Goal: Feedback & Contribution: Leave review/rating

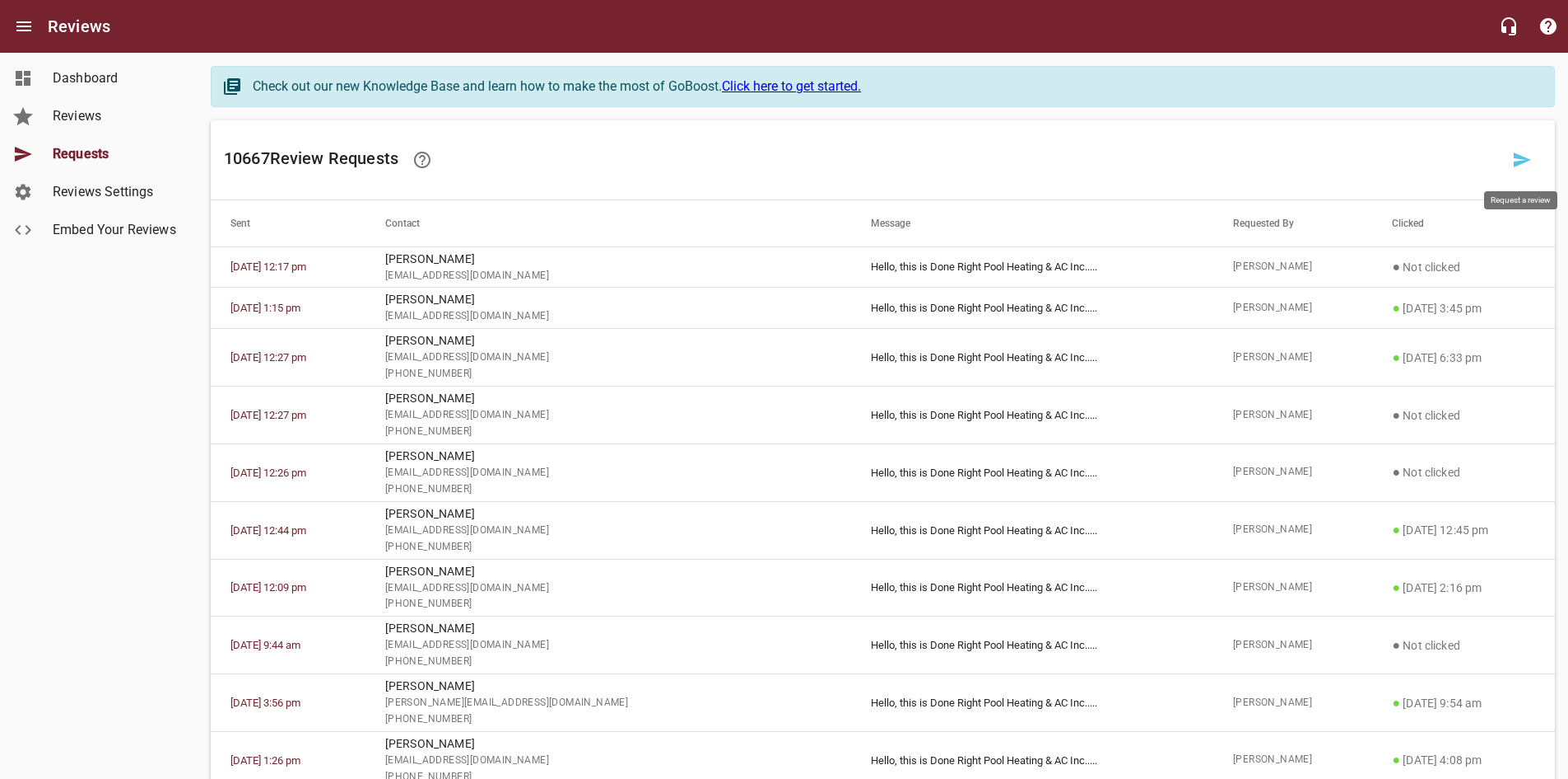
drag, startPoint x: 1521, startPoint y: 154, endPoint x: 1578, endPoint y: 113, distance: 70.2
click at [1521, 154] on icon at bounding box center [1522, 160] width 20 height 20
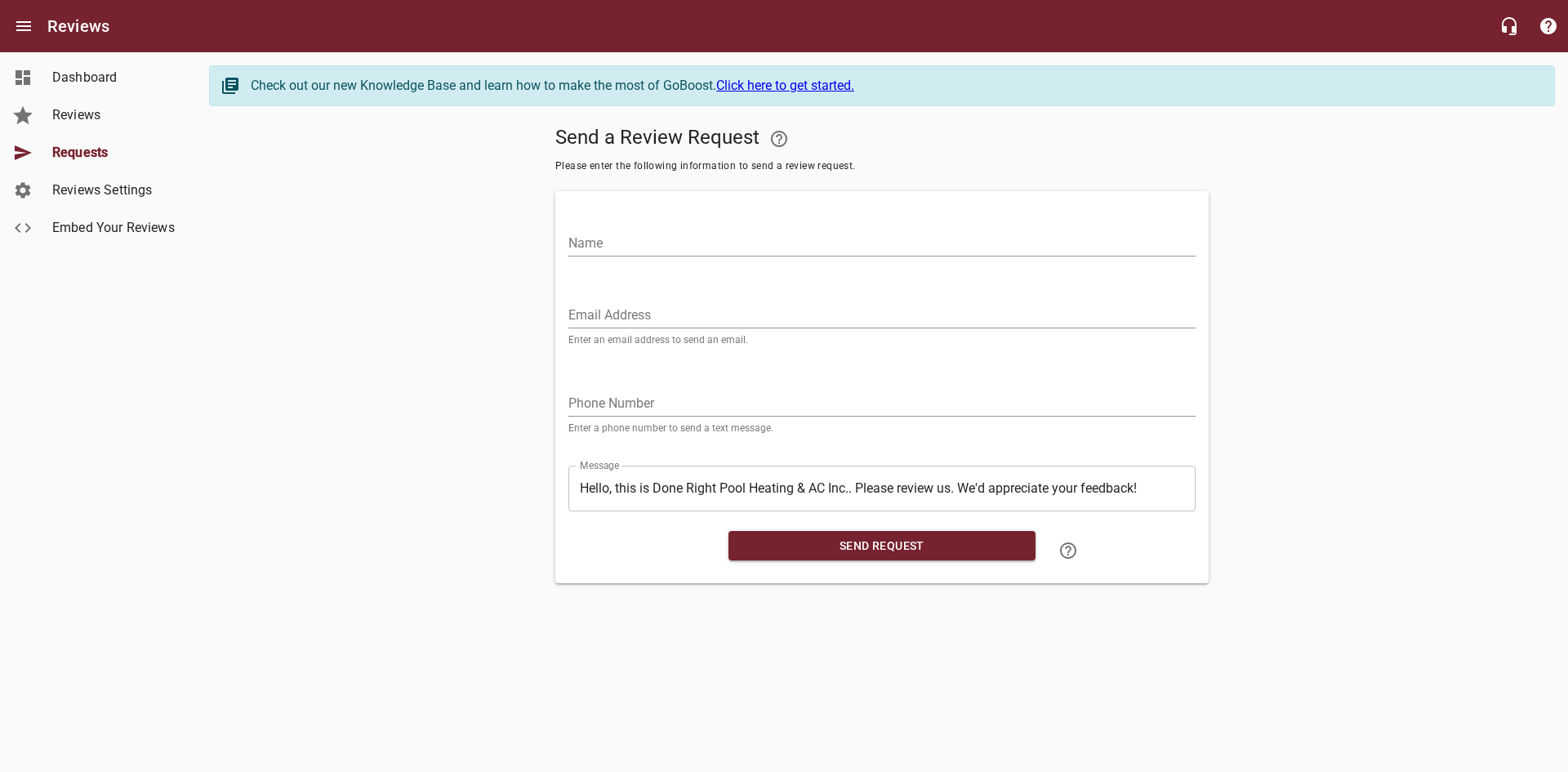
click at [618, 310] on input "Email Address" at bounding box center [882, 315] width 627 height 26
paste input "[EMAIL_ADDRESS][DOMAIN_NAME]"
type input "[EMAIL_ADDRESS][DOMAIN_NAME]"
click at [617, 240] on input "Name" at bounding box center [882, 243] width 627 height 26
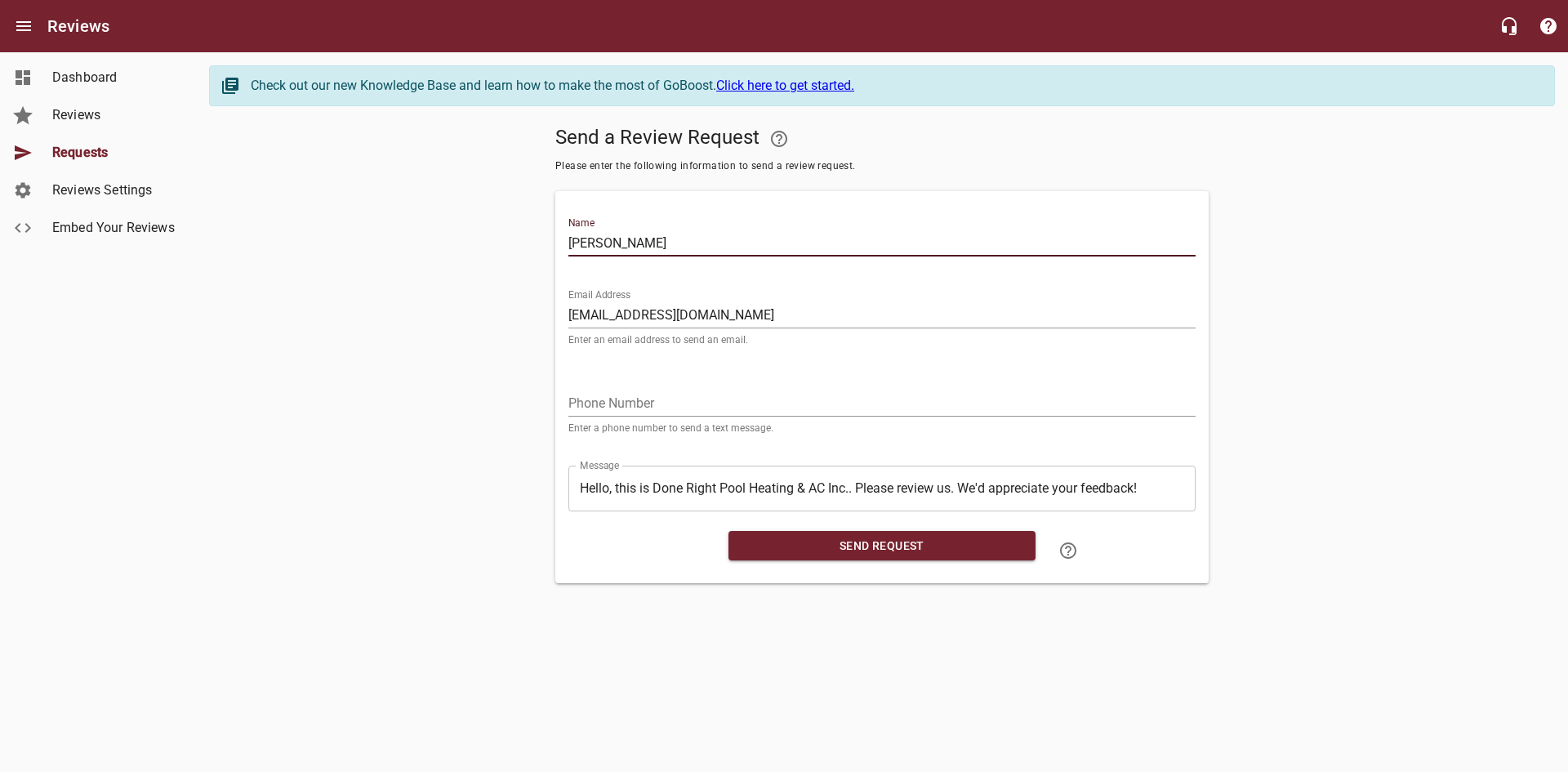
type input "[PERSON_NAME]"
click at [639, 409] on input "tel" at bounding box center [882, 403] width 627 height 26
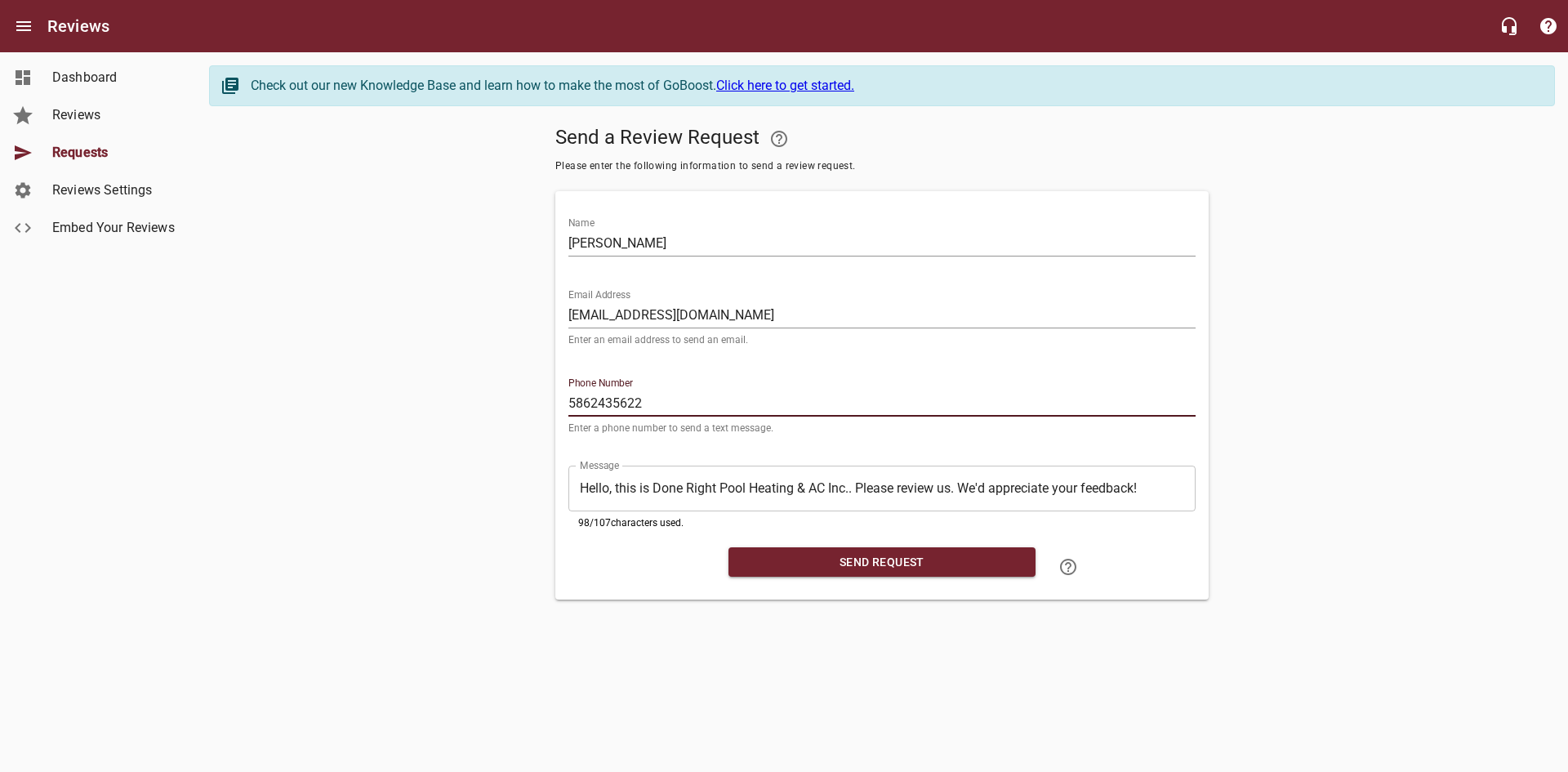
type input "5862435622"
click at [799, 565] on span "Send Request" at bounding box center [882, 562] width 280 height 21
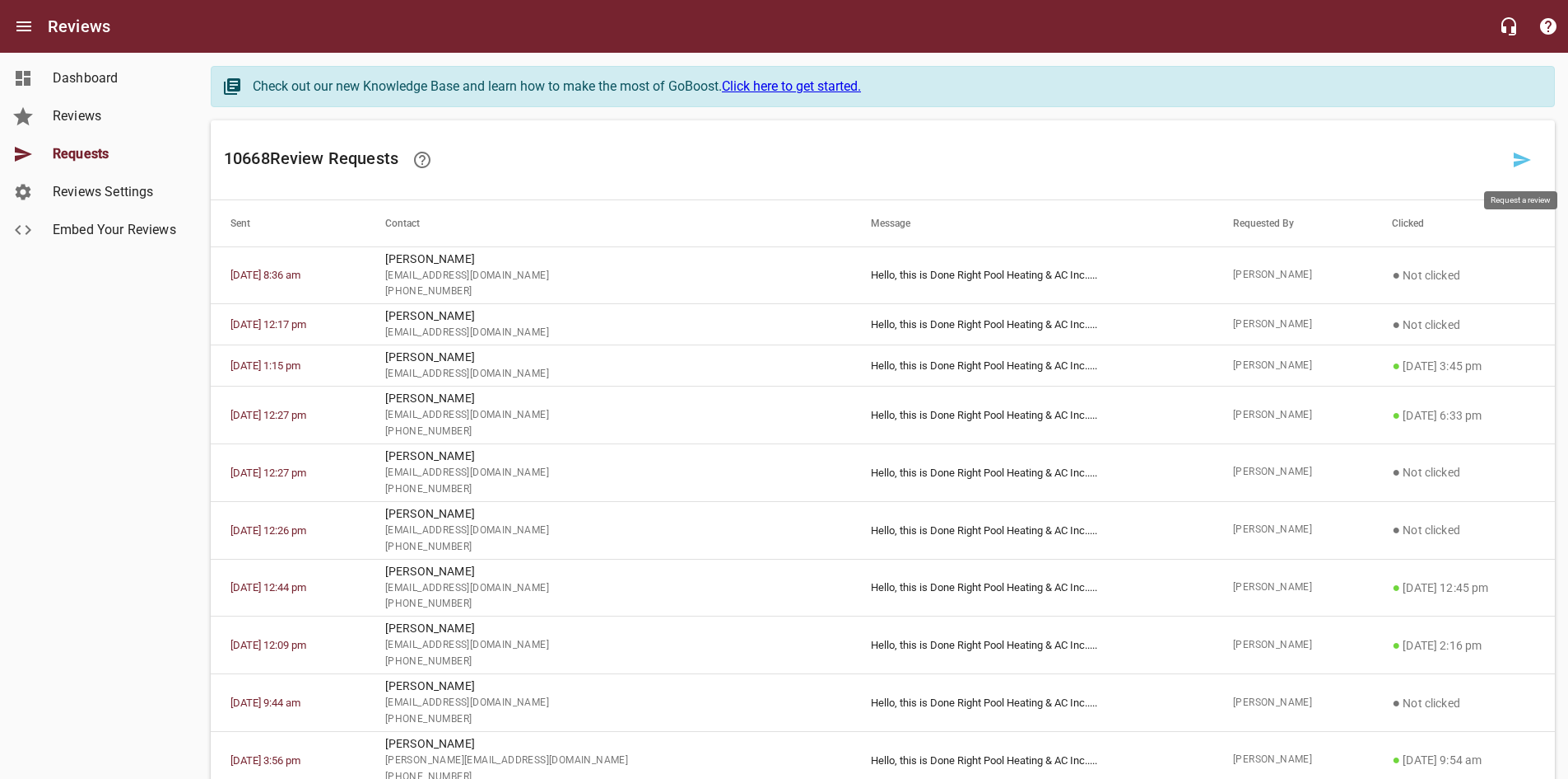
click at [1525, 150] on icon at bounding box center [1522, 160] width 20 height 20
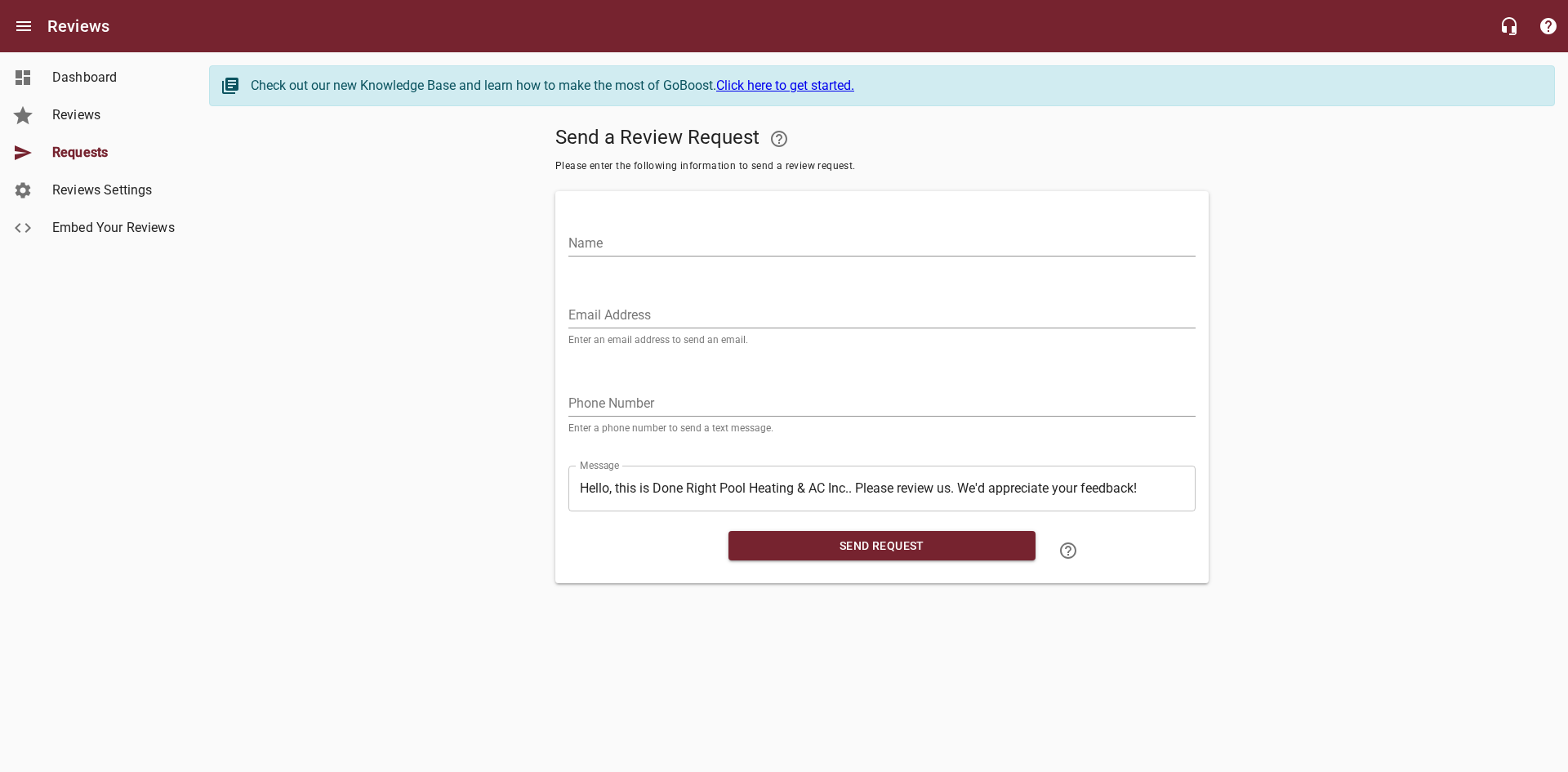
click at [698, 322] on input "Email Address" at bounding box center [882, 315] width 627 height 26
paste input "[EMAIL_ADDRESS][DOMAIN_NAME]"
type input "[EMAIL_ADDRESS][DOMAIN_NAME]"
click at [677, 248] on input "Name" at bounding box center [882, 243] width 627 height 26
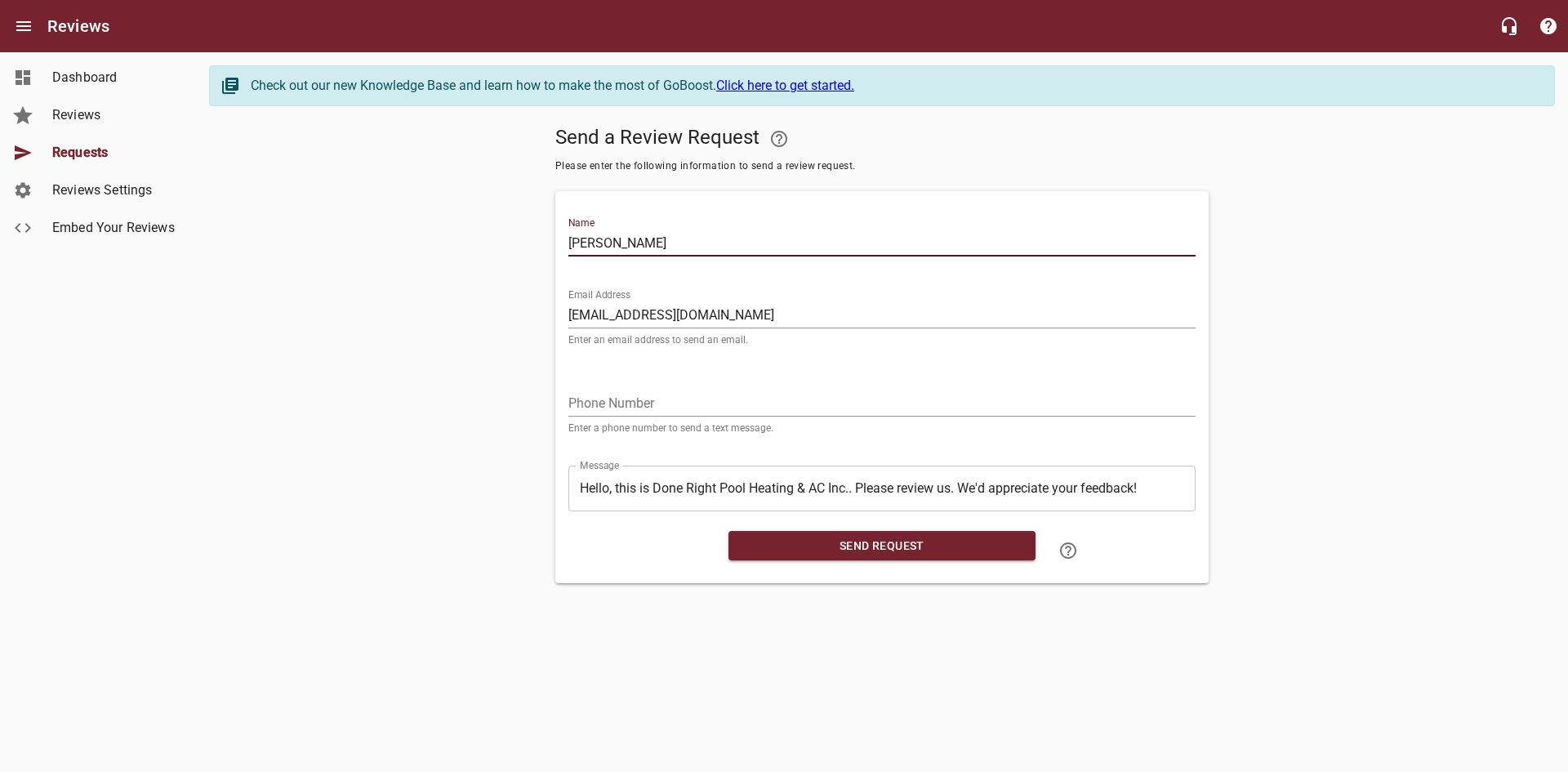
type input "[PERSON_NAME]"
click at [676, 408] on input "tel" at bounding box center [882, 403] width 627 height 26
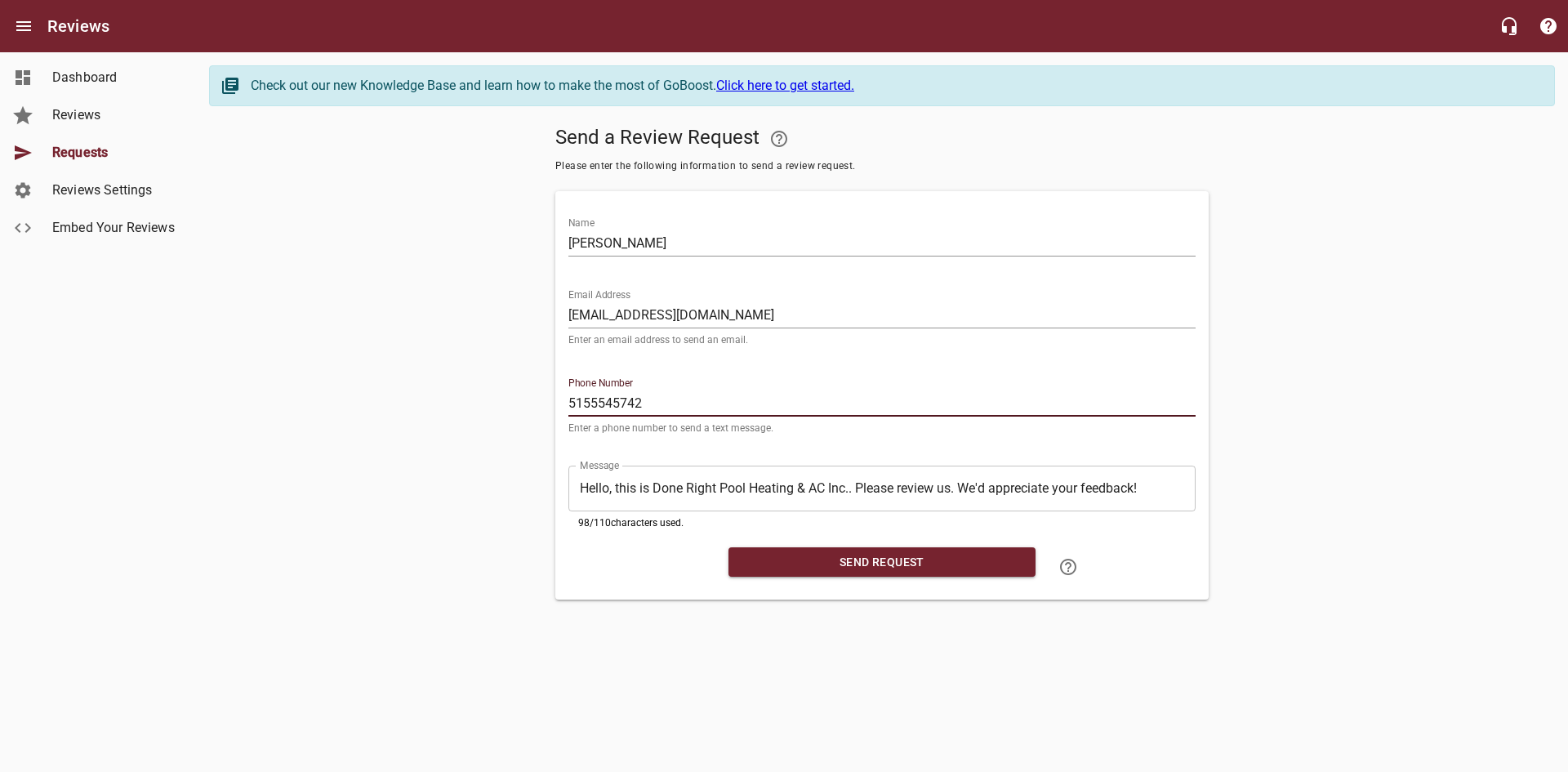
type input "5155545742"
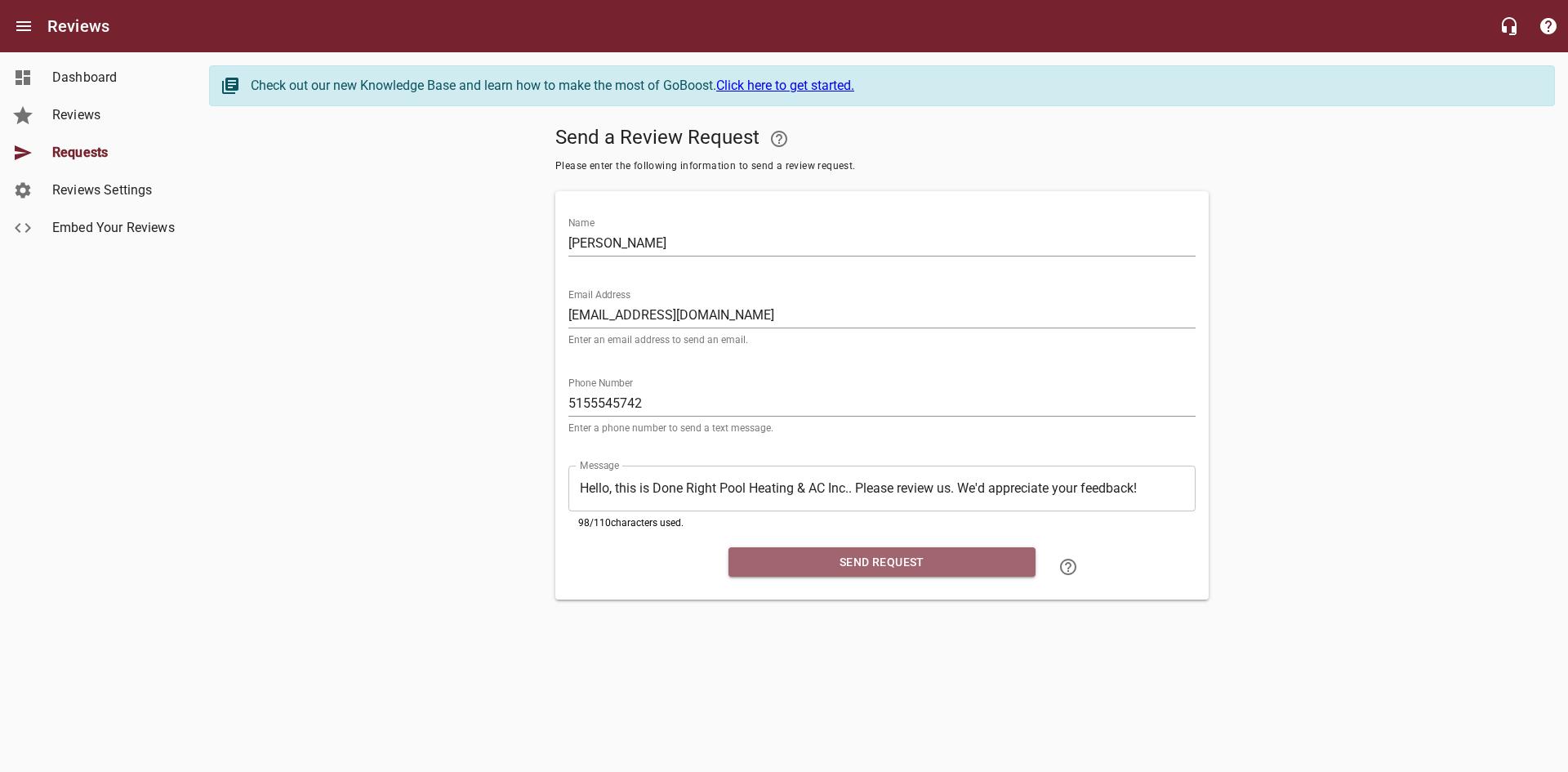
click at [842, 550] on button "Send Request" at bounding box center [882, 562] width 307 height 31
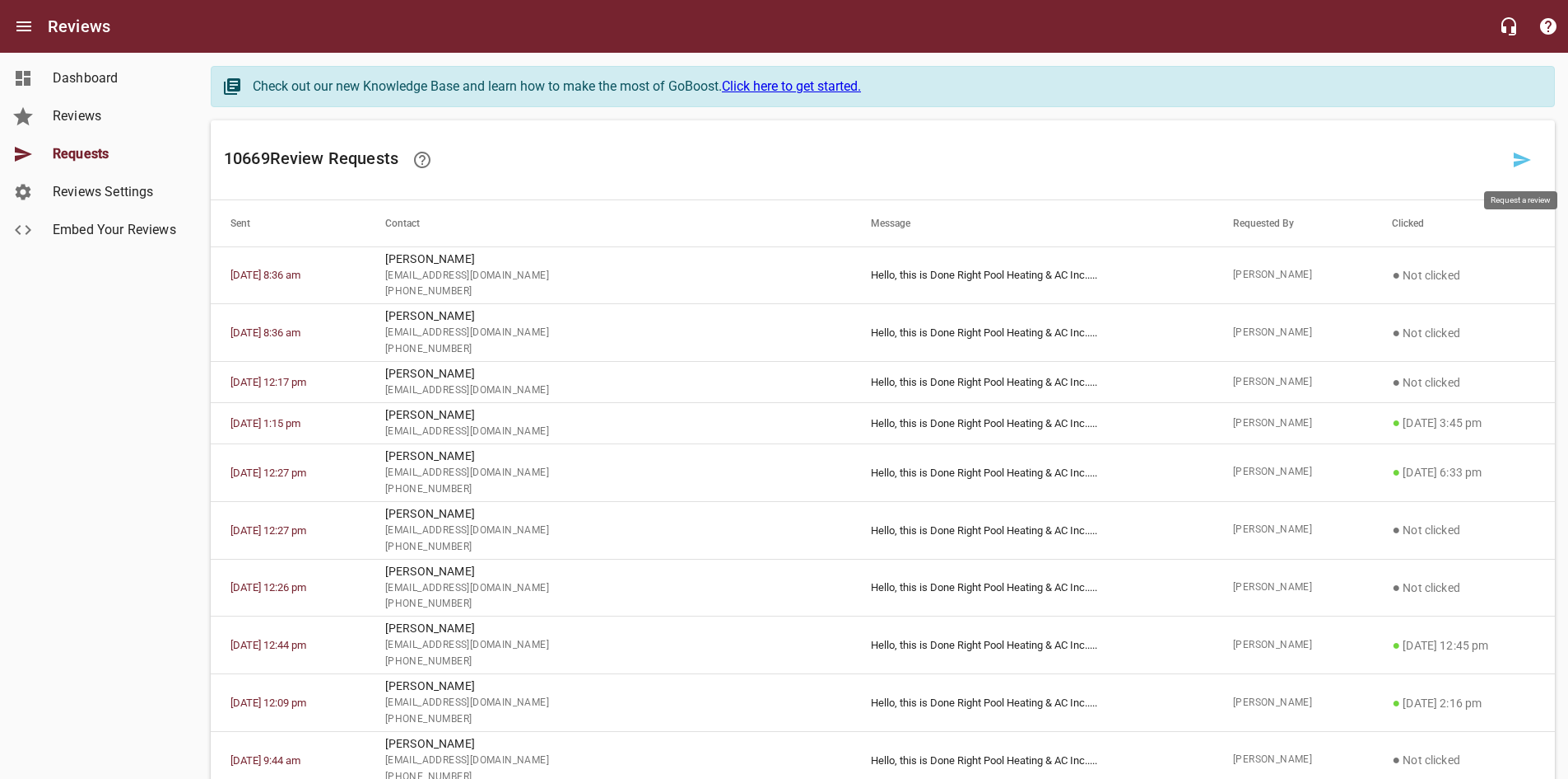
click at [1526, 164] on icon at bounding box center [1522, 160] width 20 height 20
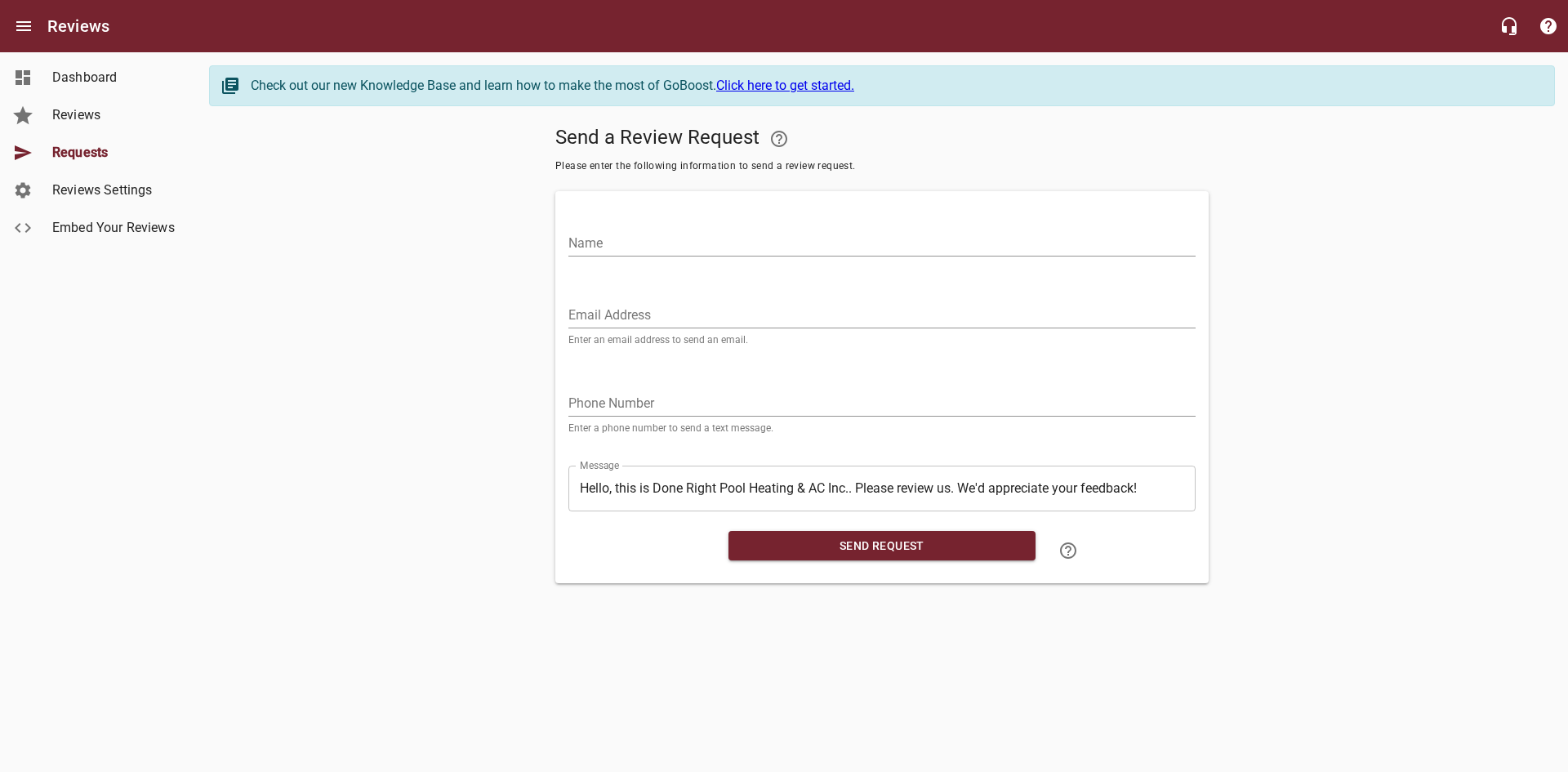
click at [988, 305] on input "Email Address" at bounding box center [882, 315] width 627 height 26
paste input "[EMAIL_ADDRESS][DOMAIN_NAME]"
type input "[EMAIL_ADDRESS][DOMAIN_NAME]"
click at [909, 243] on input "Name" at bounding box center [882, 243] width 627 height 26
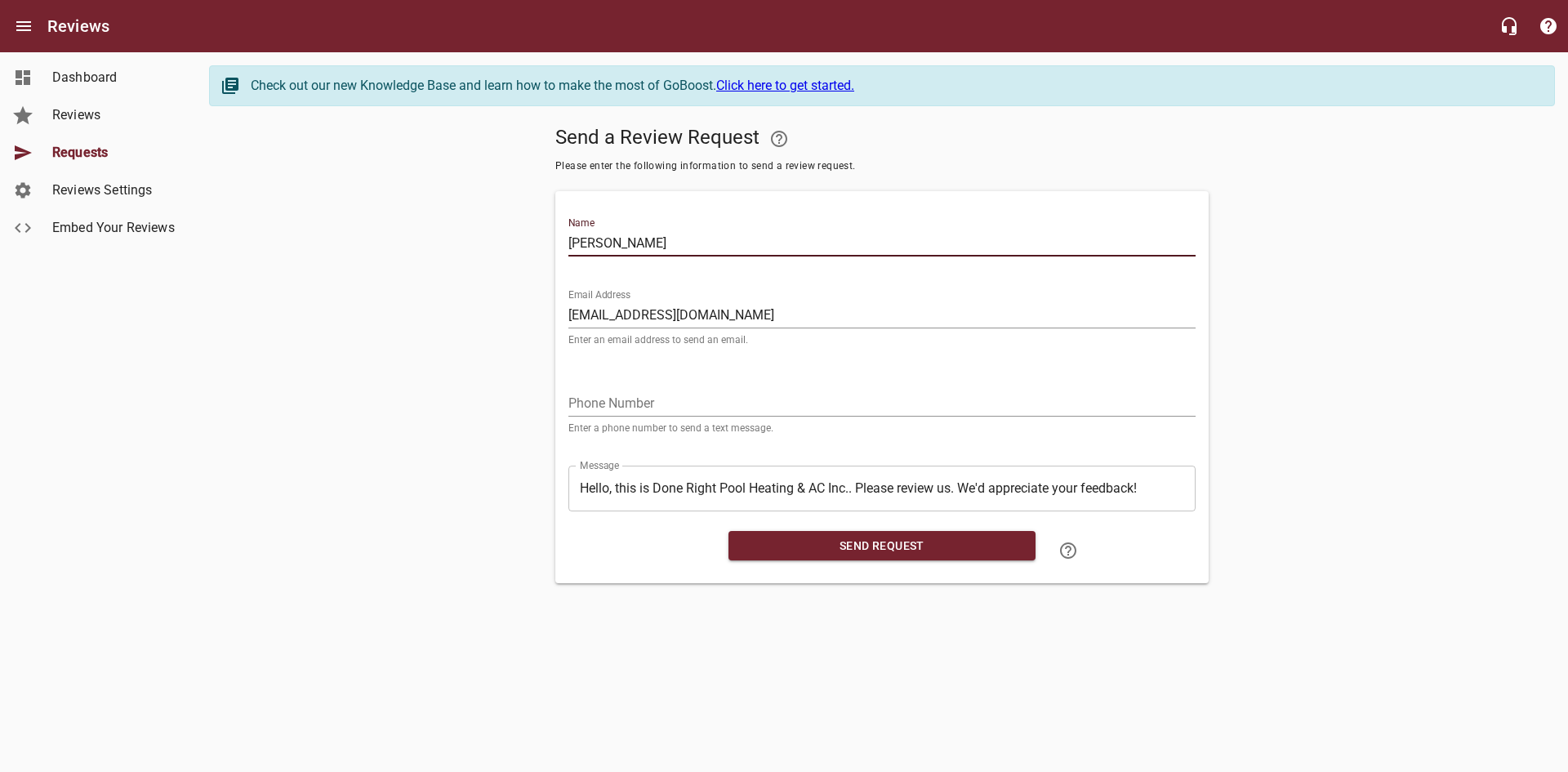
type input "[PERSON_NAME]"
click at [732, 405] on input "tel" at bounding box center [882, 403] width 627 height 26
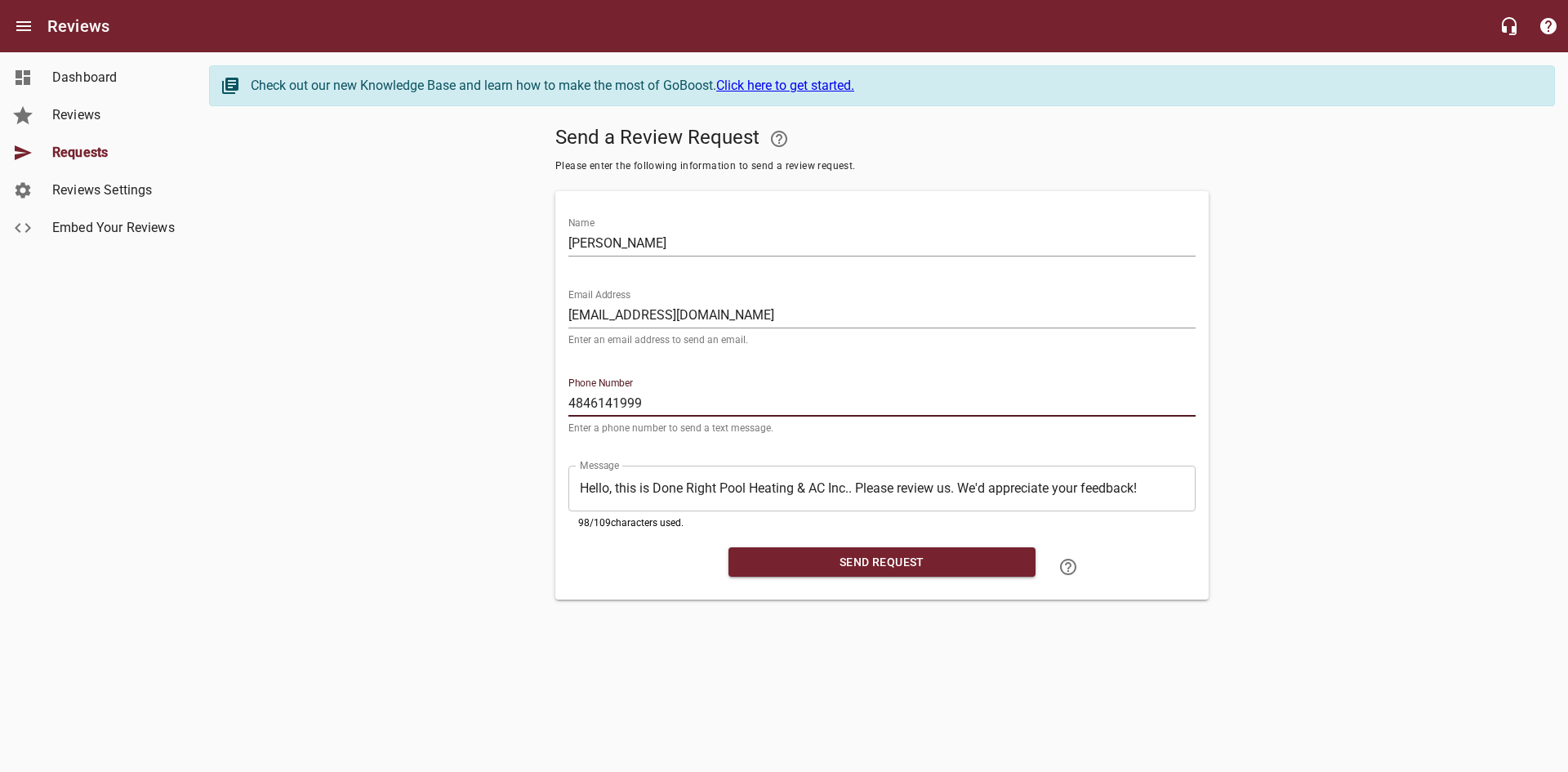
type input "4846141999"
click at [900, 566] on span "Send Request" at bounding box center [882, 562] width 280 height 21
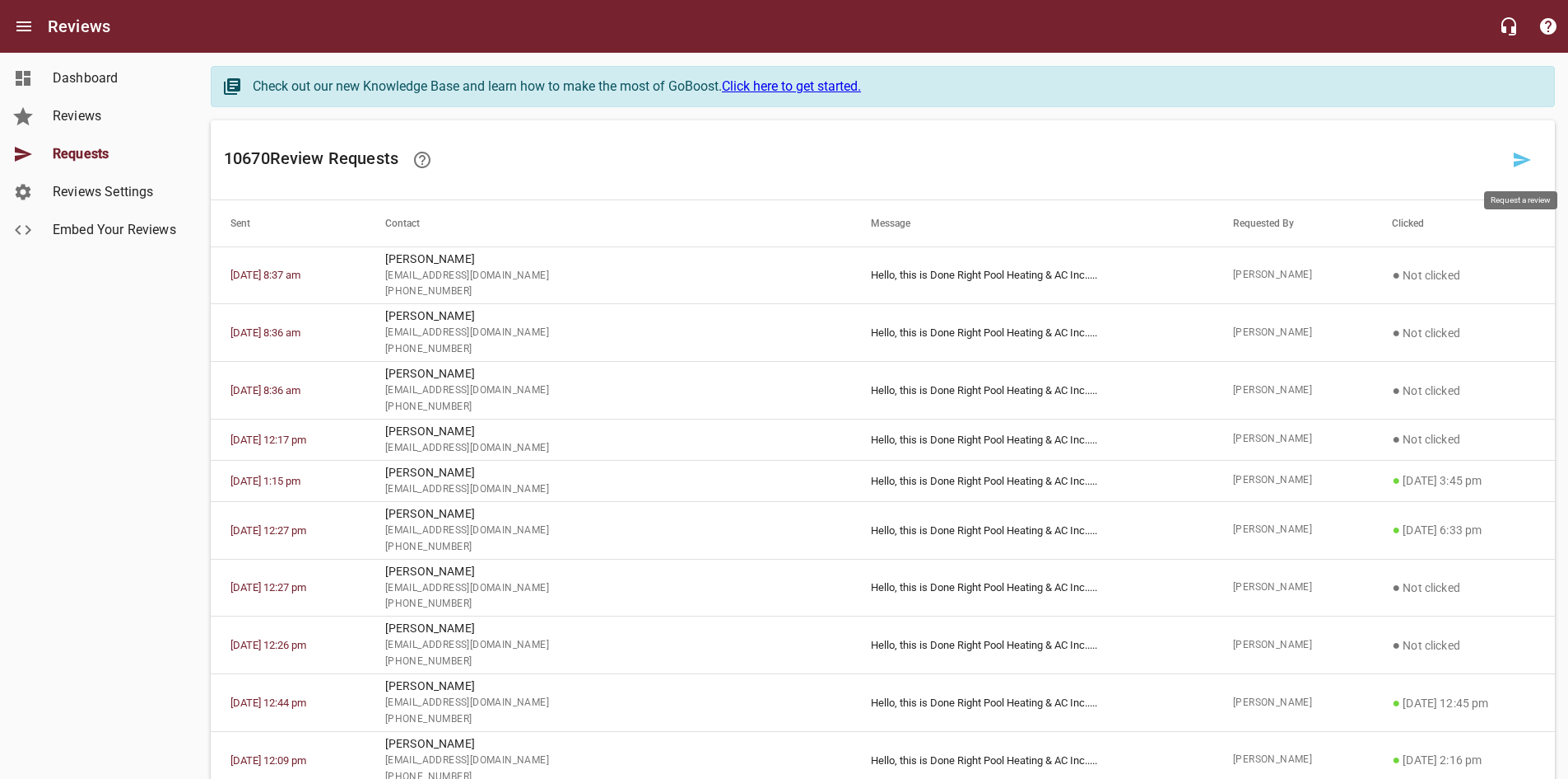
click at [1529, 156] on icon at bounding box center [1522, 160] width 20 height 20
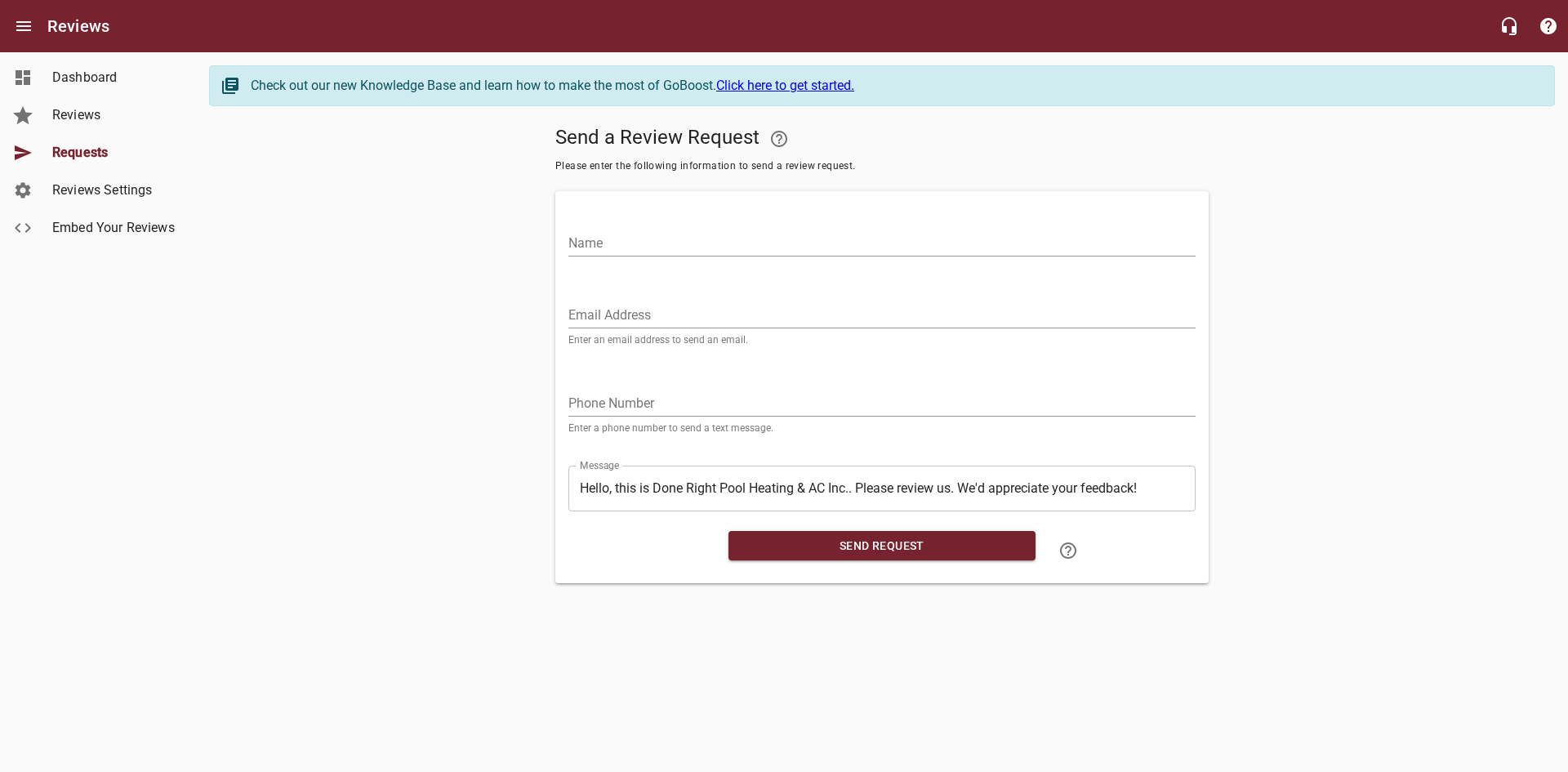
click at [736, 311] on input "Email Address" at bounding box center [882, 315] width 627 height 26
paste input "[EMAIL_ADDRESS][DOMAIN_NAME]"
type input "[EMAIL_ADDRESS][DOMAIN_NAME]"
click at [706, 245] on input "Name" at bounding box center [882, 243] width 627 height 26
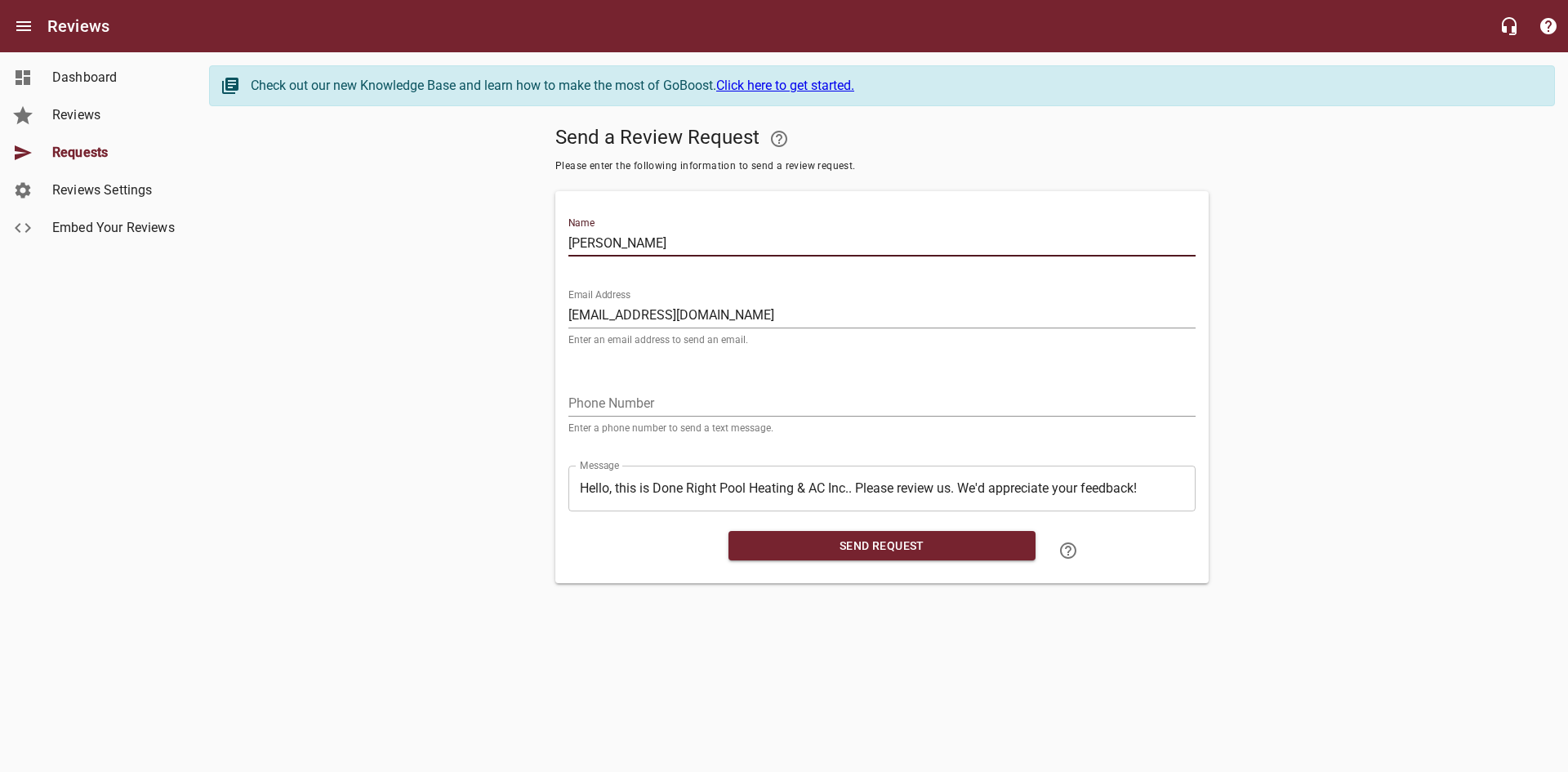
type input "[PERSON_NAME]"
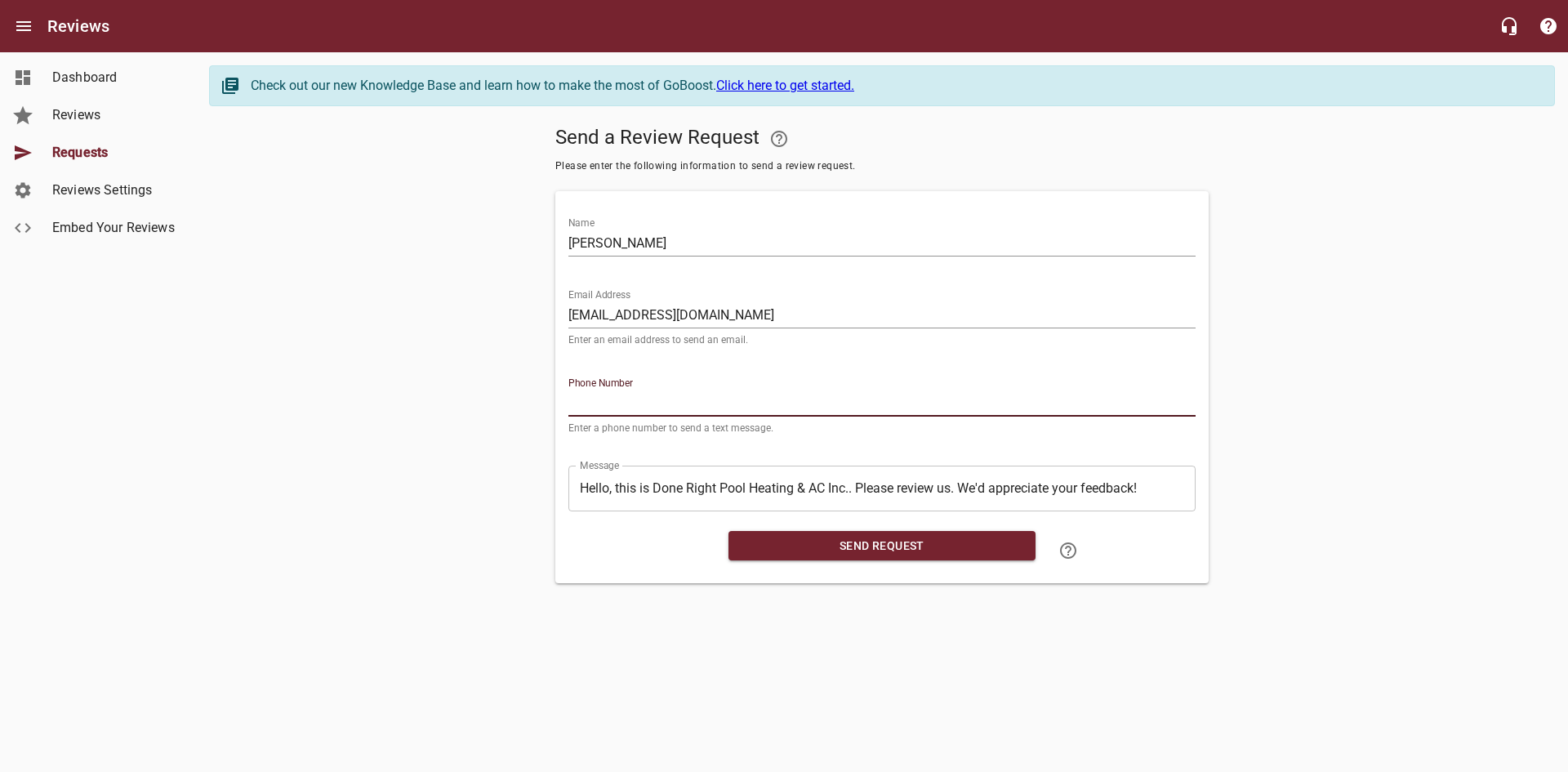
click at [589, 406] on input "tel" at bounding box center [882, 403] width 627 height 26
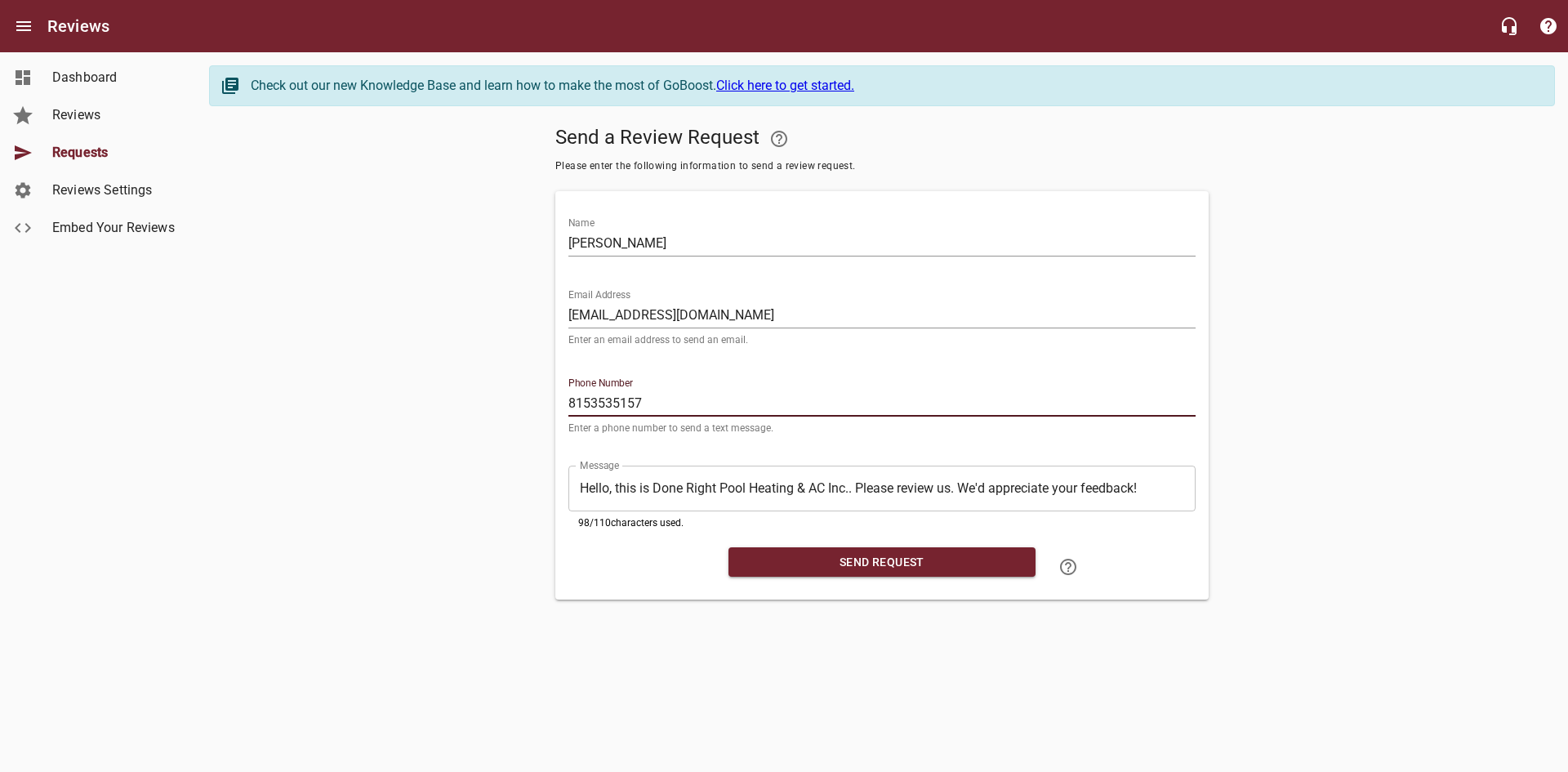
type input "8153535157"
click at [990, 566] on span "Send Request" at bounding box center [882, 562] width 280 height 21
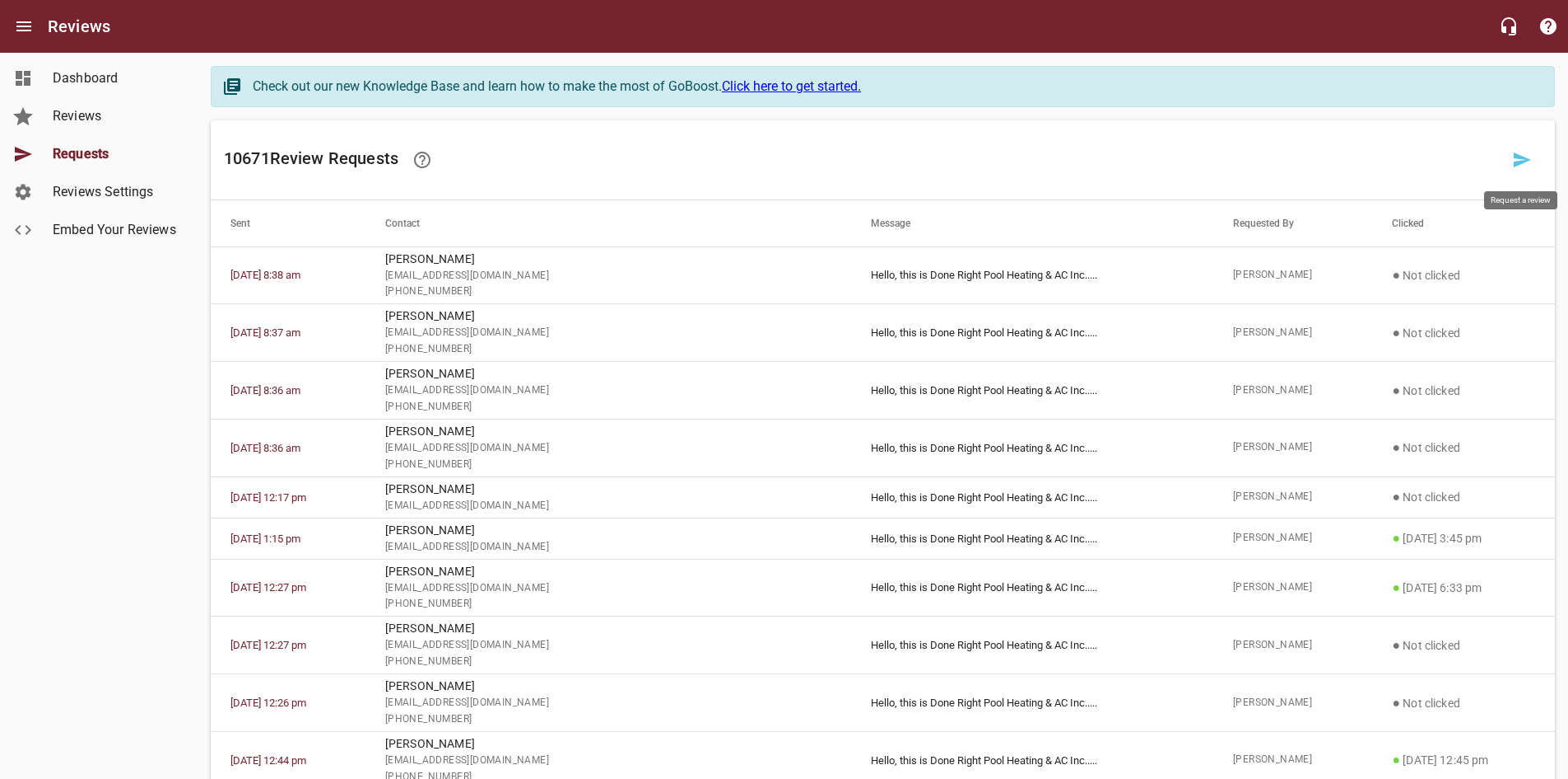
click at [1520, 154] on icon at bounding box center [1522, 160] width 20 height 20
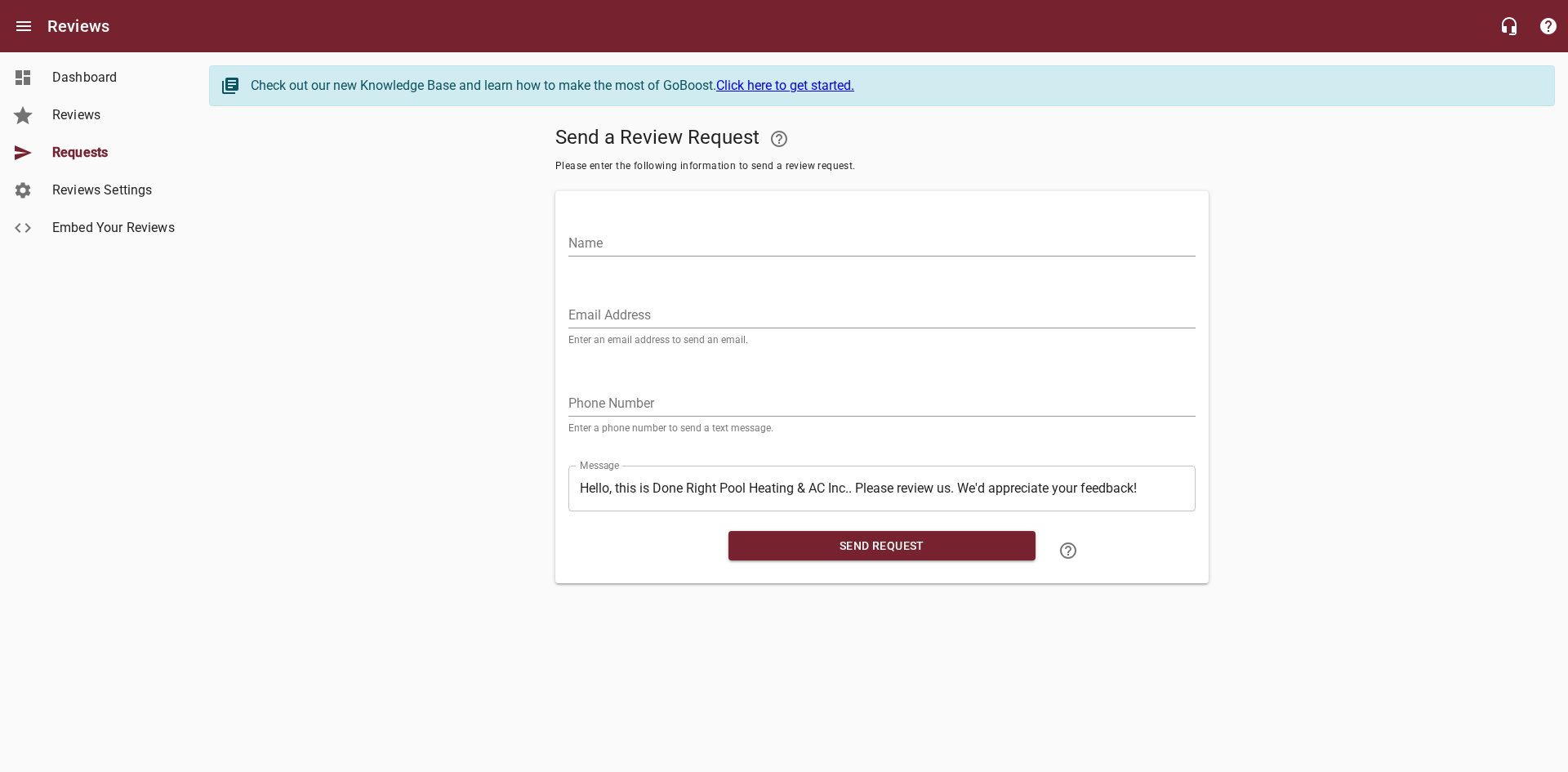
click at [787, 309] on input "Email Address" at bounding box center [882, 315] width 627 height 26
paste input "[EMAIL_ADDRESS][DOMAIN_NAME]"
type input "[EMAIL_ADDRESS][DOMAIN_NAME]"
click at [770, 242] on input "Name" at bounding box center [882, 243] width 627 height 26
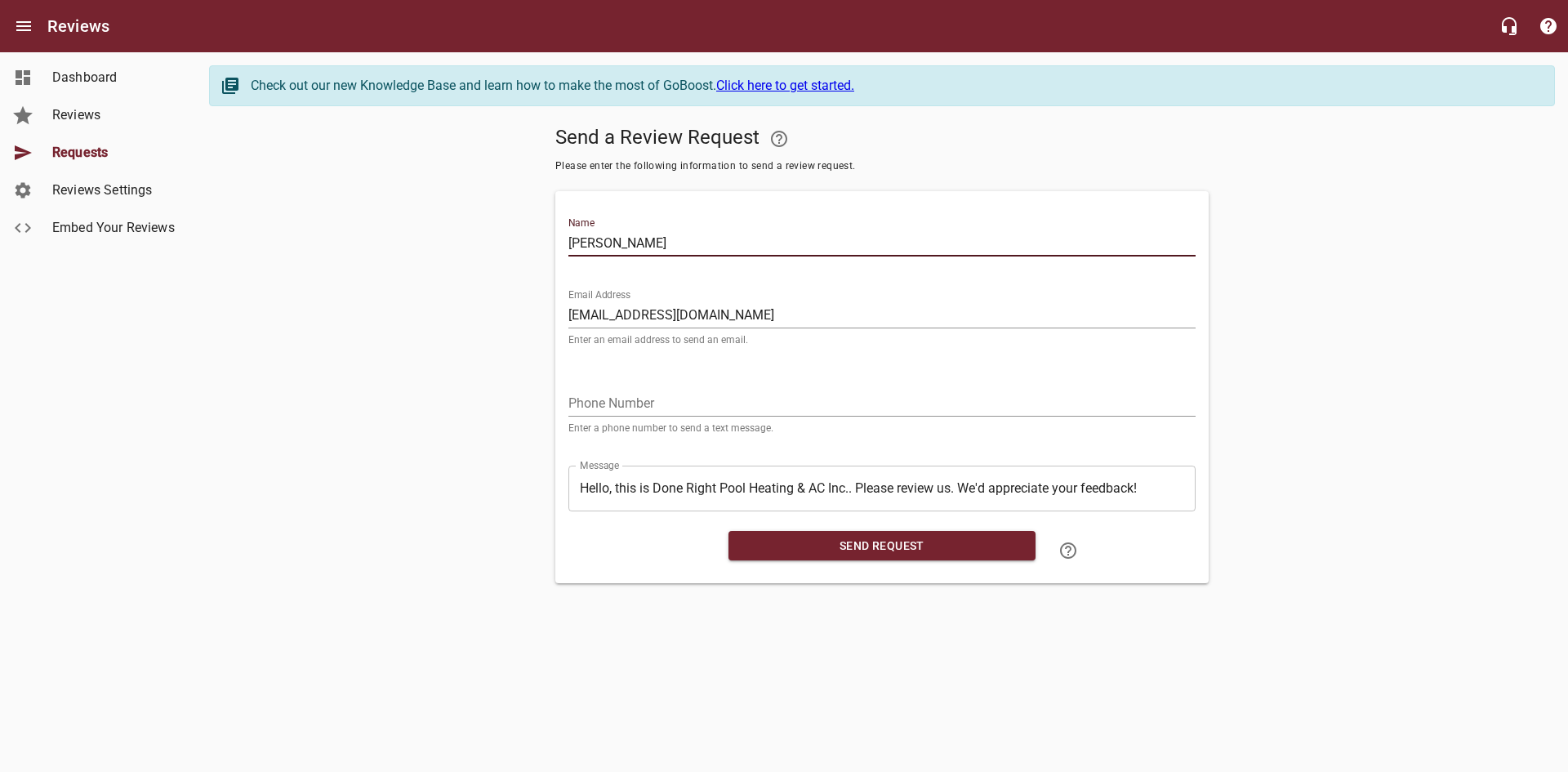
type input "[PERSON_NAME]"
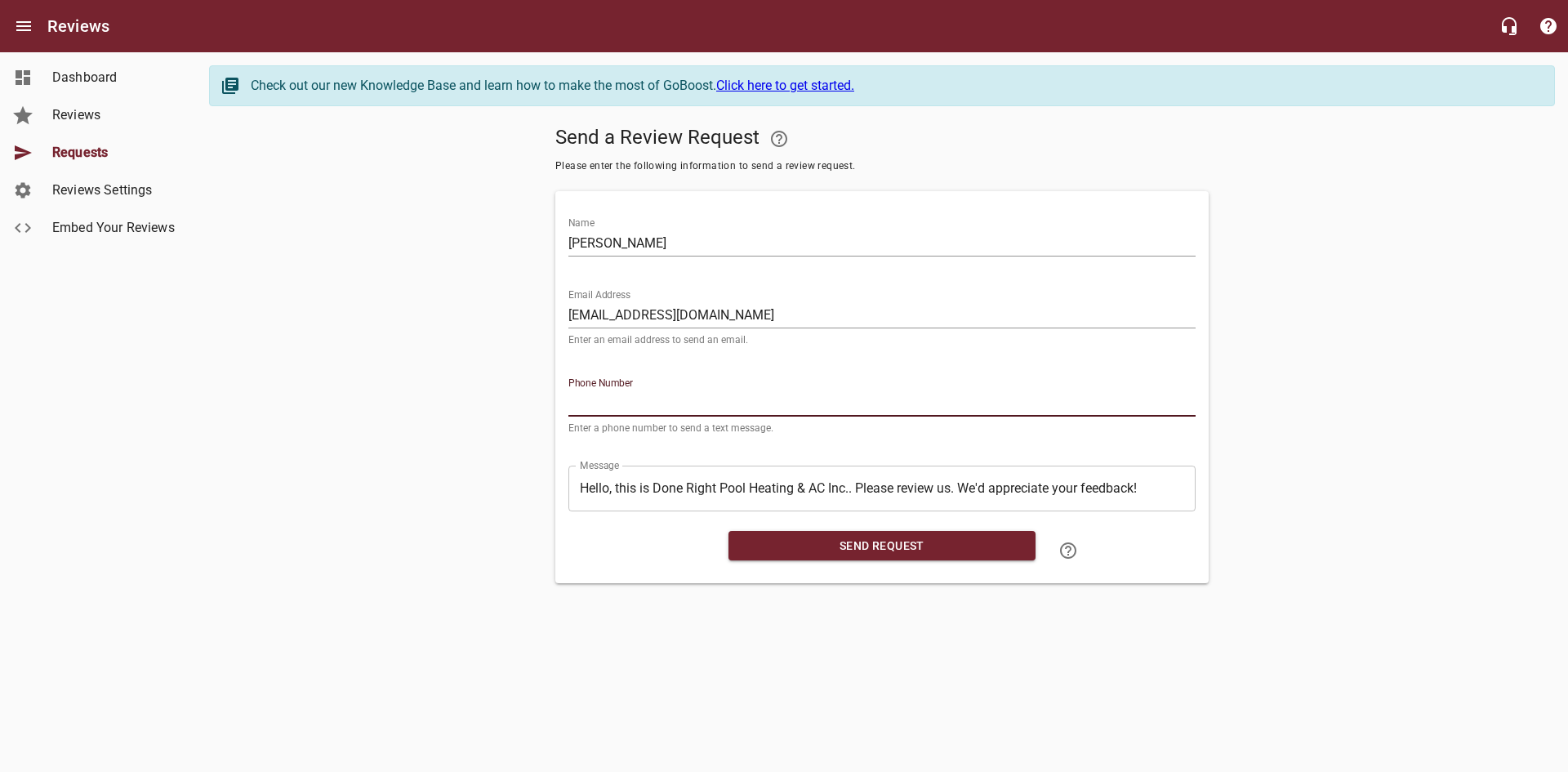
click at [611, 403] on input "tel" at bounding box center [882, 403] width 627 height 26
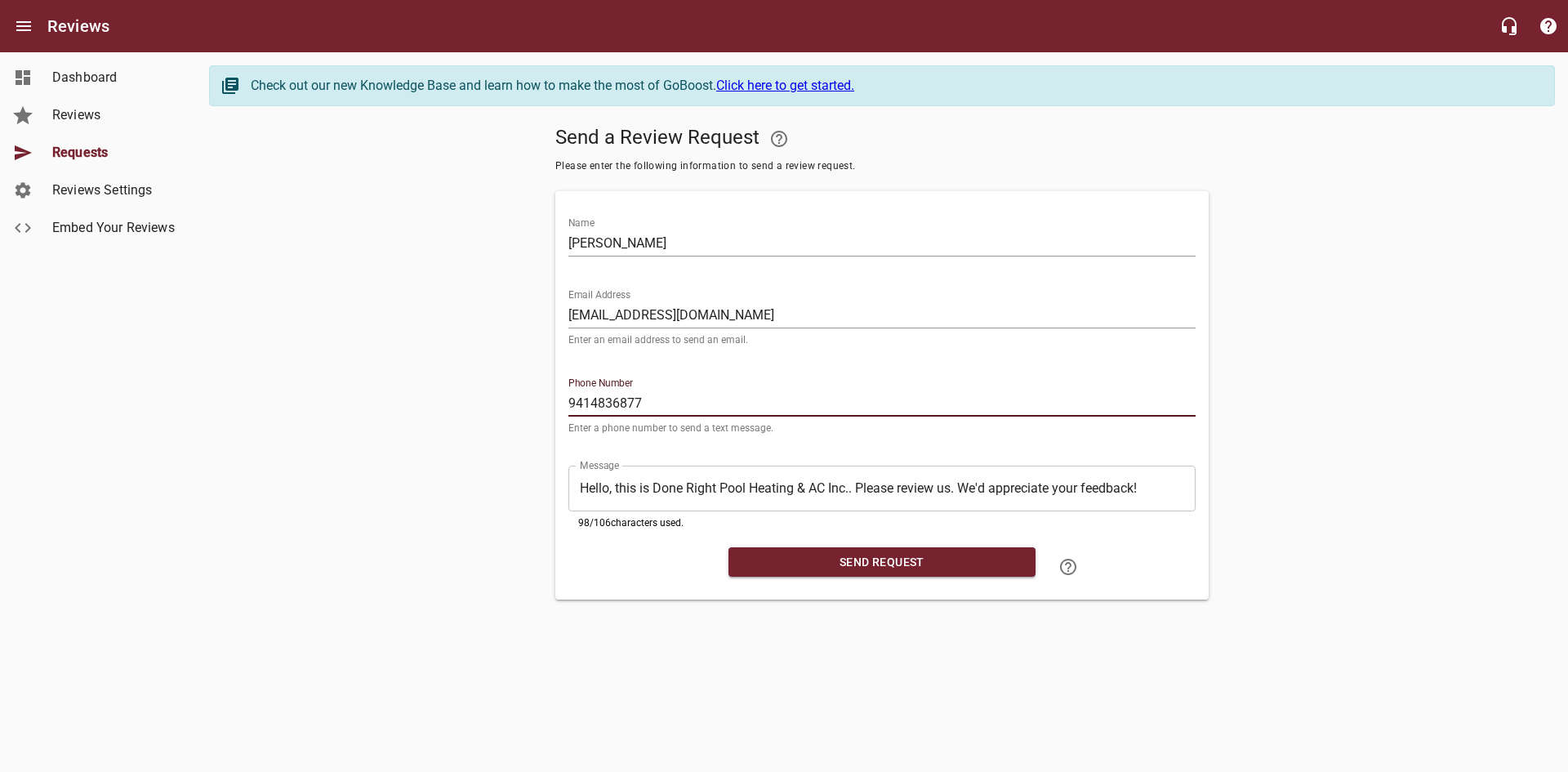
type input "9414836877"
click at [885, 555] on span "Send Request" at bounding box center [882, 562] width 280 height 21
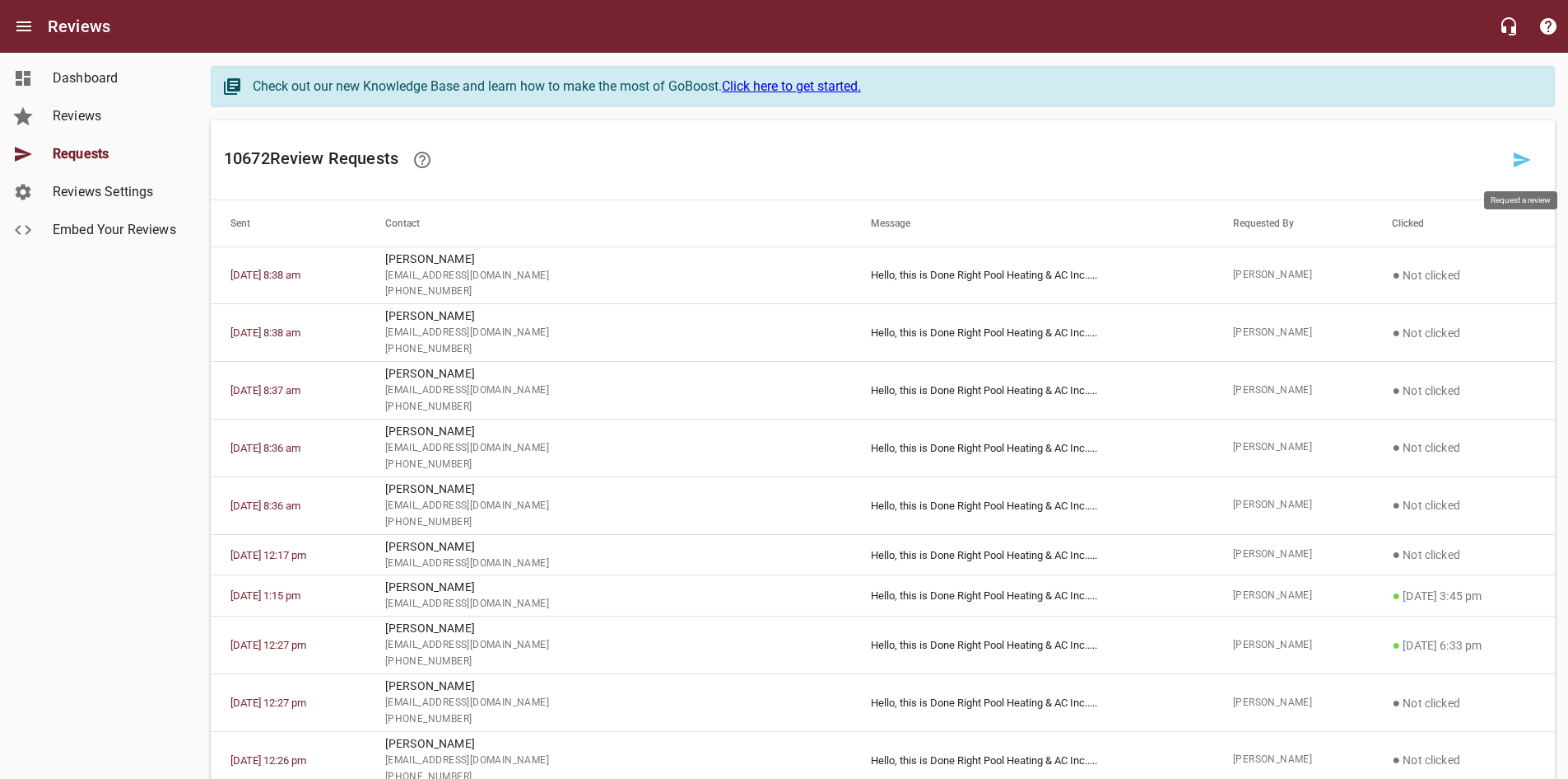
click at [1514, 159] on icon at bounding box center [1522, 160] width 20 height 20
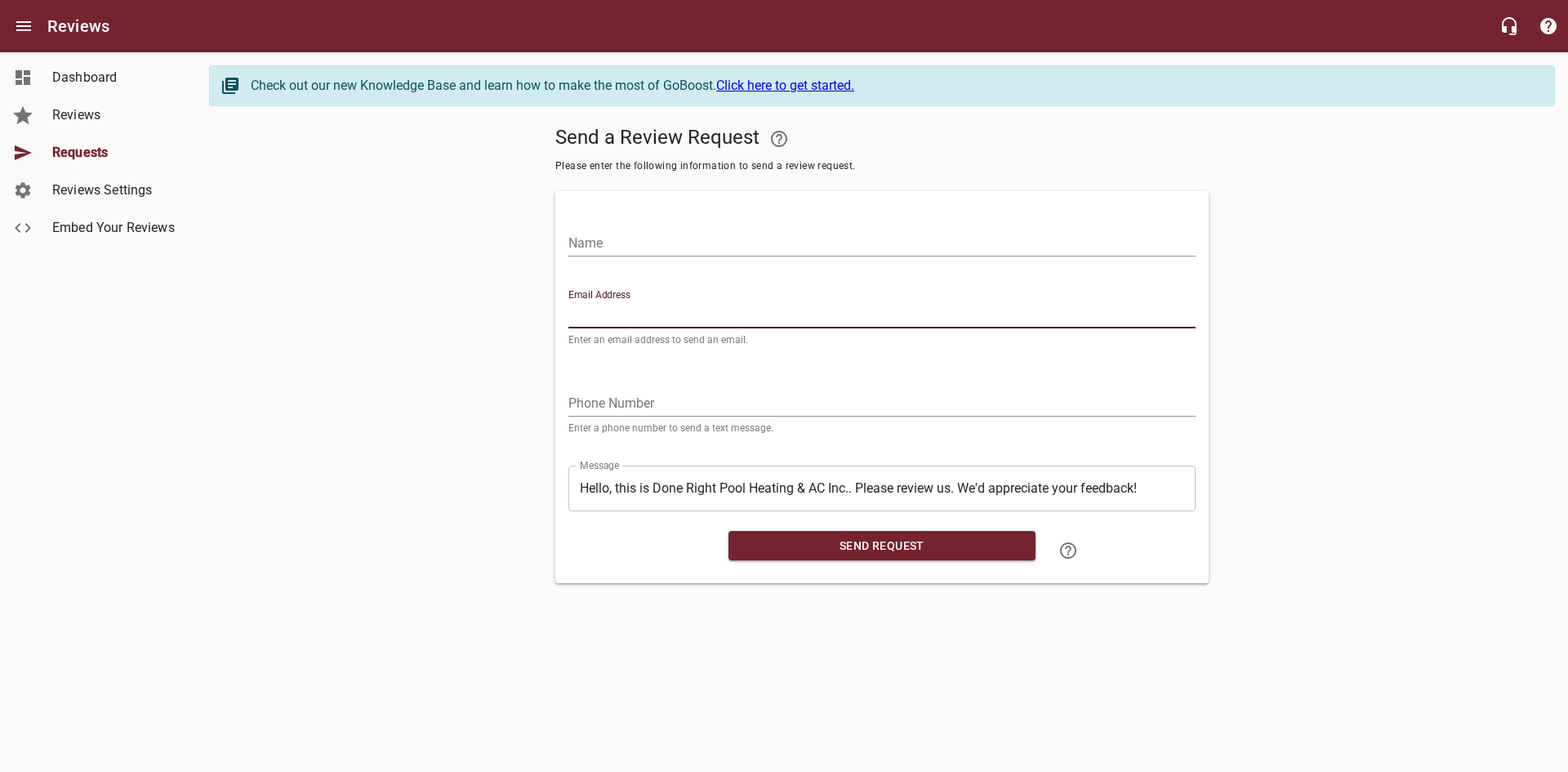
click at [947, 312] on input "Email Address" at bounding box center [882, 315] width 627 height 26
paste input "[EMAIL_ADDRESS][DOMAIN_NAME]"
type input "[EMAIL_ADDRESS][DOMAIN_NAME]"
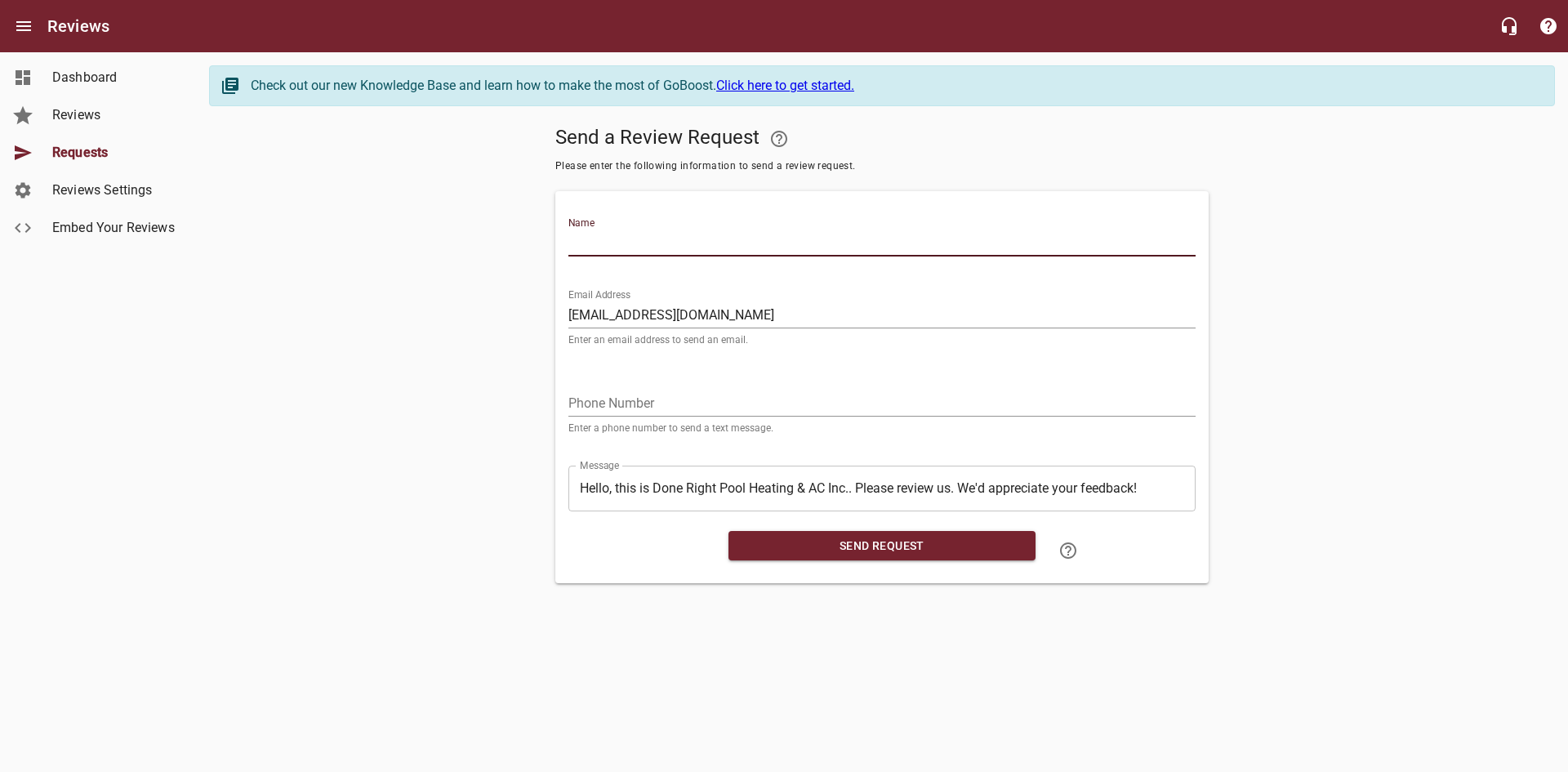
click at [861, 243] on input "Name" at bounding box center [882, 243] width 627 height 26
type input "[PERSON_NAME]"
click at [668, 401] on input "tel" at bounding box center [882, 403] width 627 height 26
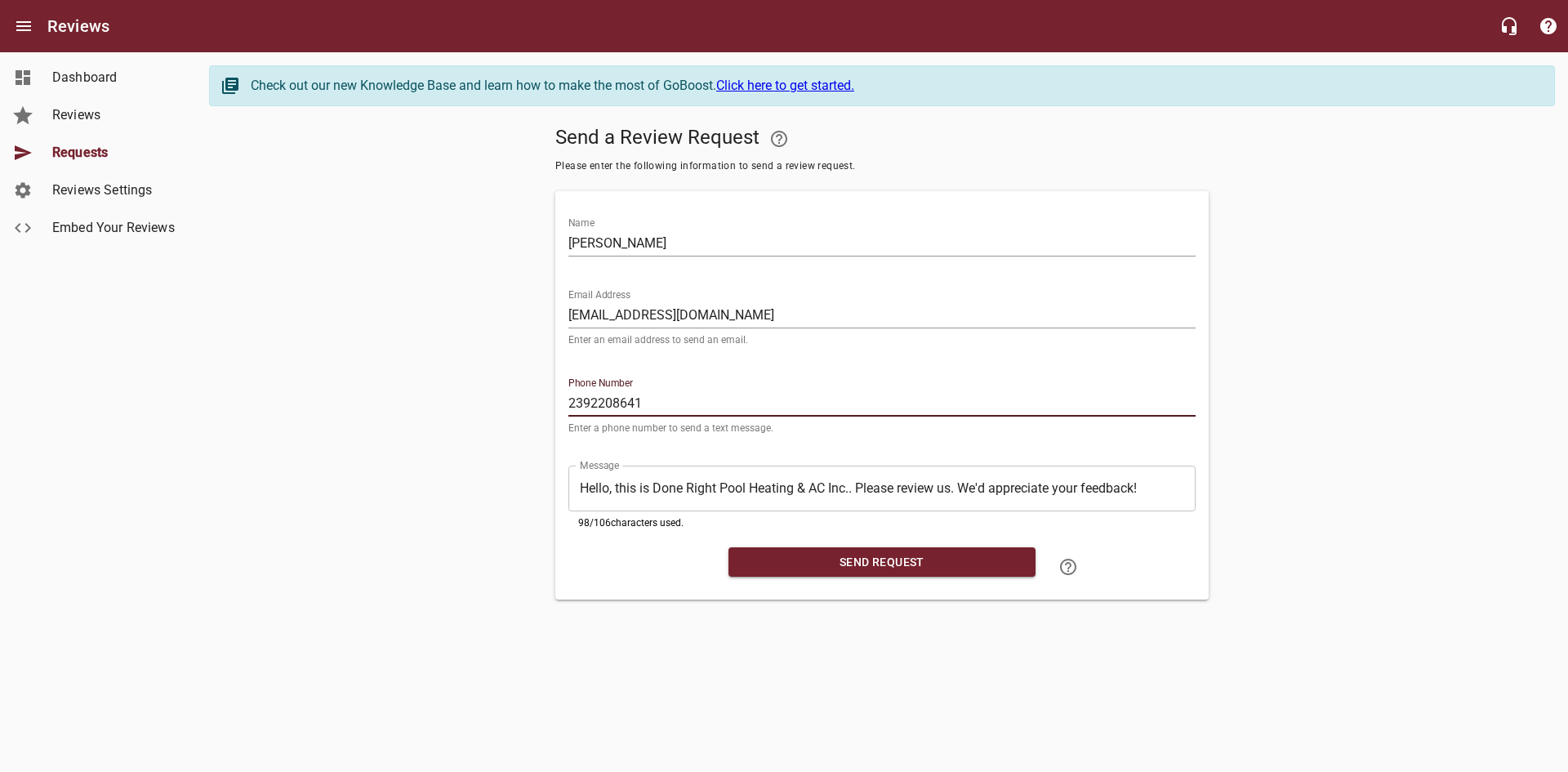
type input "2392208641"
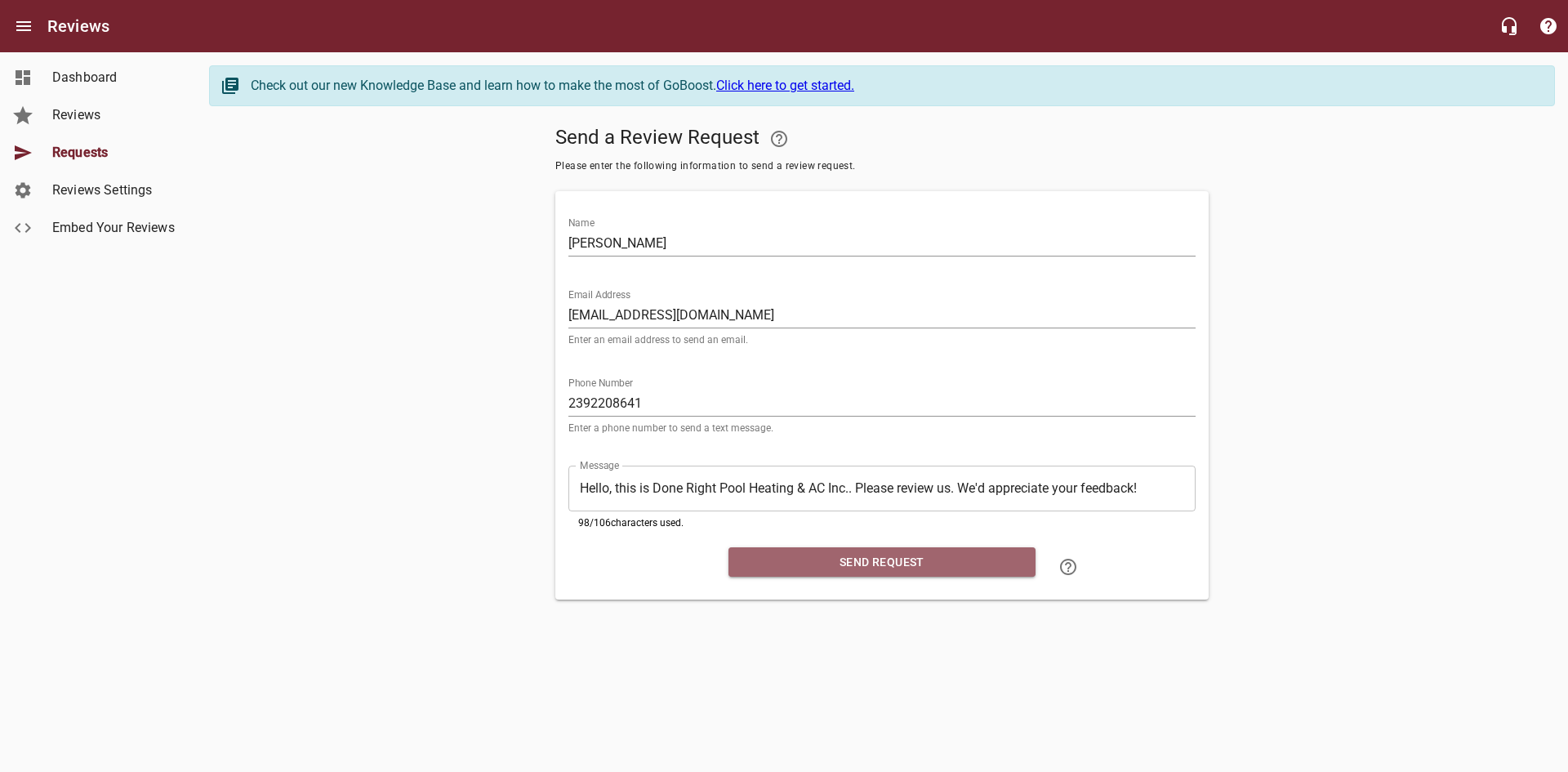
click at [869, 561] on span "Send Request" at bounding box center [882, 562] width 280 height 21
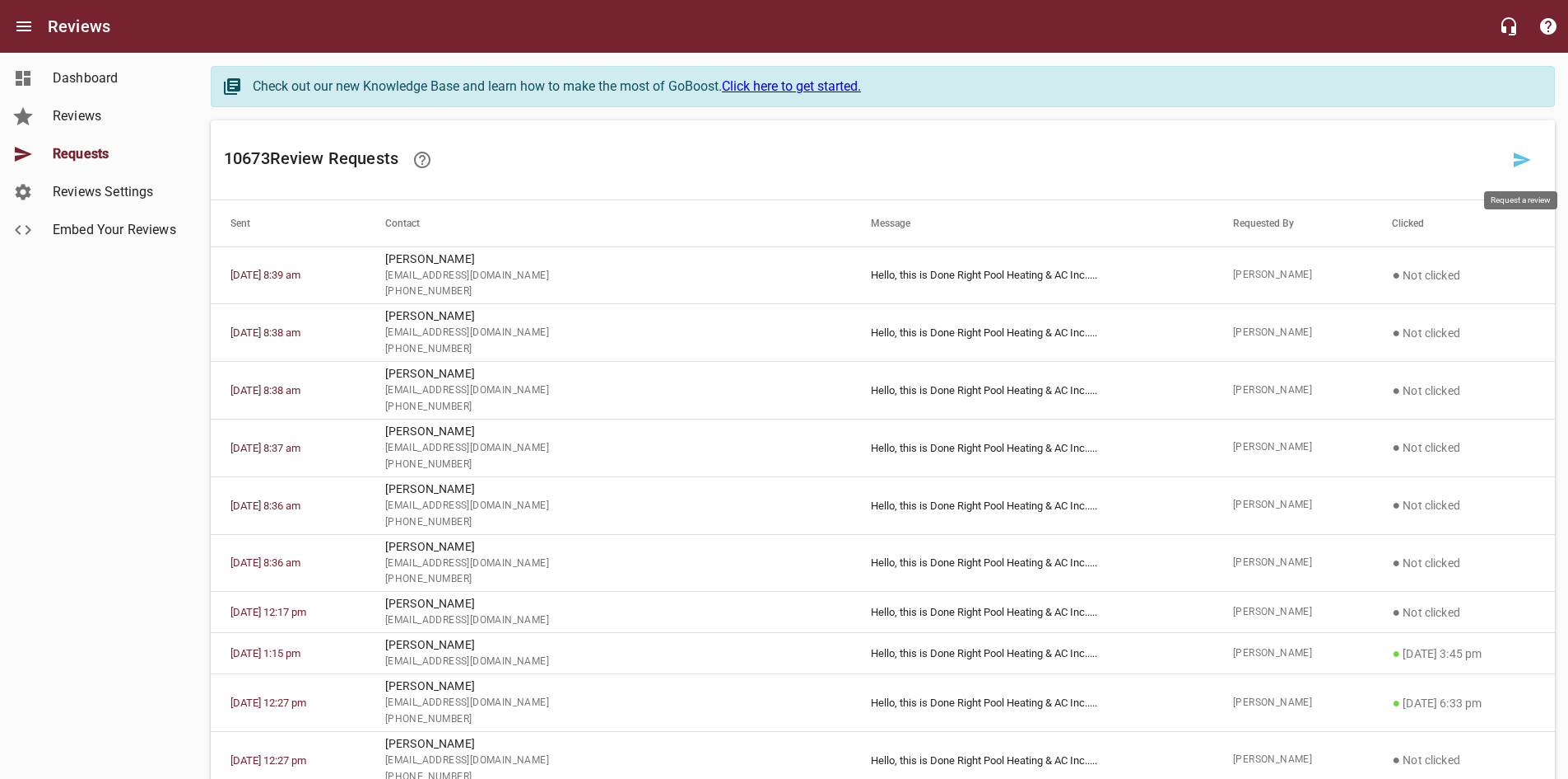
click at [1516, 158] on icon at bounding box center [1522, 159] width 17 height 15
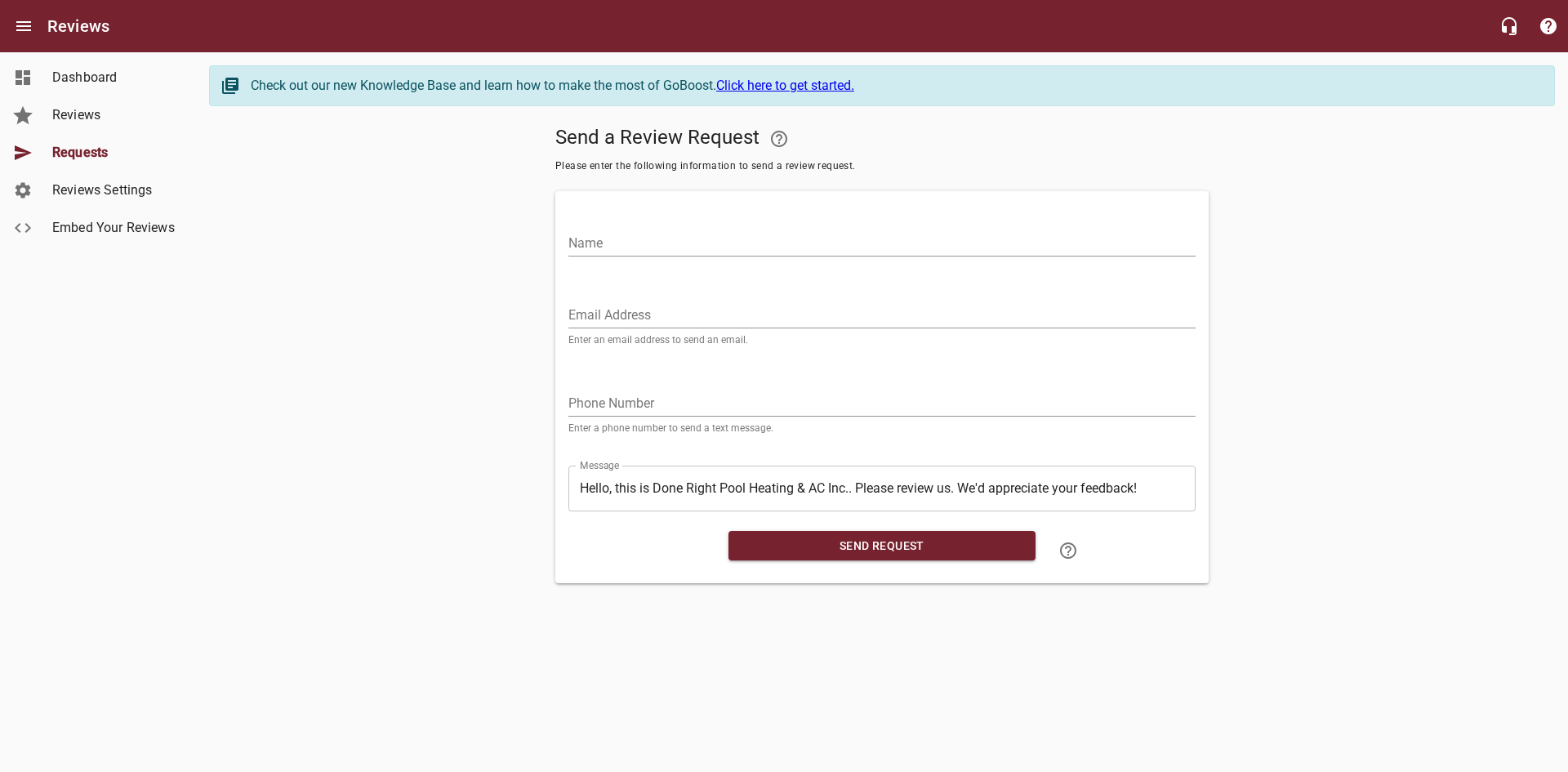
click at [587, 319] on input "Email Address" at bounding box center [882, 315] width 627 height 26
paste input "[EMAIL_ADDRESS][DOMAIN_NAME]"
type input "[EMAIL_ADDRESS][DOMAIN_NAME]"
click at [611, 248] on input "Name" at bounding box center [882, 243] width 627 height 26
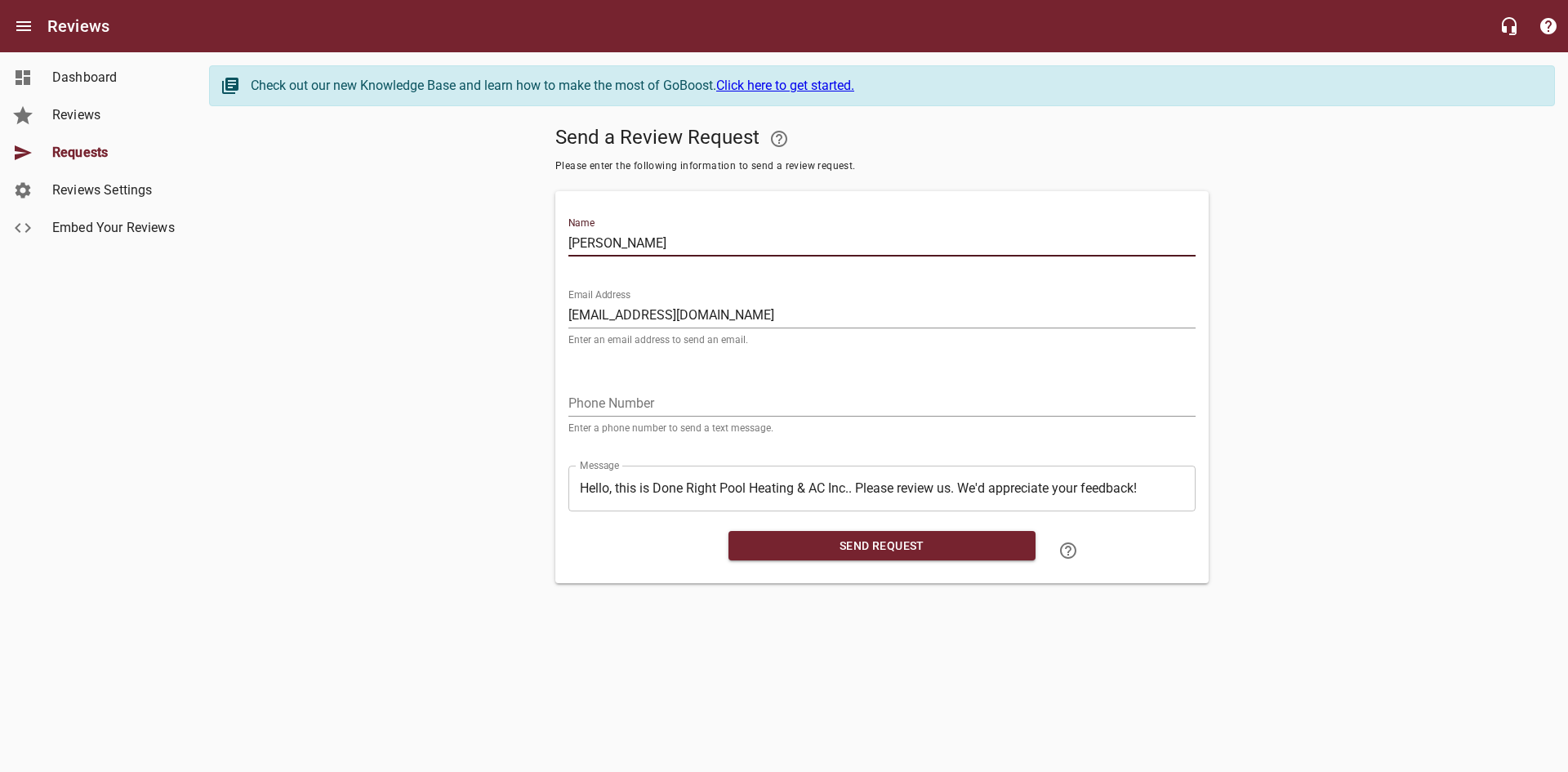
type input "[PERSON_NAME]"
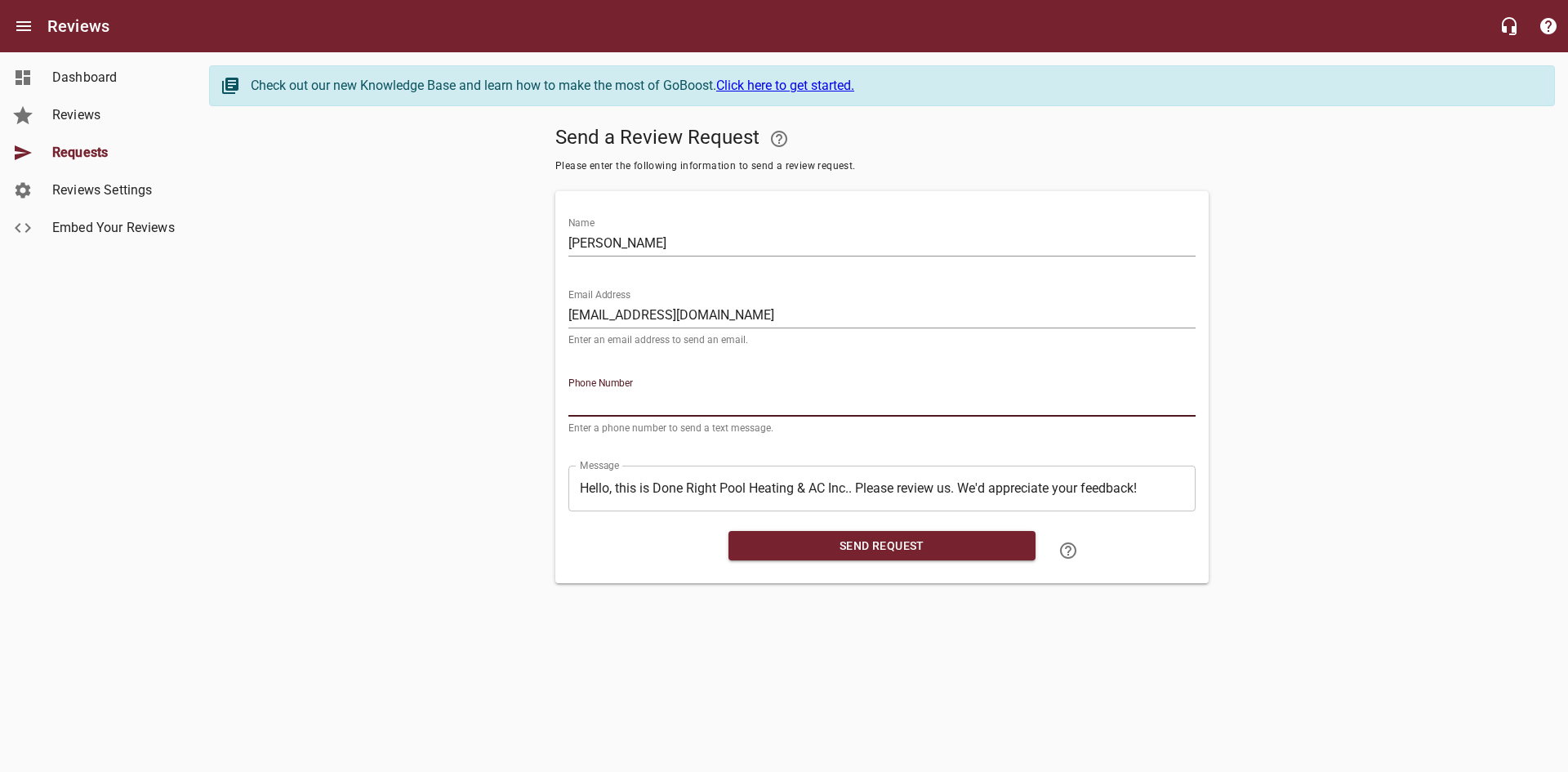
click at [600, 399] on input "tel" at bounding box center [882, 403] width 627 height 26
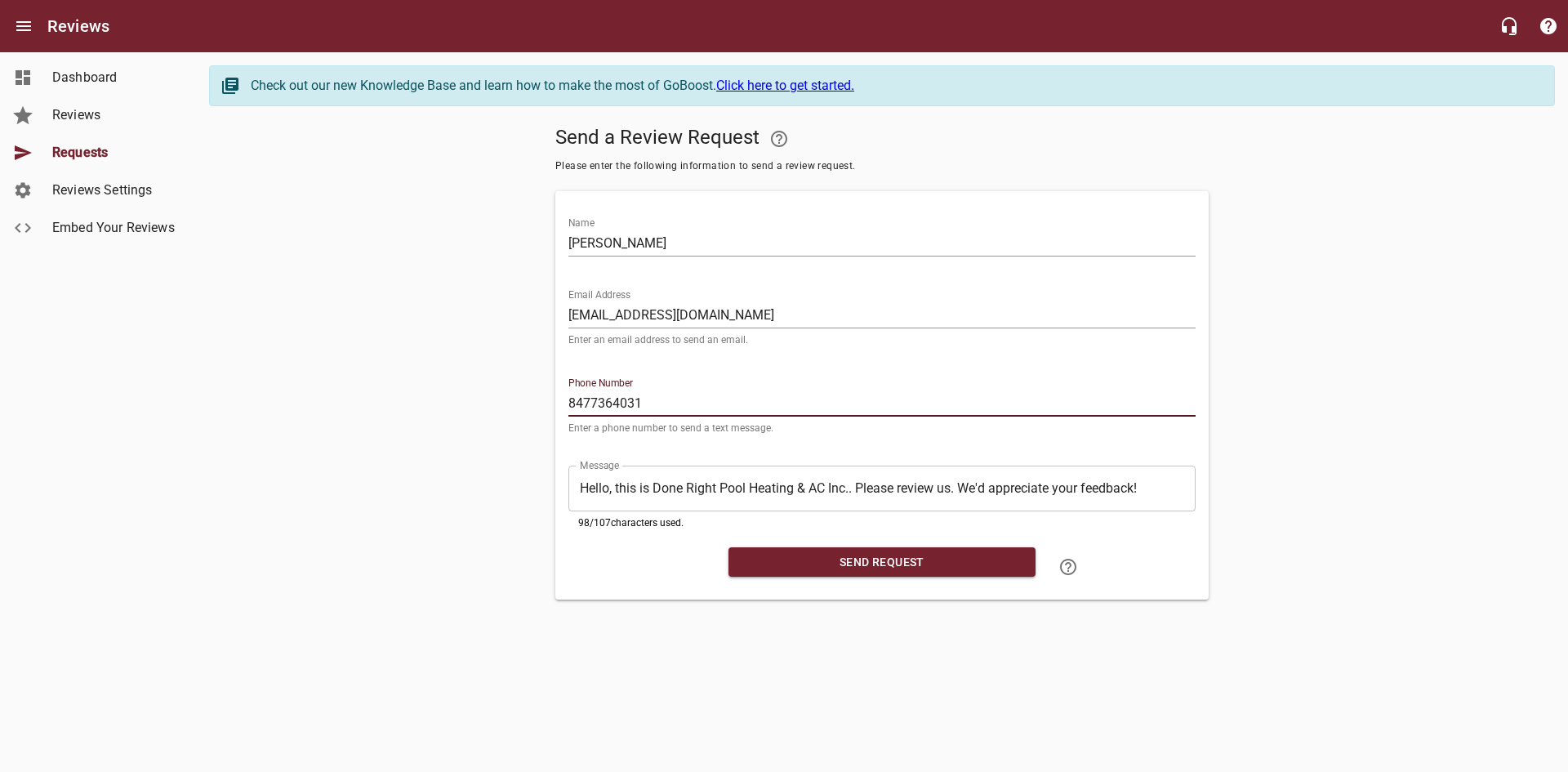
type input "8477364031"
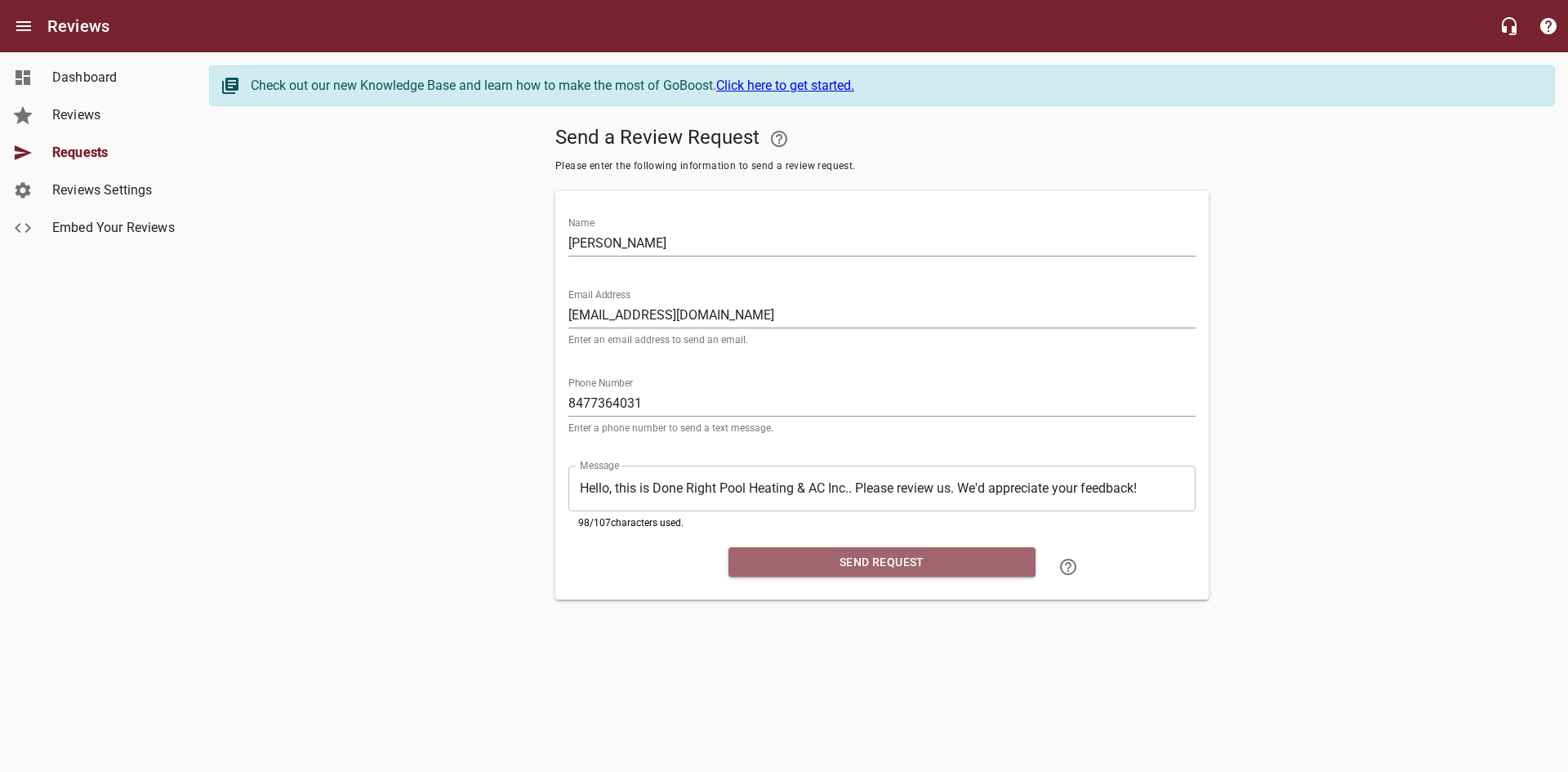
click at [889, 556] on span "Send Request" at bounding box center [882, 562] width 280 height 21
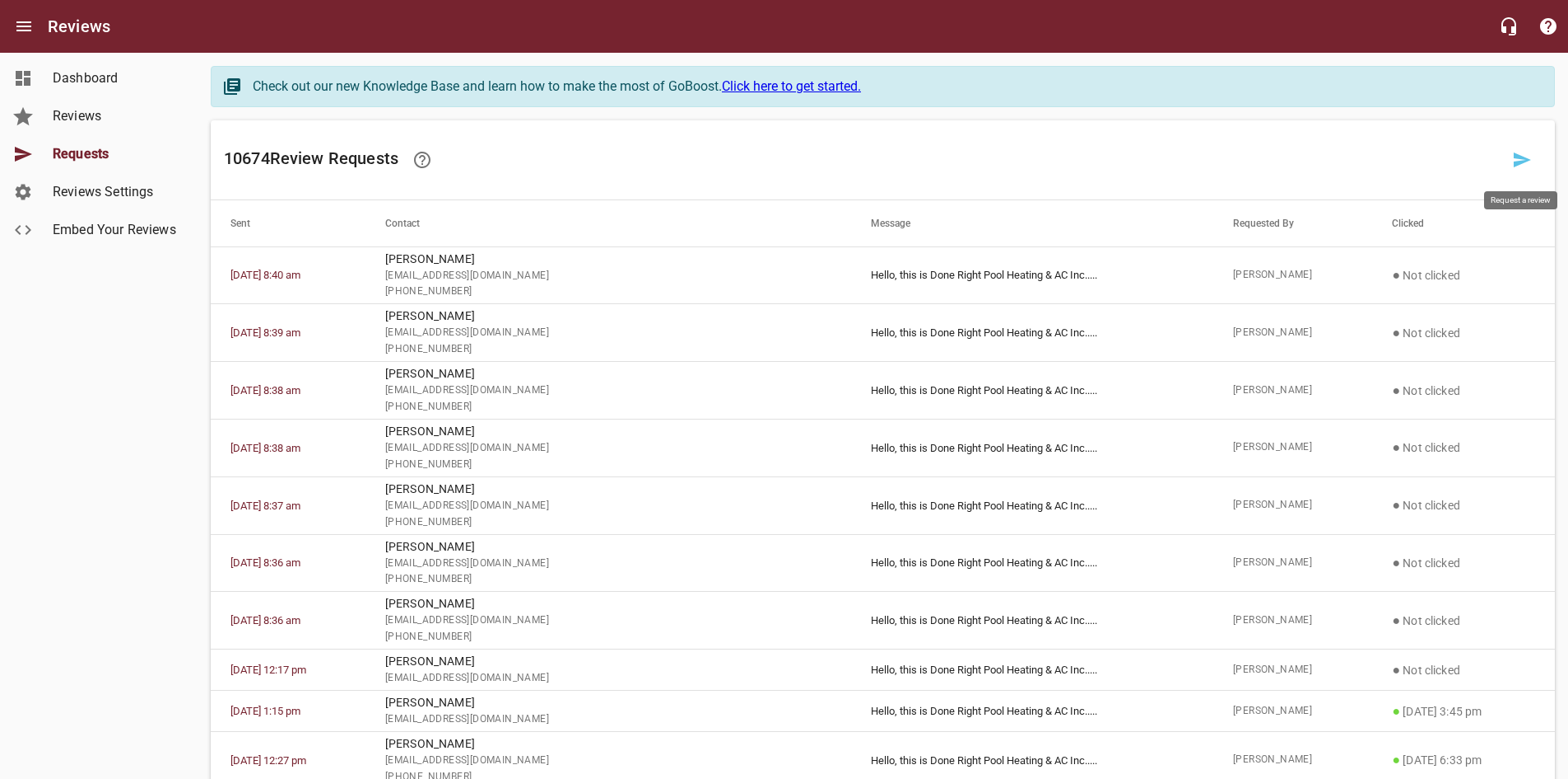
click at [1525, 161] on icon at bounding box center [1522, 159] width 17 height 15
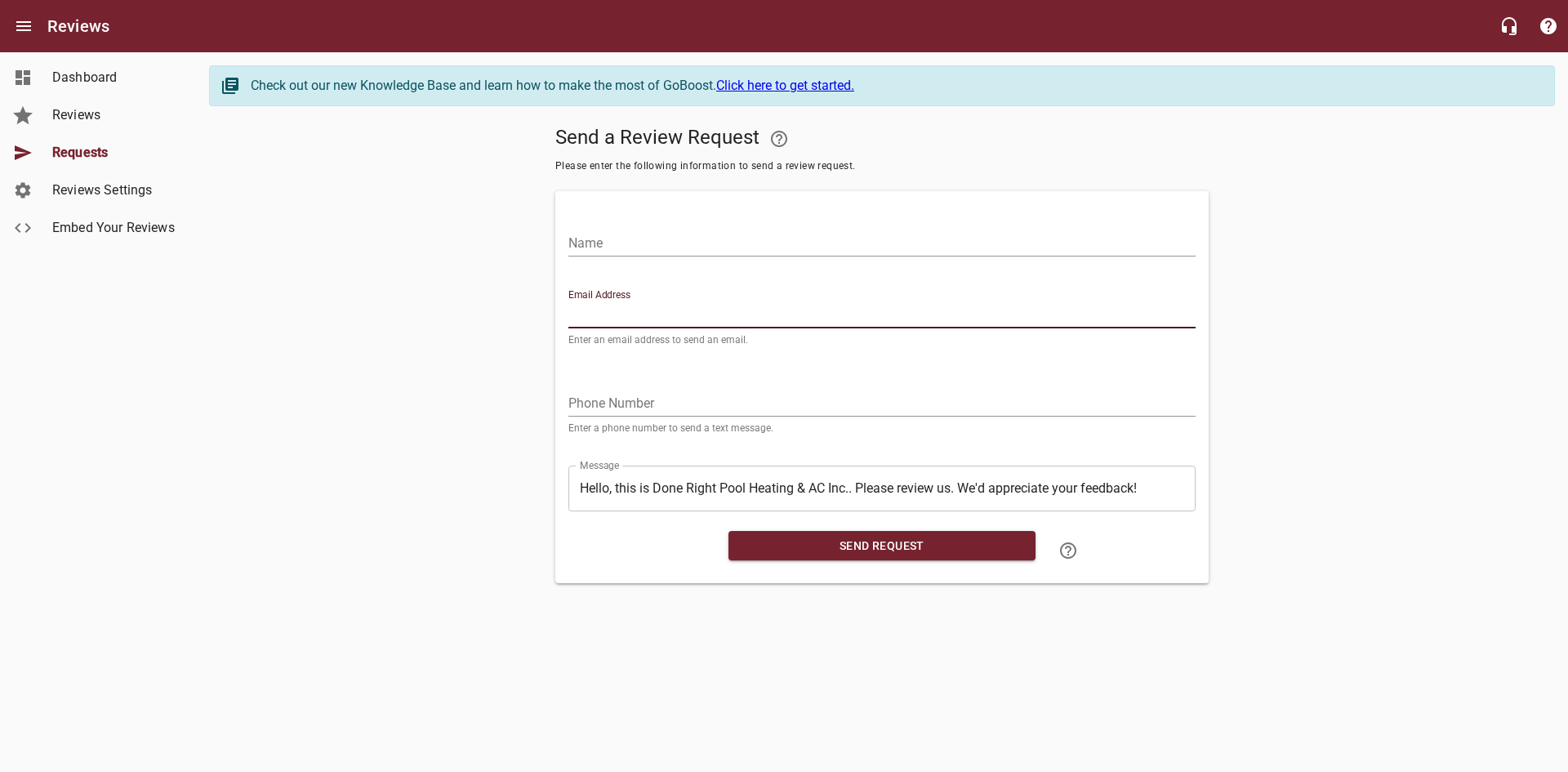
click at [793, 307] on input "Email Address" at bounding box center [882, 315] width 627 height 26
paste input "[EMAIL_ADDRESS][DOMAIN_NAME]"
type input "[EMAIL_ADDRESS][DOMAIN_NAME]"
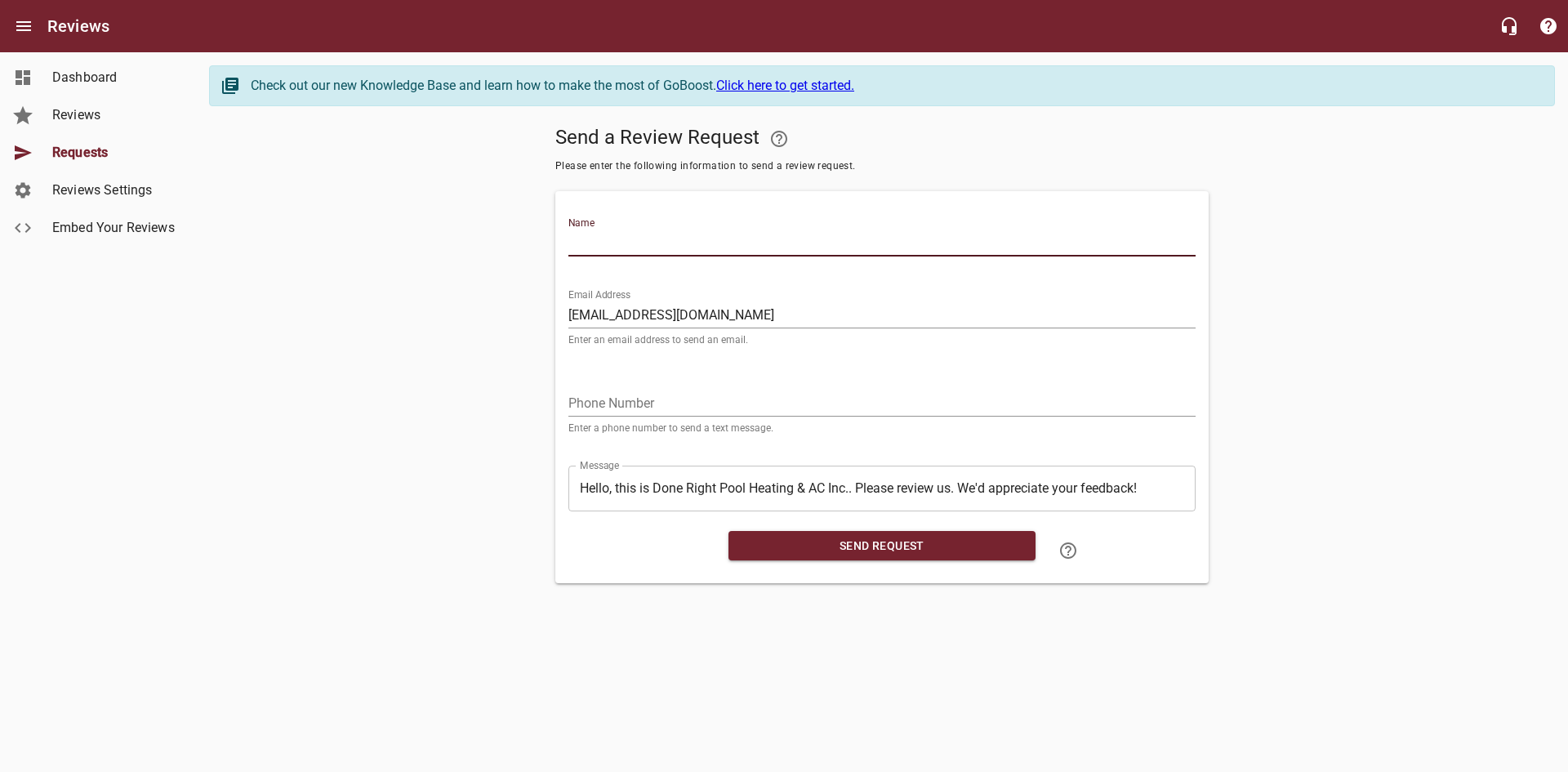
click at [786, 243] on input "Name" at bounding box center [882, 243] width 627 height 26
type input "[PERSON_NAME]"
click at [642, 409] on input "tel" at bounding box center [882, 403] width 627 height 26
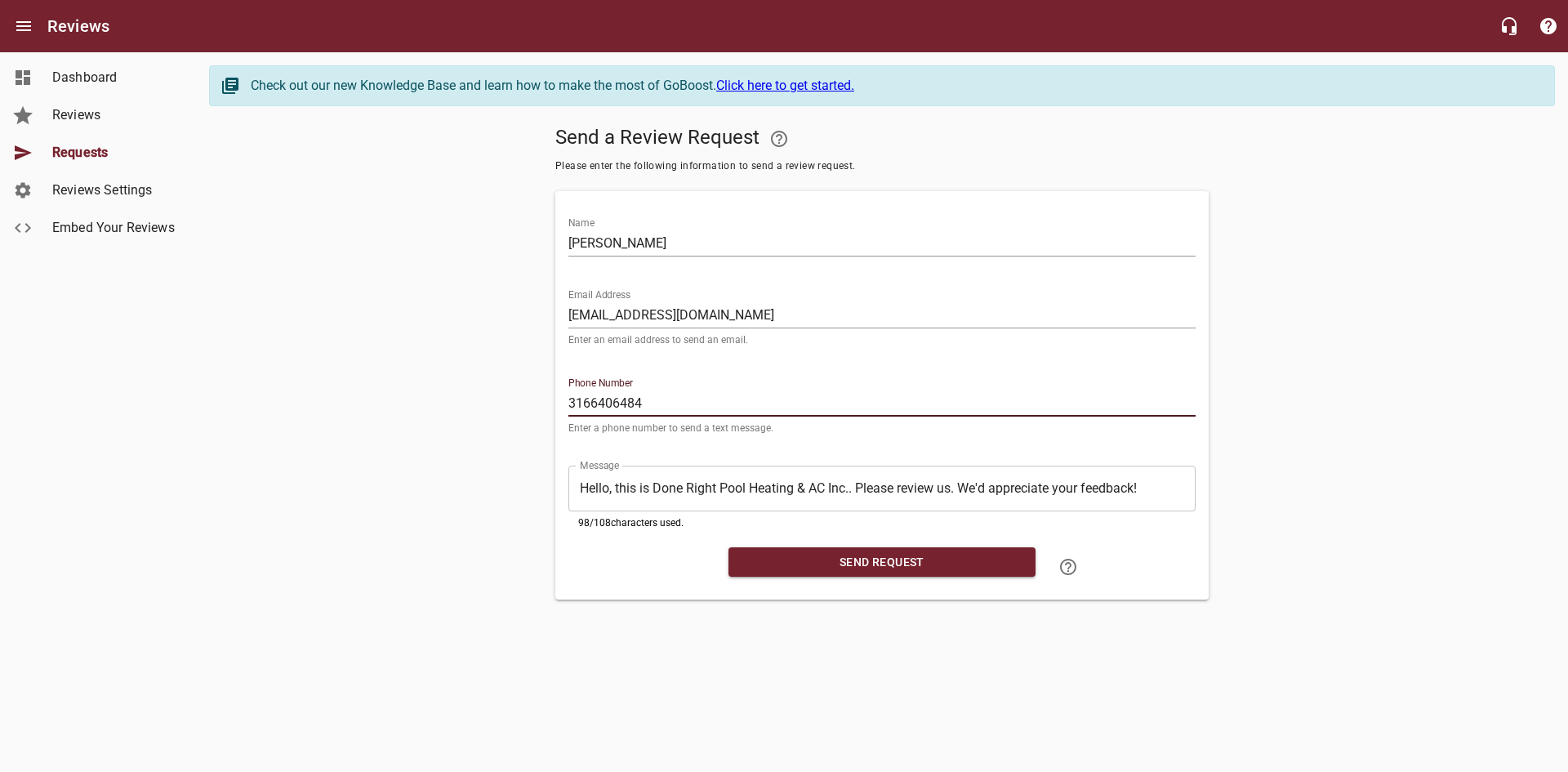
type input "3166406484"
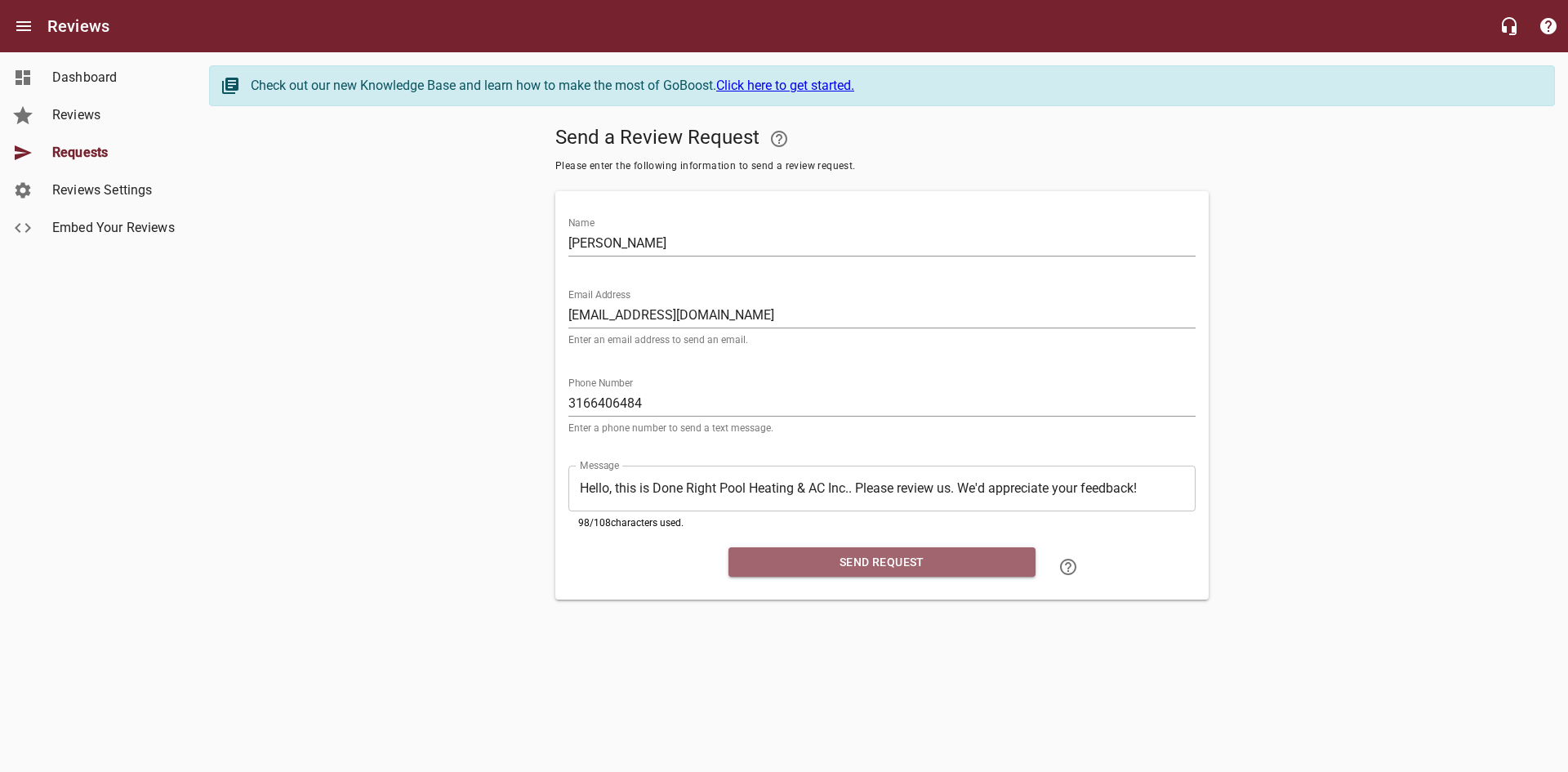
click at [819, 558] on span "Send Request" at bounding box center [882, 562] width 280 height 21
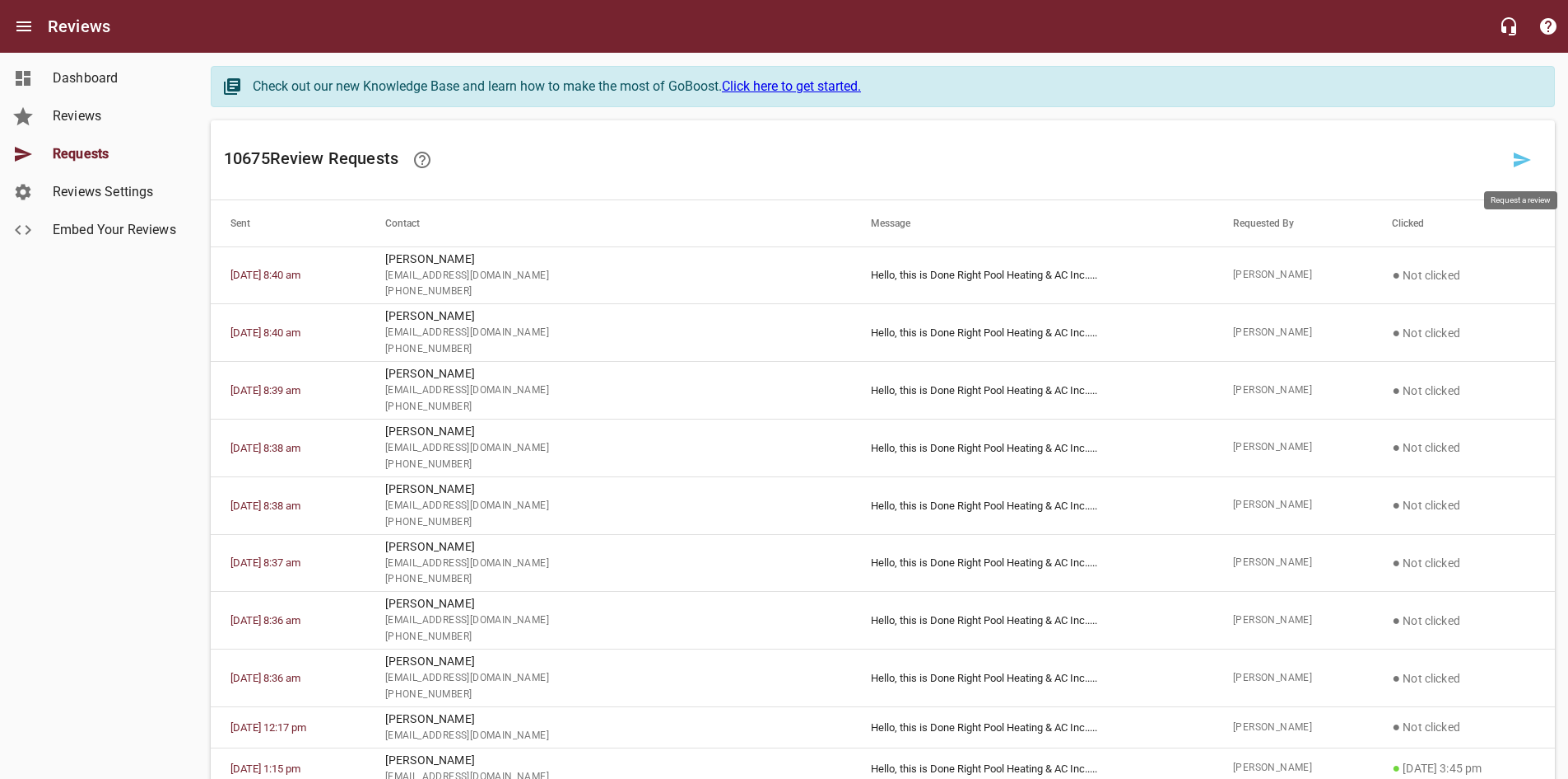
click at [1517, 164] on icon at bounding box center [1522, 159] width 17 height 15
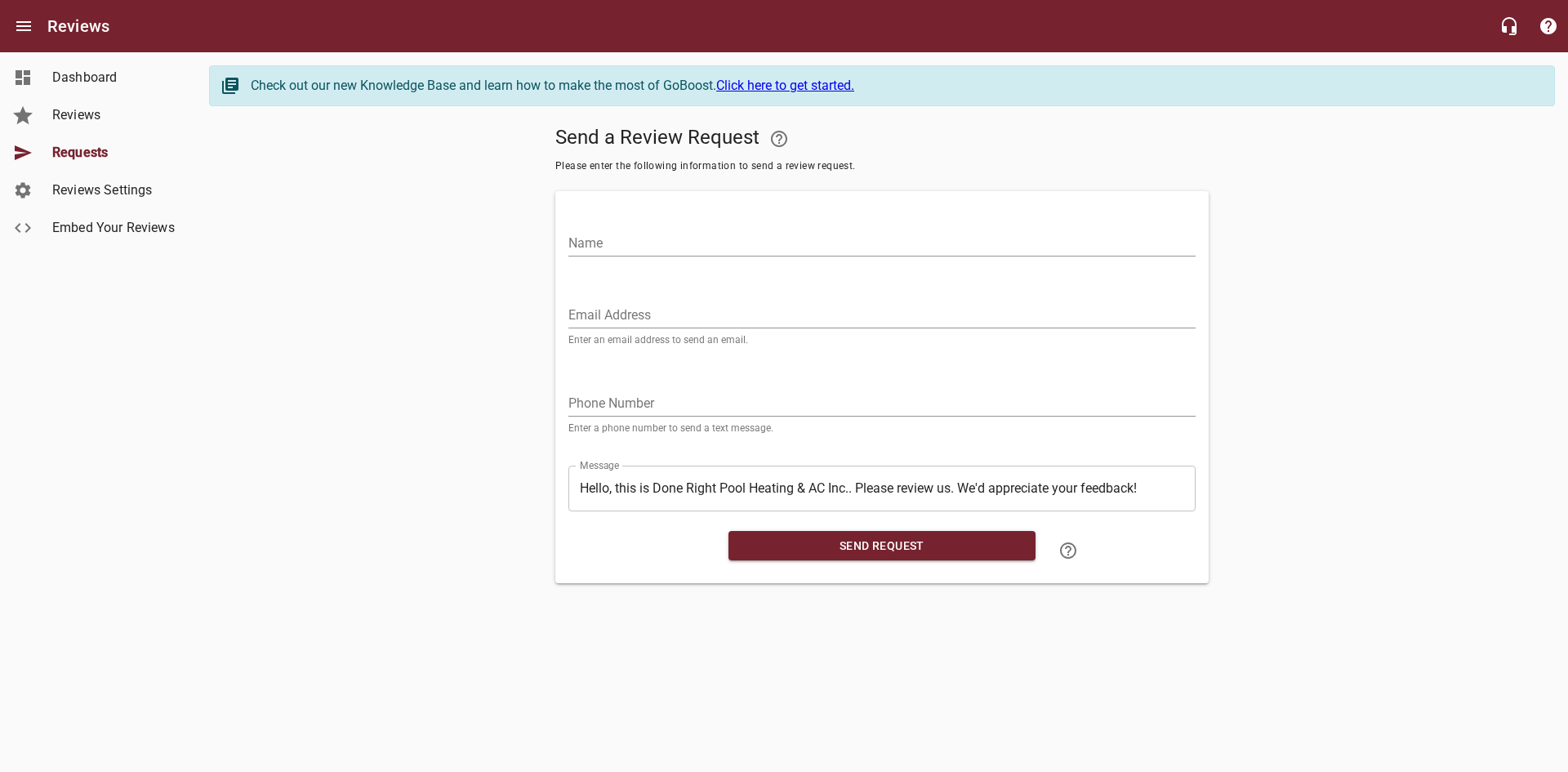
click at [730, 314] on input "Email Address" at bounding box center [882, 315] width 627 height 26
paste input "[EMAIL_ADDRESS][DOMAIN_NAME]"
type input "[EMAIL_ADDRESS][DOMAIN_NAME]"
click at [710, 251] on input "Name" at bounding box center [882, 243] width 627 height 26
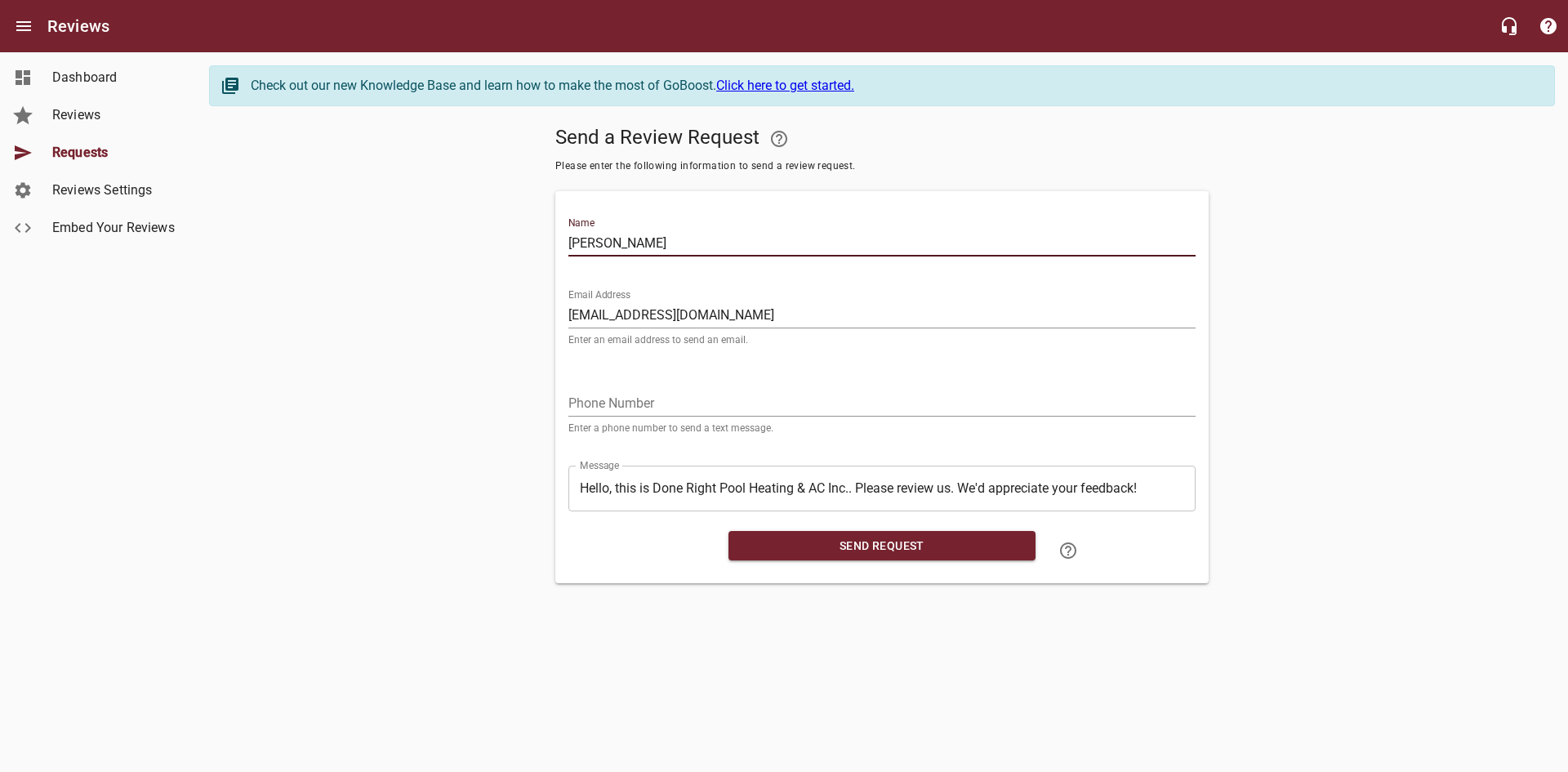
type input "[PERSON_NAME]"
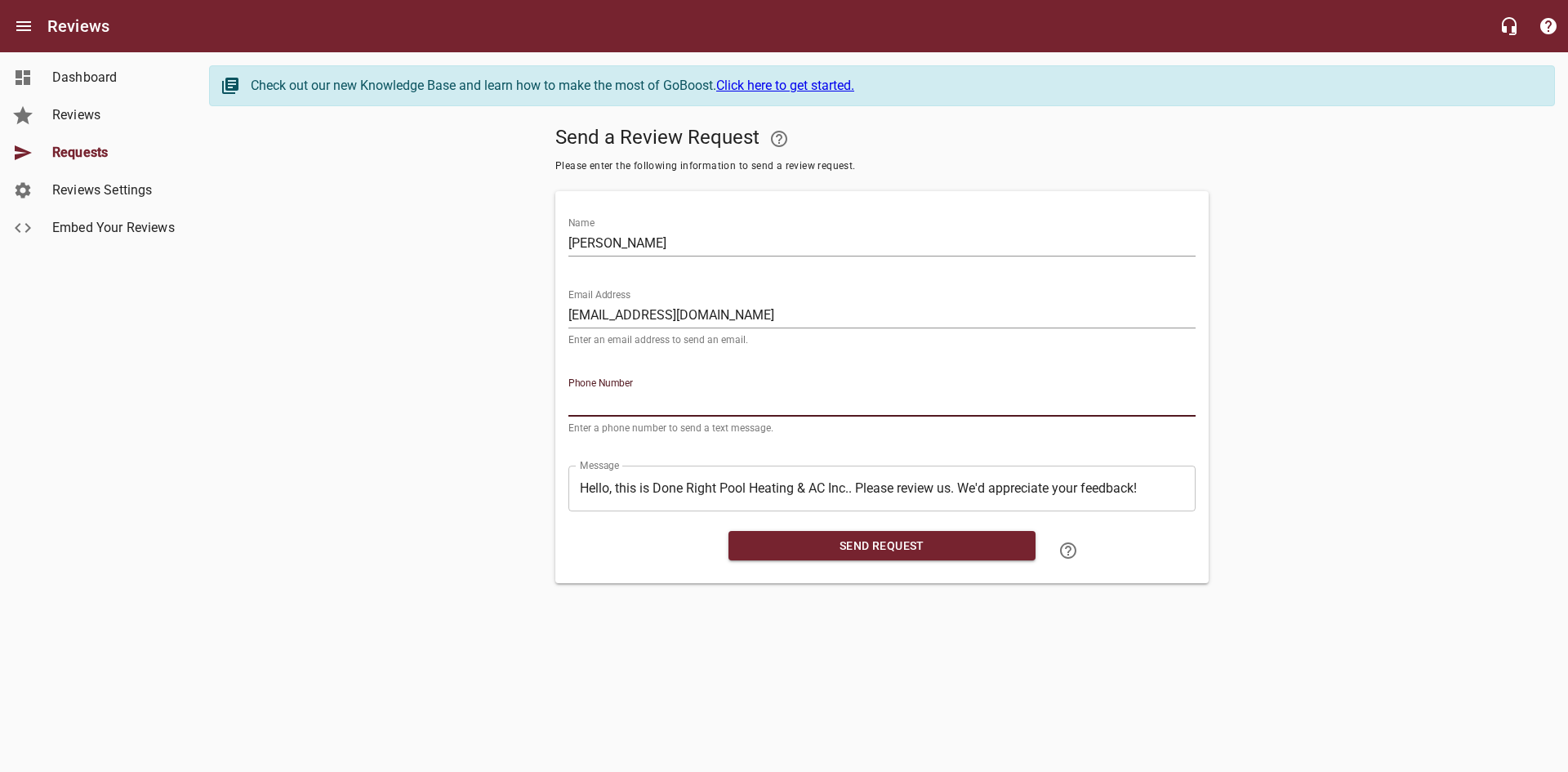
click at [602, 404] on input "tel" at bounding box center [882, 403] width 627 height 26
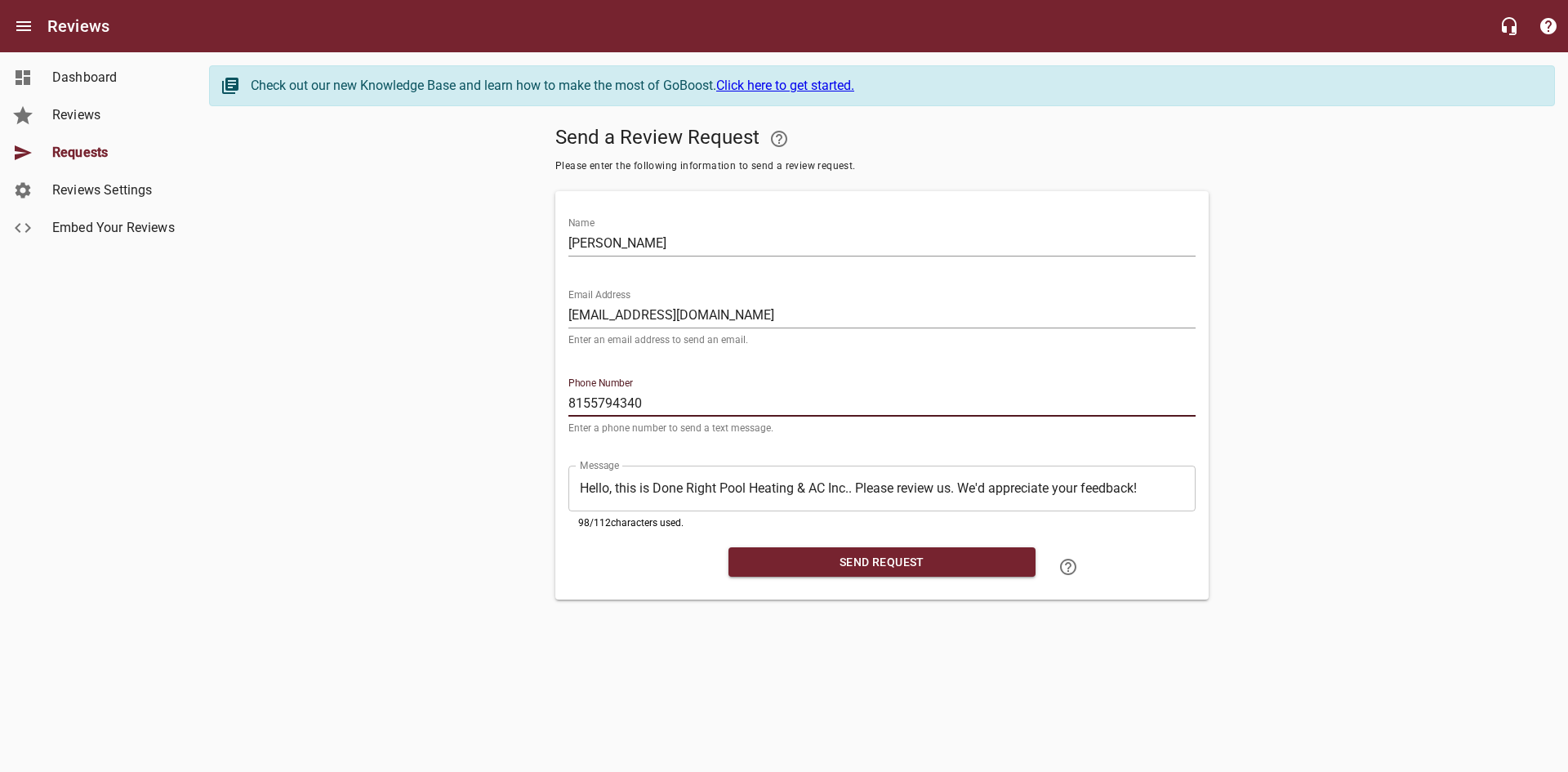
type input "8155794340"
click at [786, 550] on button "Send Request" at bounding box center [882, 562] width 307 height 31
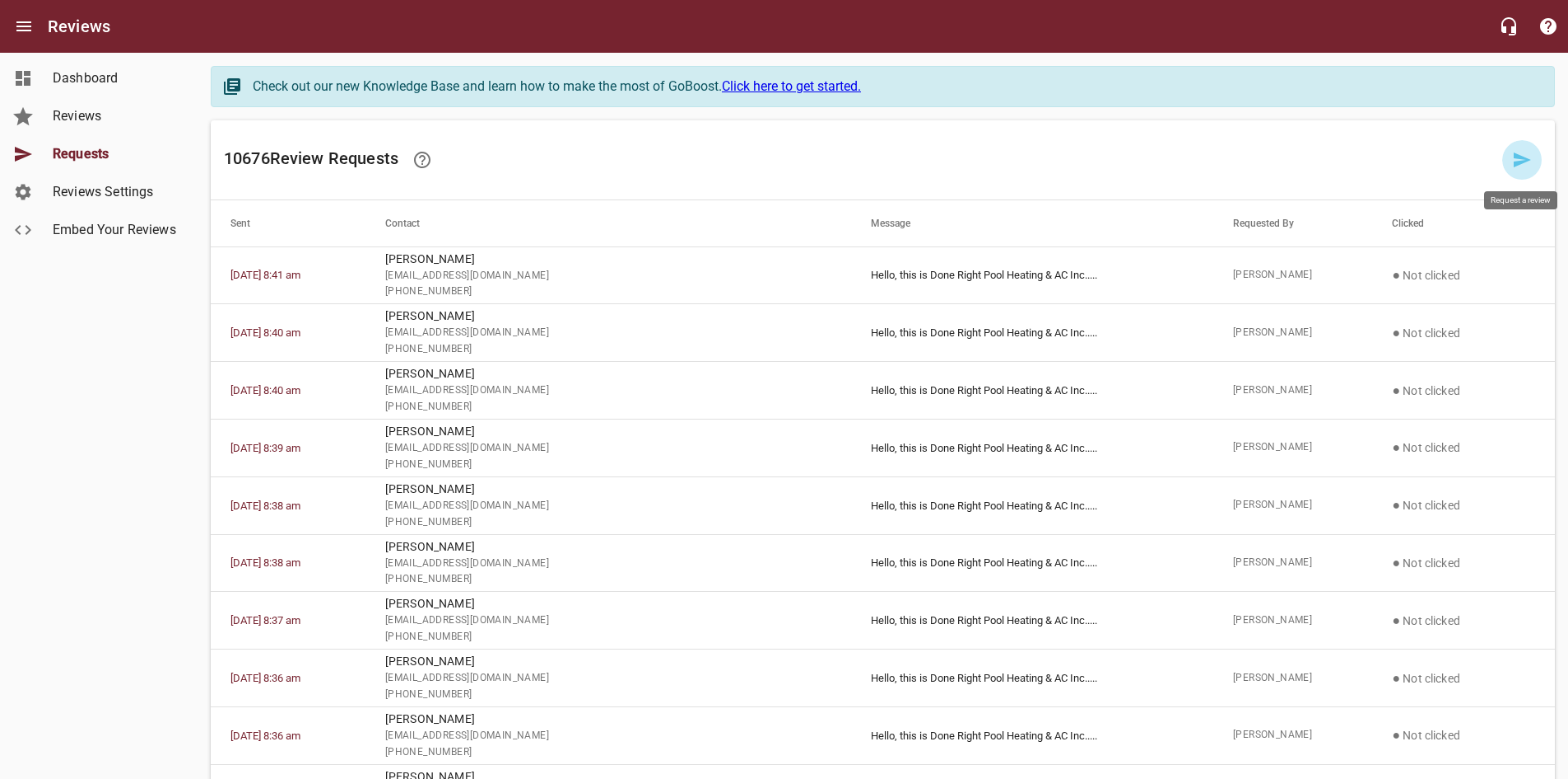
click at [1519, 164] on icon at bounding box center [1522, 159] width 17 height 15
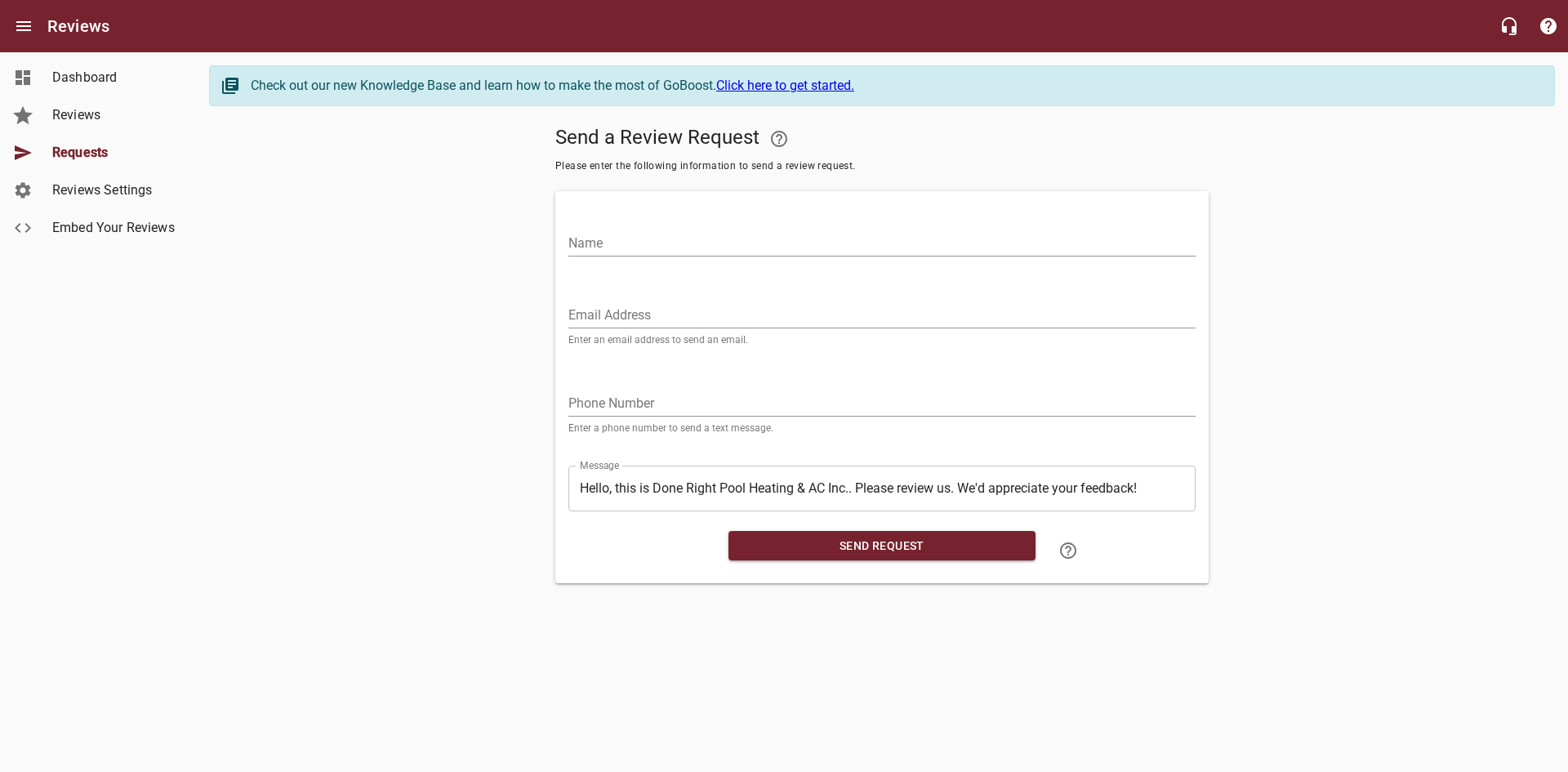
click at [734, 317] on input "Email Address" at bounding box center [882, 315] width 627 height 26
paste input "[EMAIL_ADDRESS][DOMAIN_NAME]"
type input "[EMAIL_ADDRESS][DOMAIN_NAME]"
click at [716, 235] on input "Name" at bounding box center [882, 243] width 627 height 26
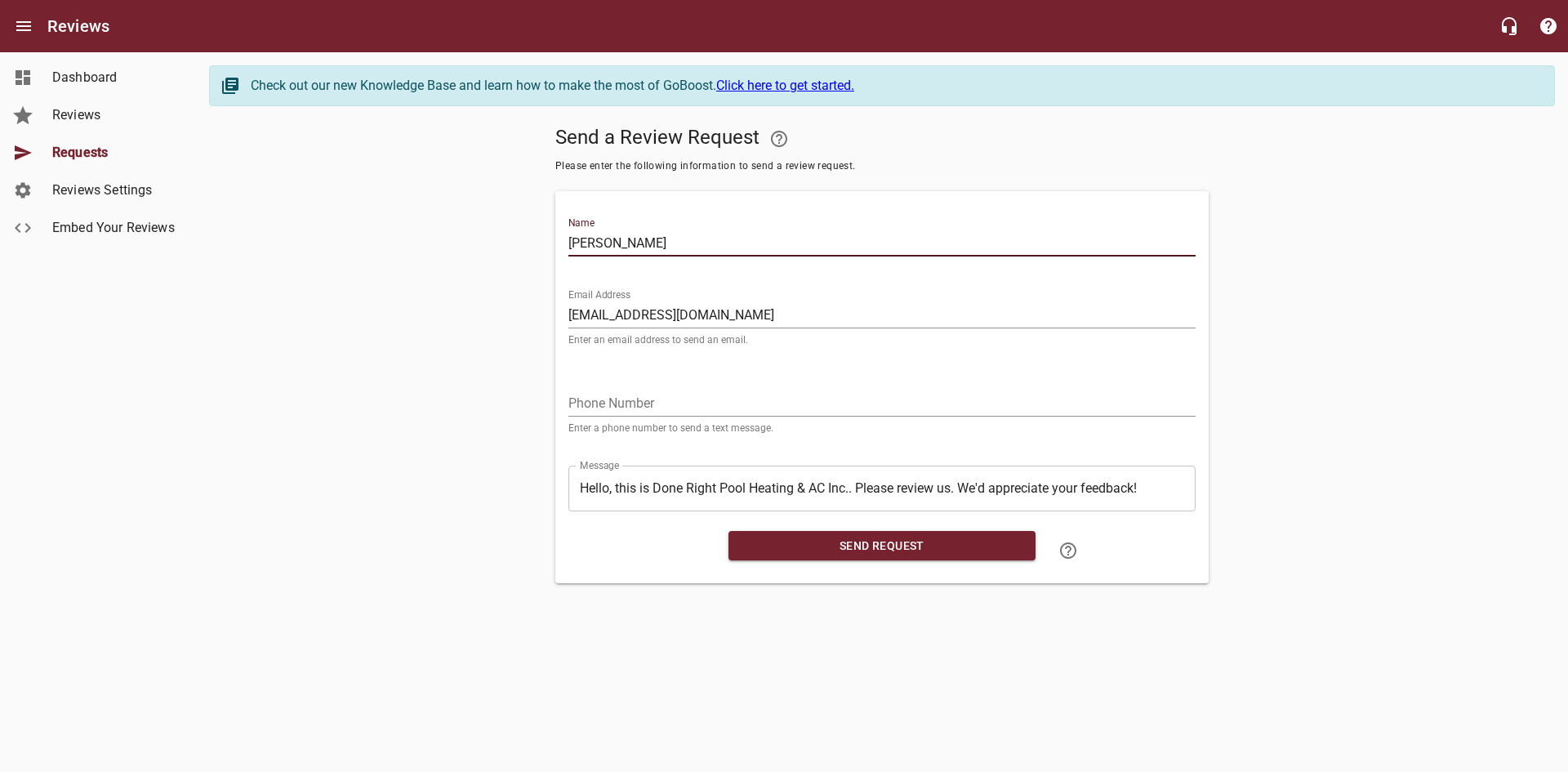
type input "[PERSON_NAME]"
click at [641, 404] on input "tel" at bounding box center [882, 403] width 627 height 26
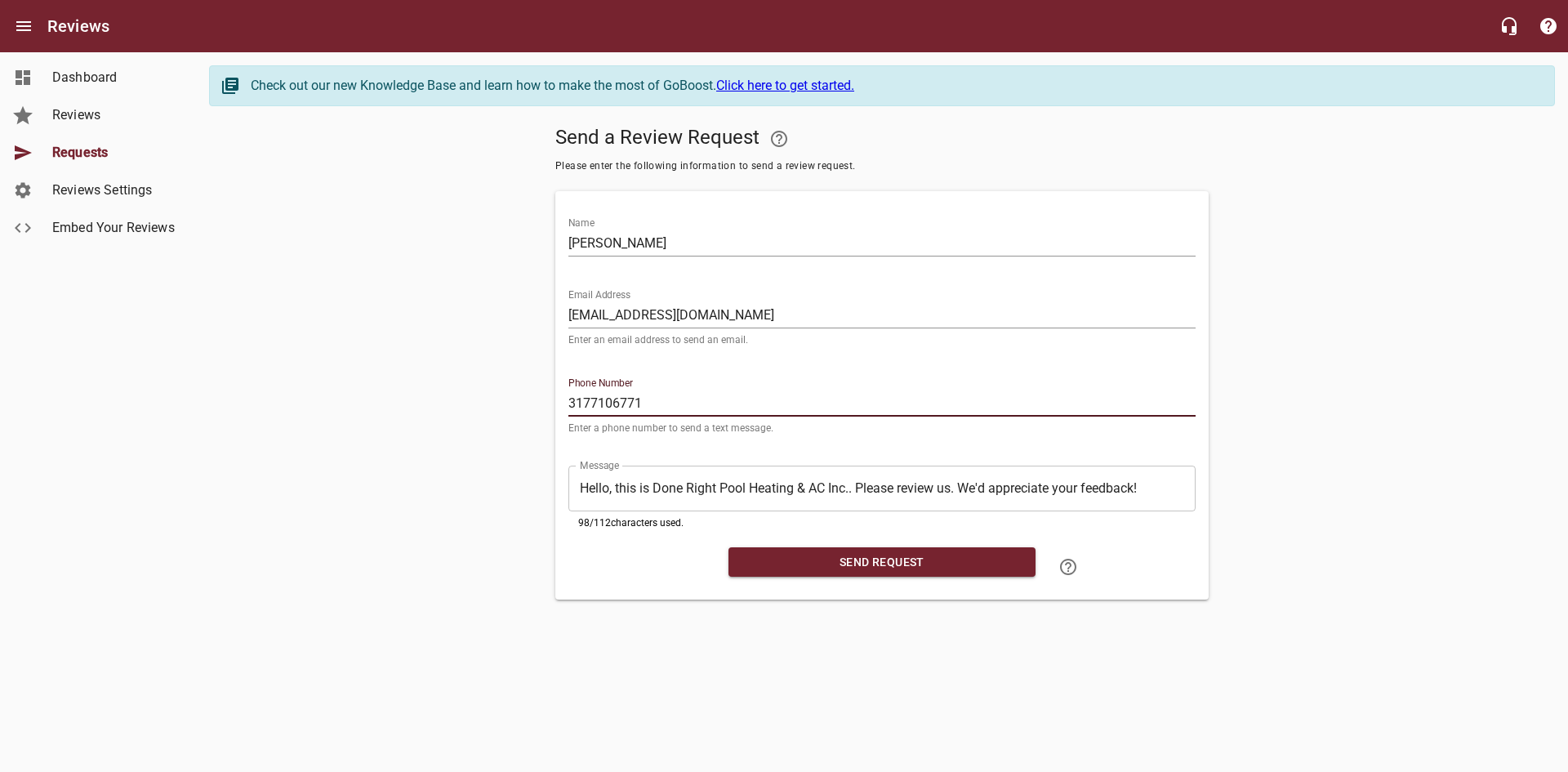
type input "3177106771"
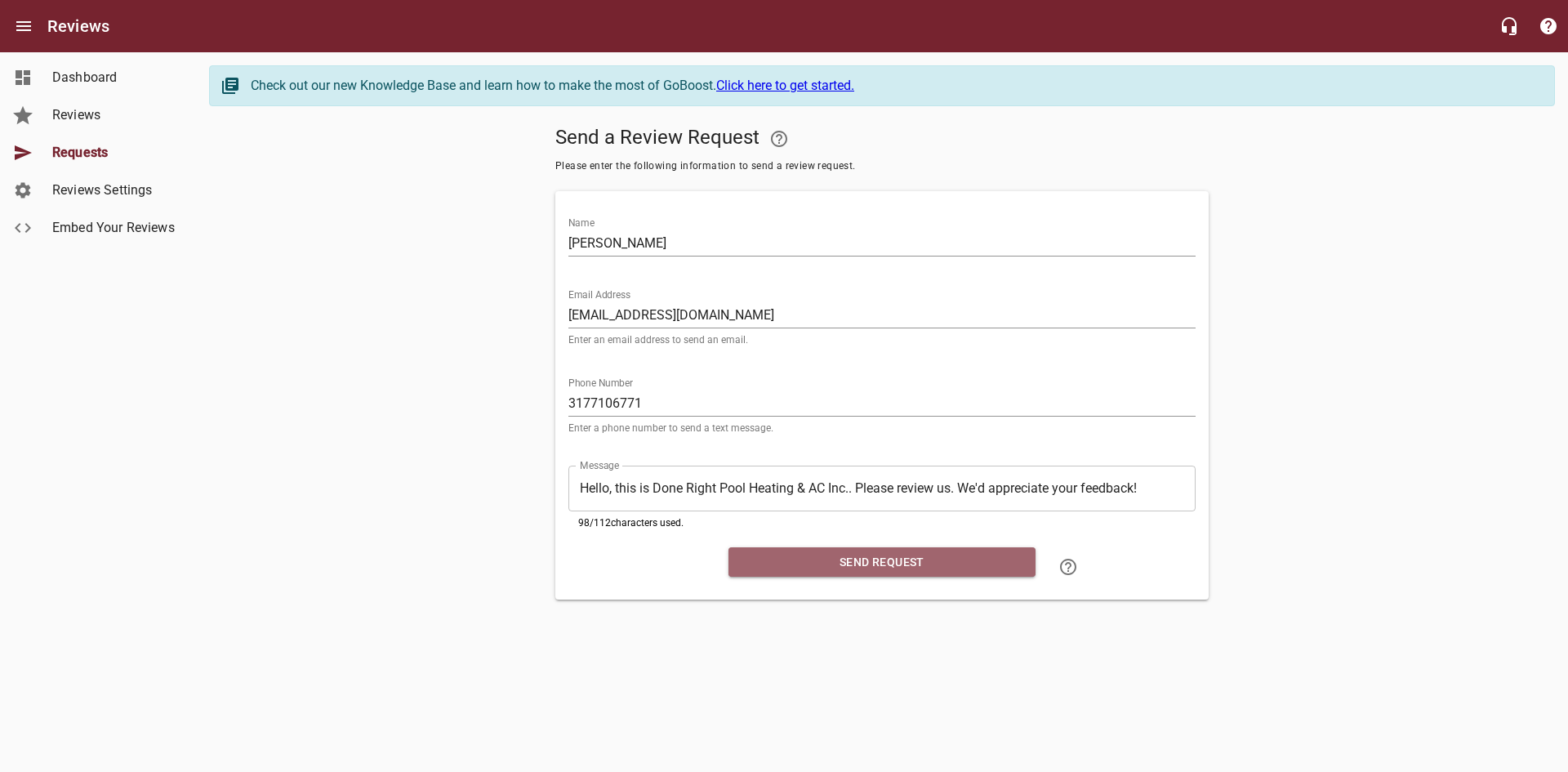
click at [804, 568] on span "Send Request" at bounding box center [882, 562] width 280 height 21
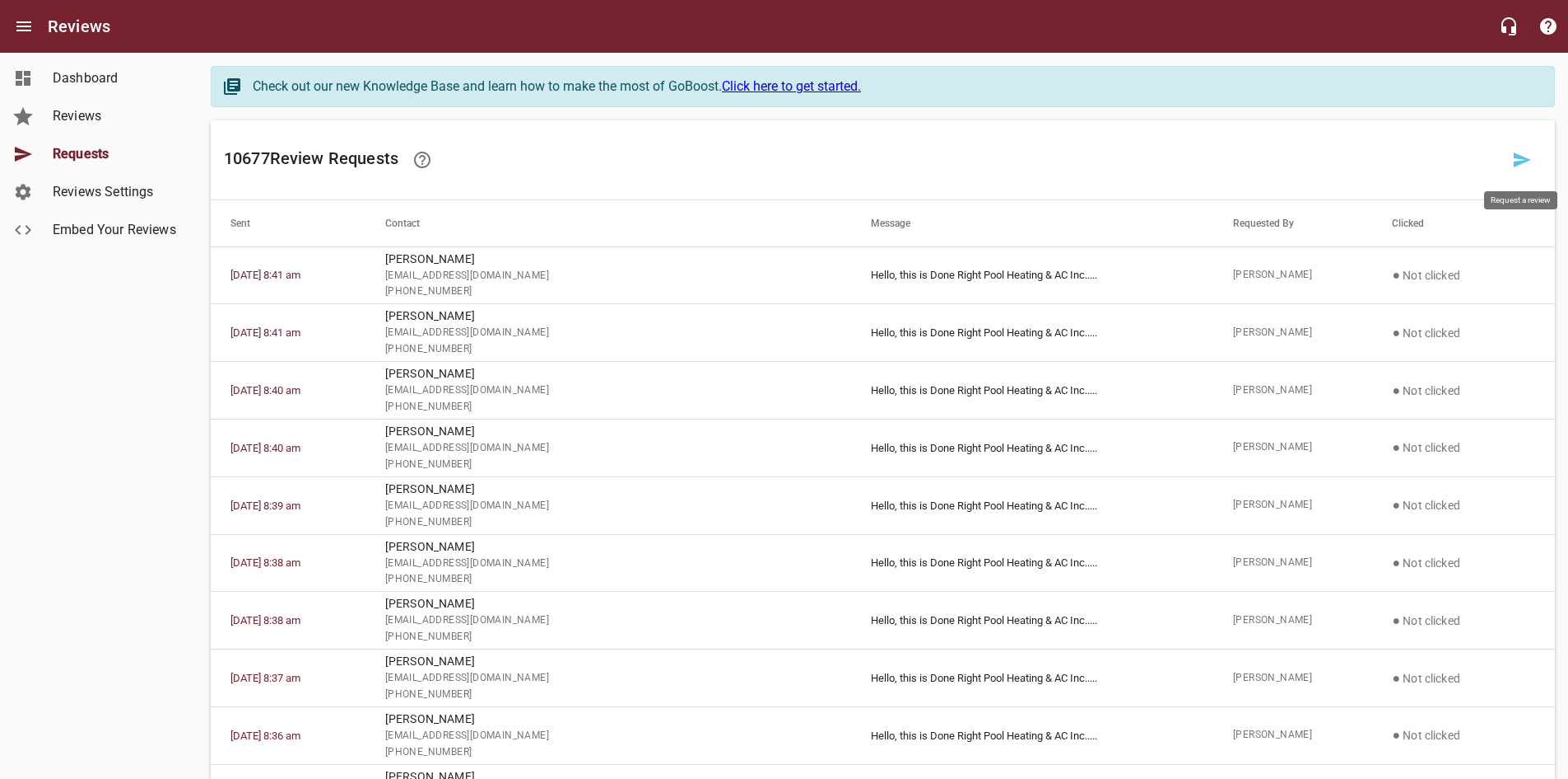
click at [1525, 163] on icon at bounding box center [1522, 160] width 20 height 20
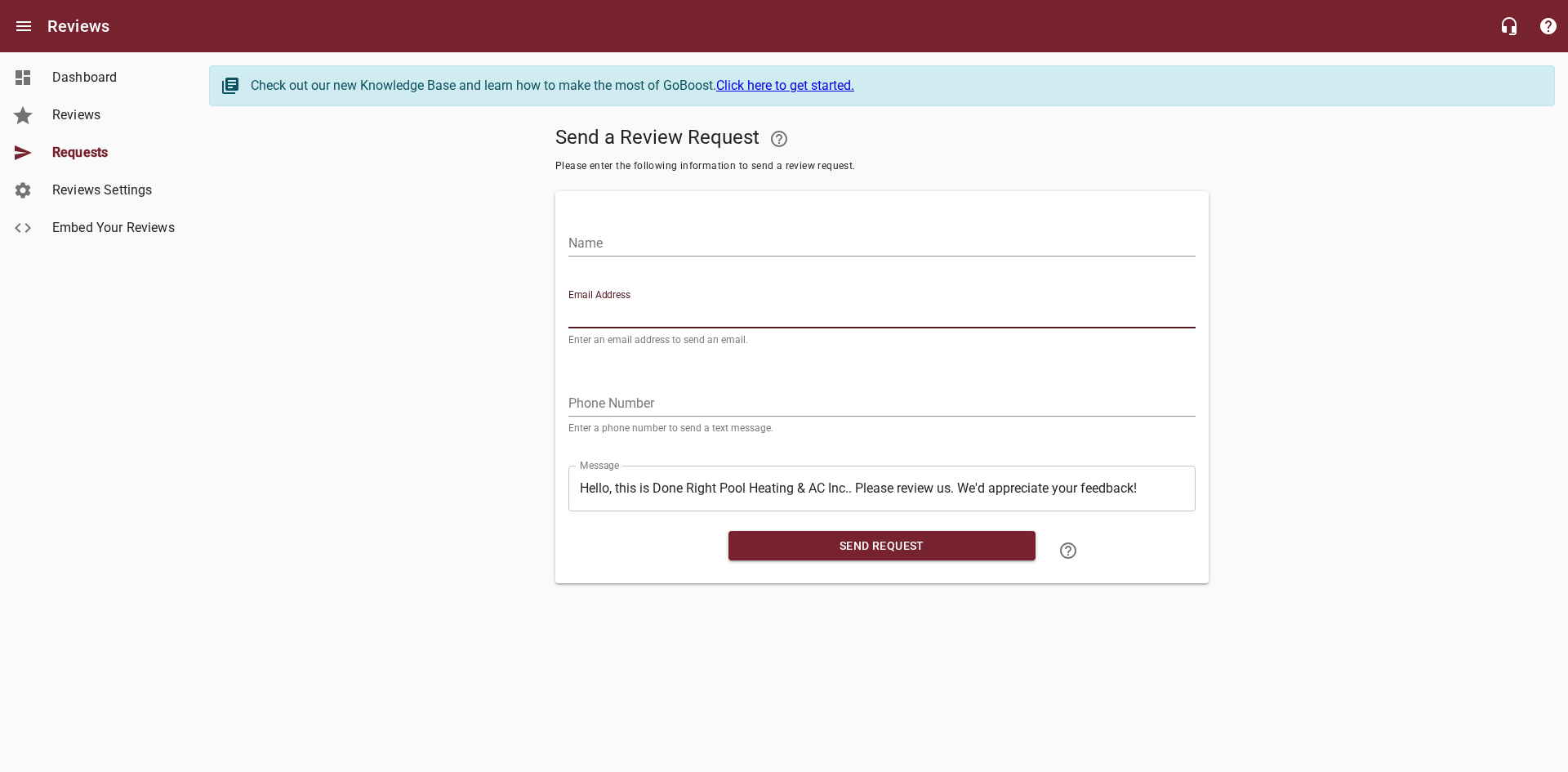
click at [794, 307] on input "Email Address" at bounding box center [882, 315] width 627 height 26
paste input "[EMAIL_ADDRESS][DOMAIN_NAME]"
type input "[EMAIL_ADDRESS][DOMAIN_NAME]"
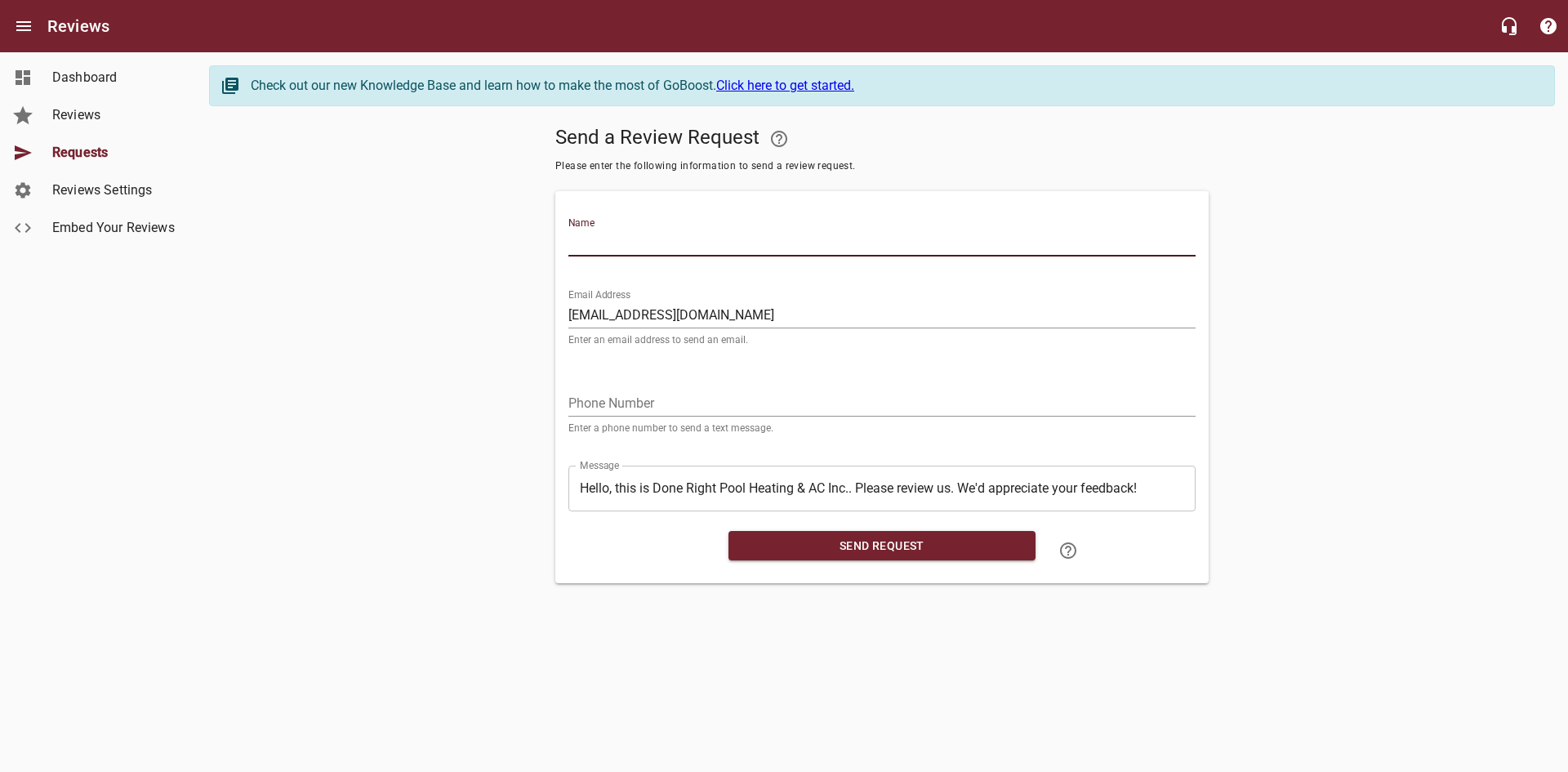
click at [778, 255] on input "Name" at bounding box center [882, 243] width 627 height 26
type input "[PERSON_NAME]"
drag, startPoint x: 592, startPoint y: 404, endPoint x: 604, endPoint y: 404, distance: 12.0
click at [604, 404] on input "tel" at bounding box center [882, 403] width 627 height 26
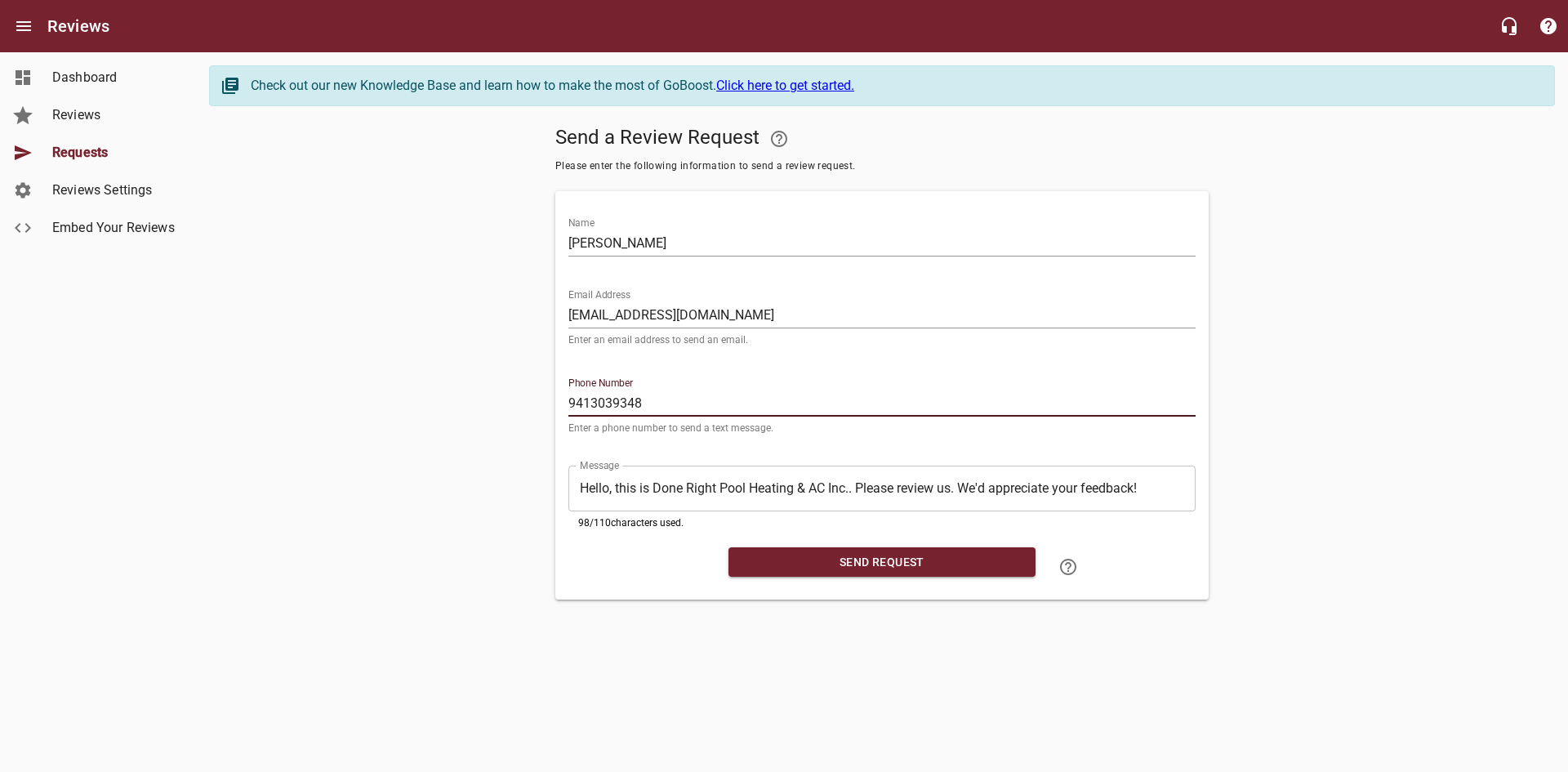
type input "9413039348"
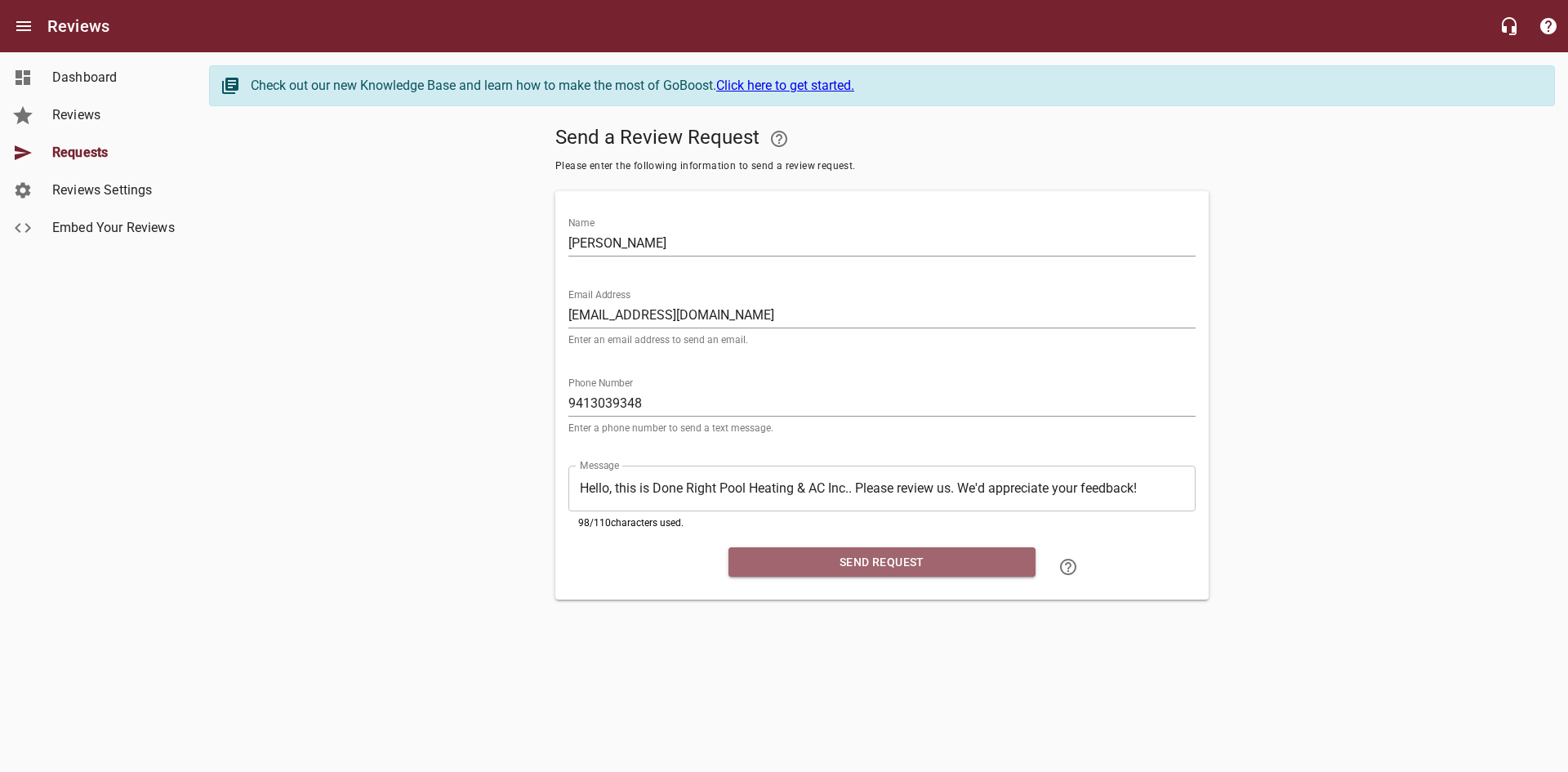
drag, startPoint x: 859, startPoint y: 563, endPoint x: 852, endPoint y: 578, distance: 16.6
click at [860, 563] on span "Send Request" at bounding box center [882, 562] width 280 height 21
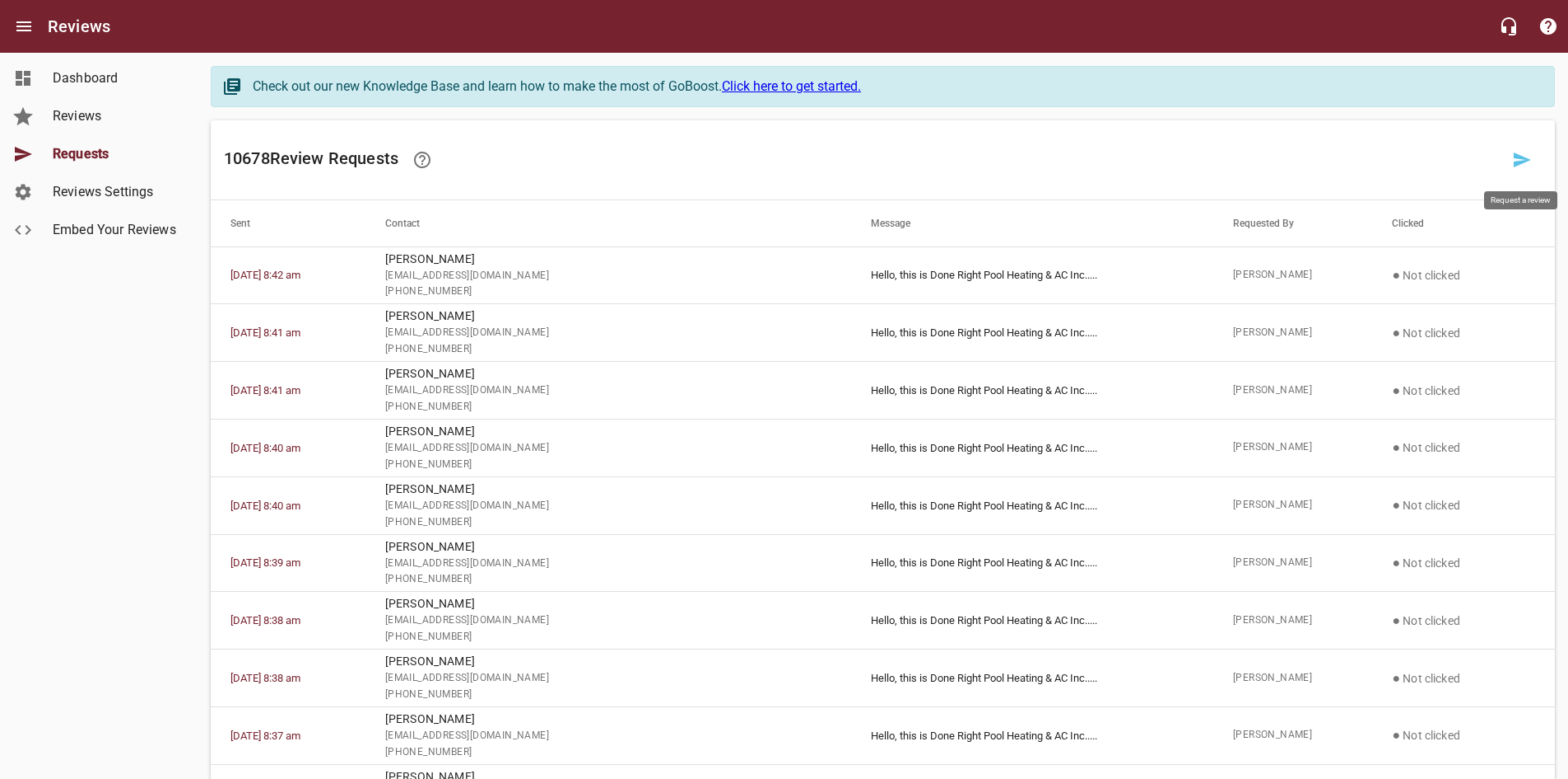
click at [1516, 154] on icon at bounding box center [1522, 159] width 17 height 15
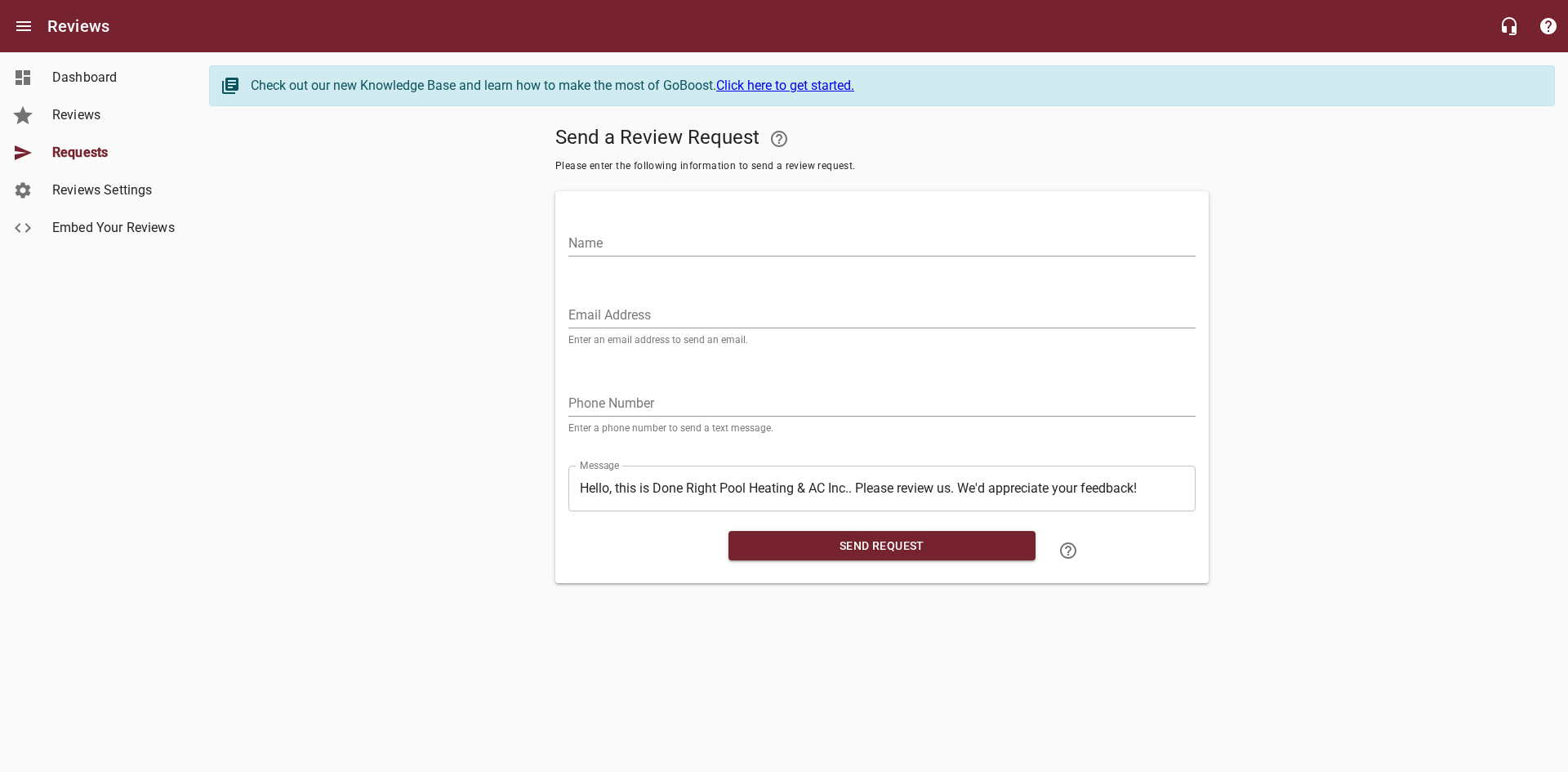
drag, startPoint x: 604, startPoint y: 323, endPoint x: 606, endPoint y: 299, distance: 24.1
click at [604, 323] on input "Email Address" at bounding box center [882, 315] width 627 height 26
paste input "[EMAIL_ADDRESS][DOMAIN_NAME]"
type input "[EMAIL_ADDRESS][DOMAIN_NAME]"
click at [602, 239] on input "Name" at bounding box center [882, 243] width 627 height 26
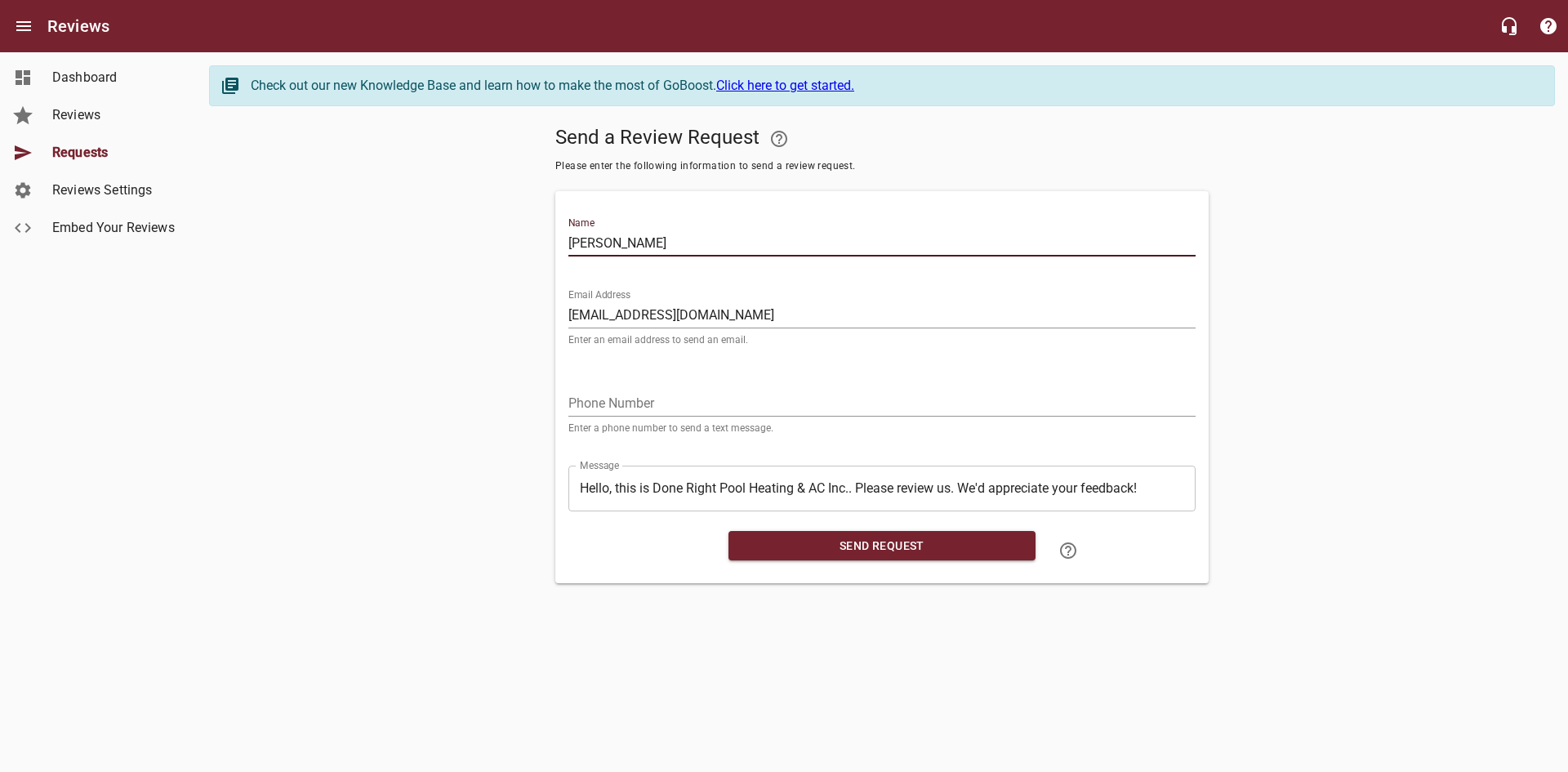
type input "[PERSON_NAME]"
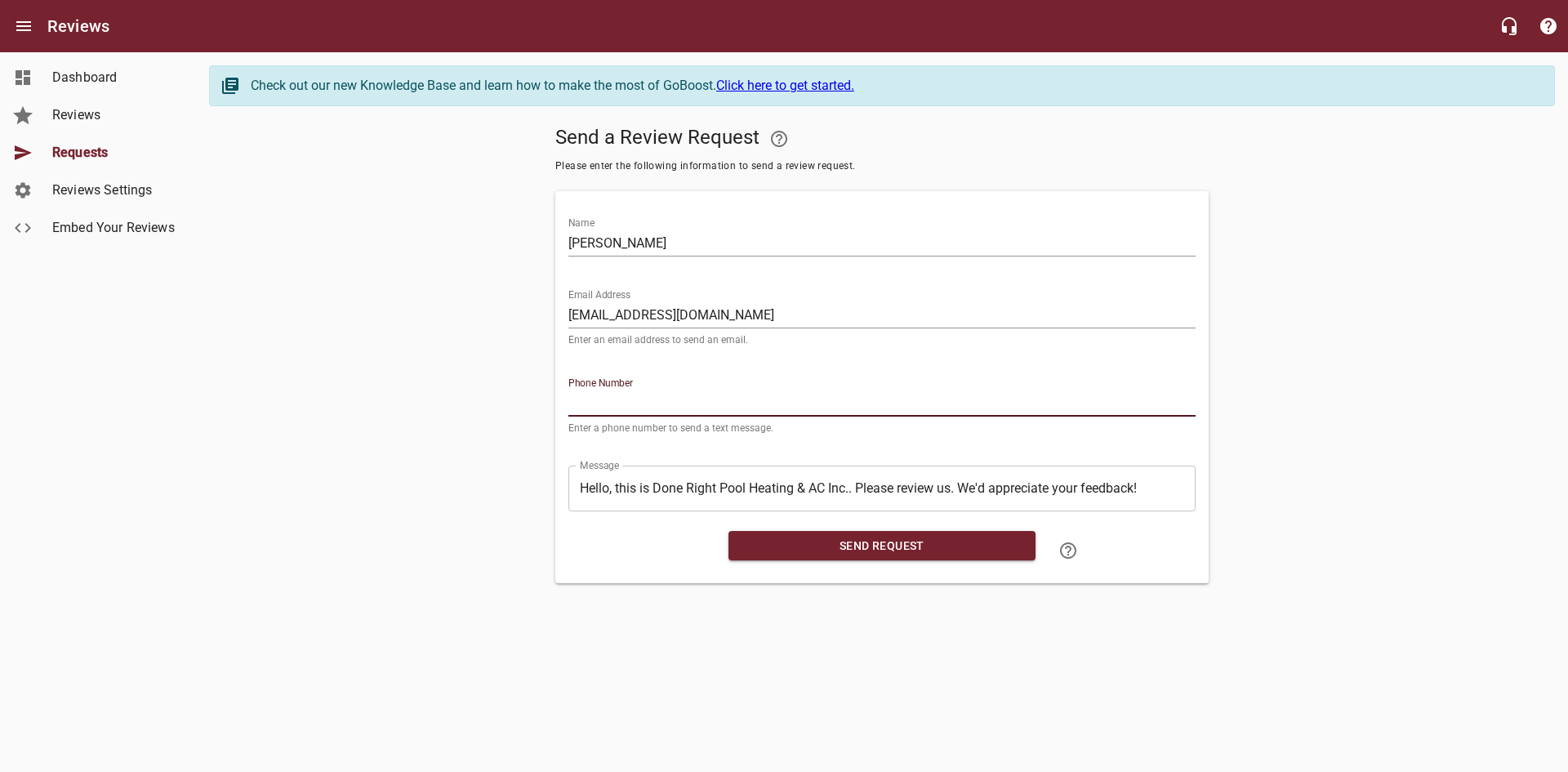
click at [620, 397] on input "tel" at bounding box center [882, 403] width 627 height 26
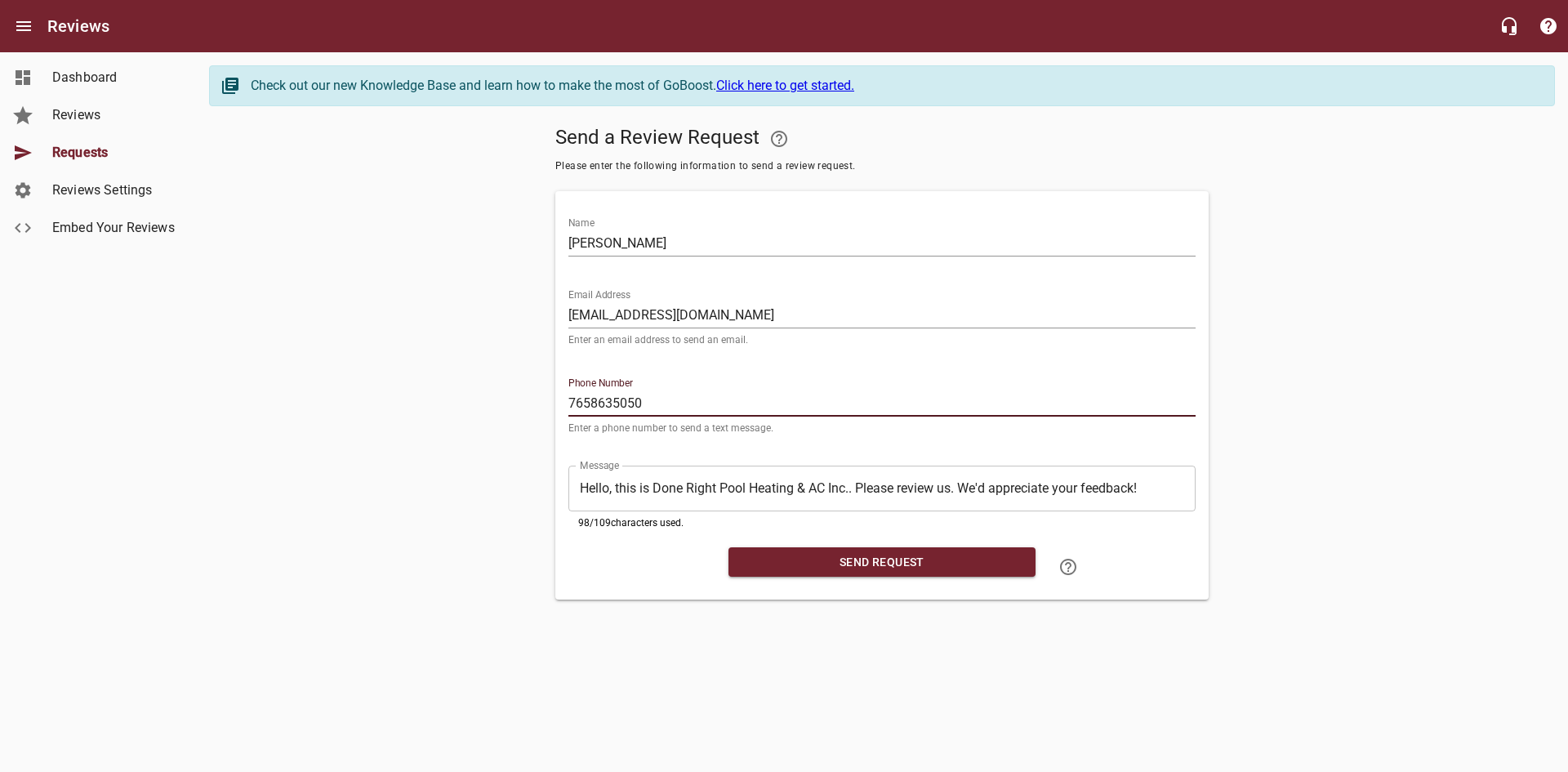
type input "7658635050"
click at [841, 555] on span "Send Request" at bounding box center [882, 562] width 280 height 21
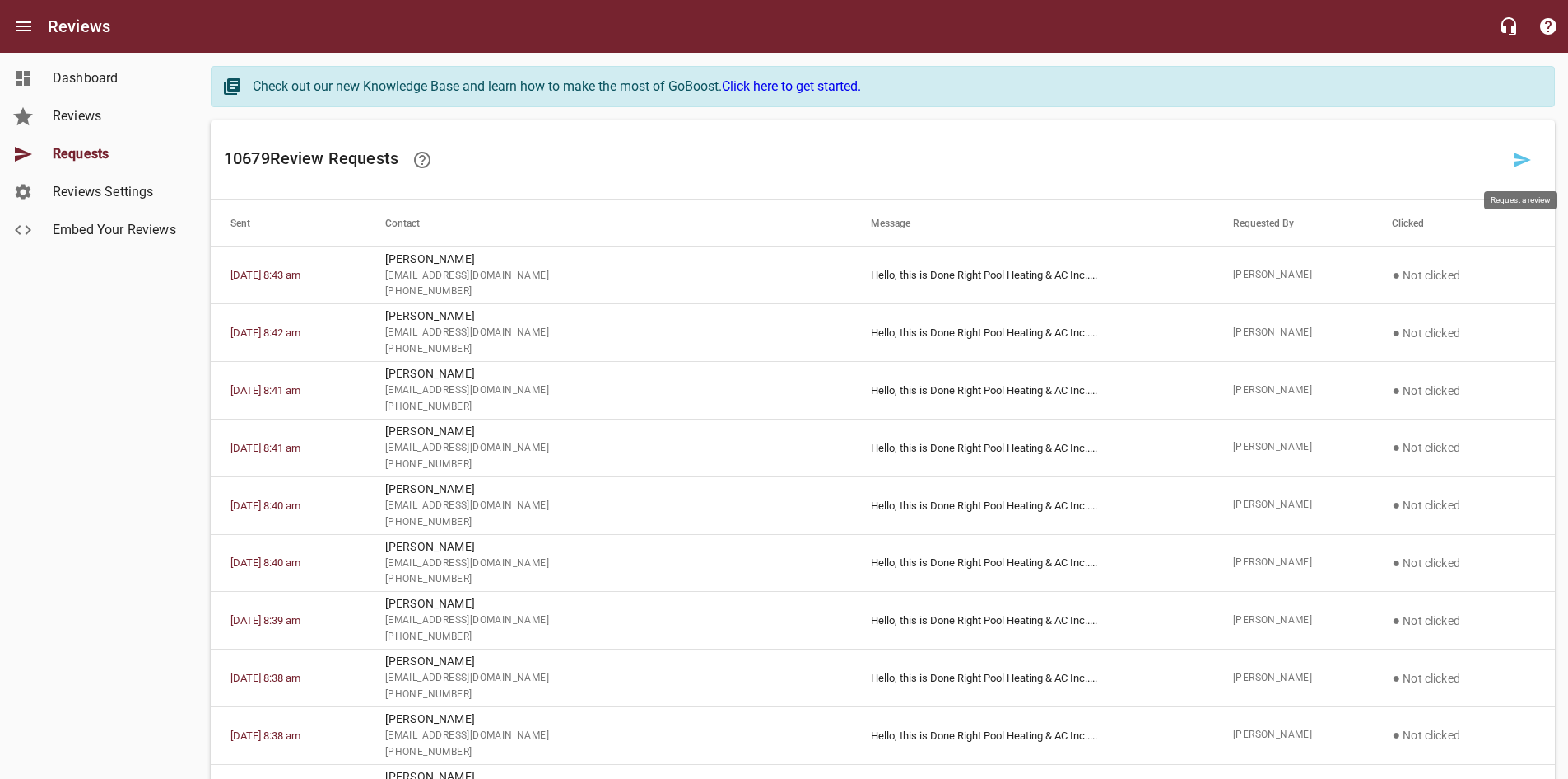
click at [1518, 160] on icon at bounding box center [1522, 160] width 20 height 20
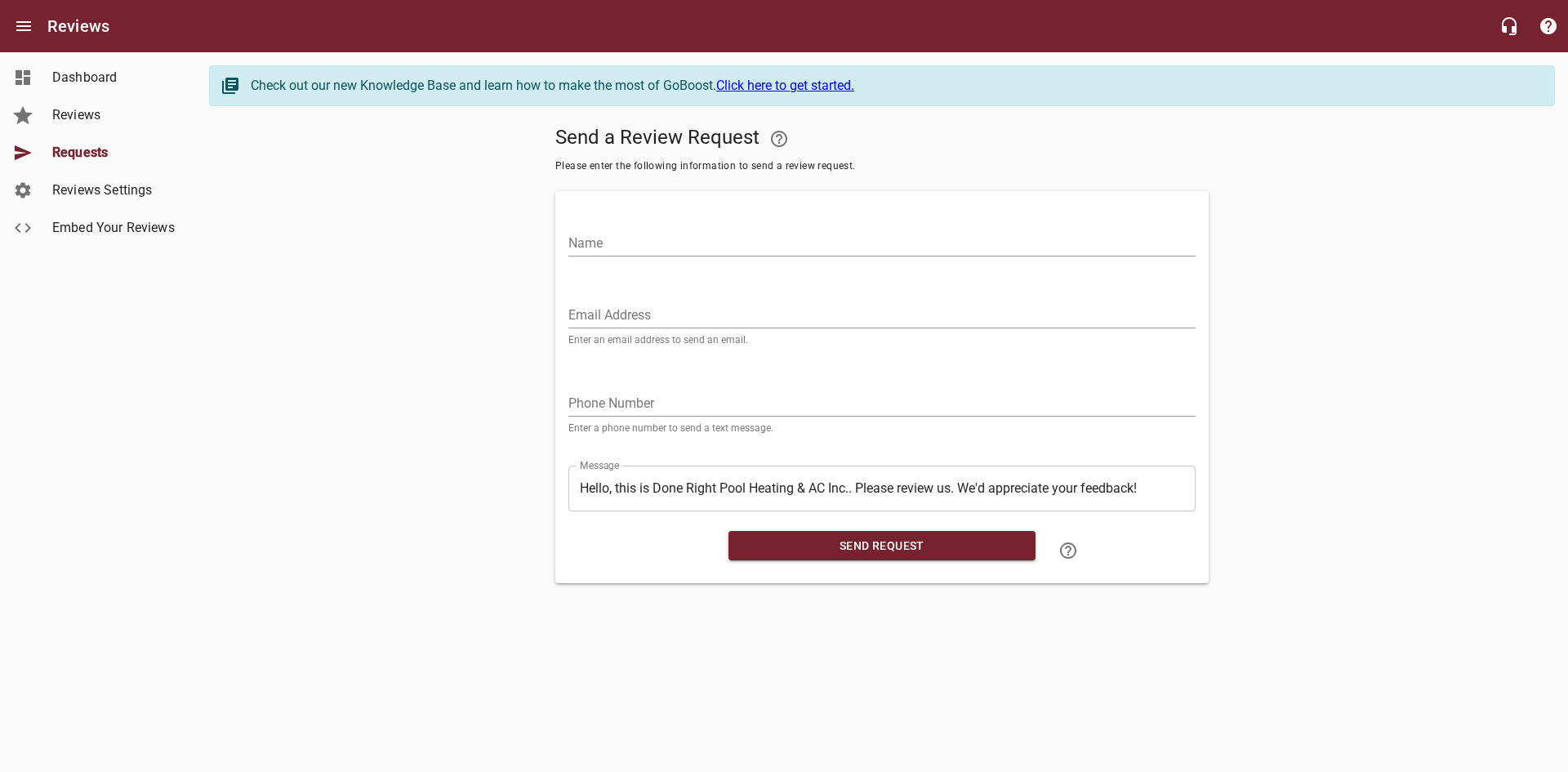
click at [791, 295] on div "Email Address Enter an email address to send an email." at bounding box center [882, 317] width 627 height 55
click at [780, 318] on input "Email Address" at bounding box center [882, 315] width 627 height 26
paste input "[EMAIL_ADDRESS][DOMAIN_NAME]"
type input "[EMAIL_ADDRESS][DOMAIN_NAME]"
click at [771, 248] on input "Name" at bounding box center [882, 243] width 627 height 26
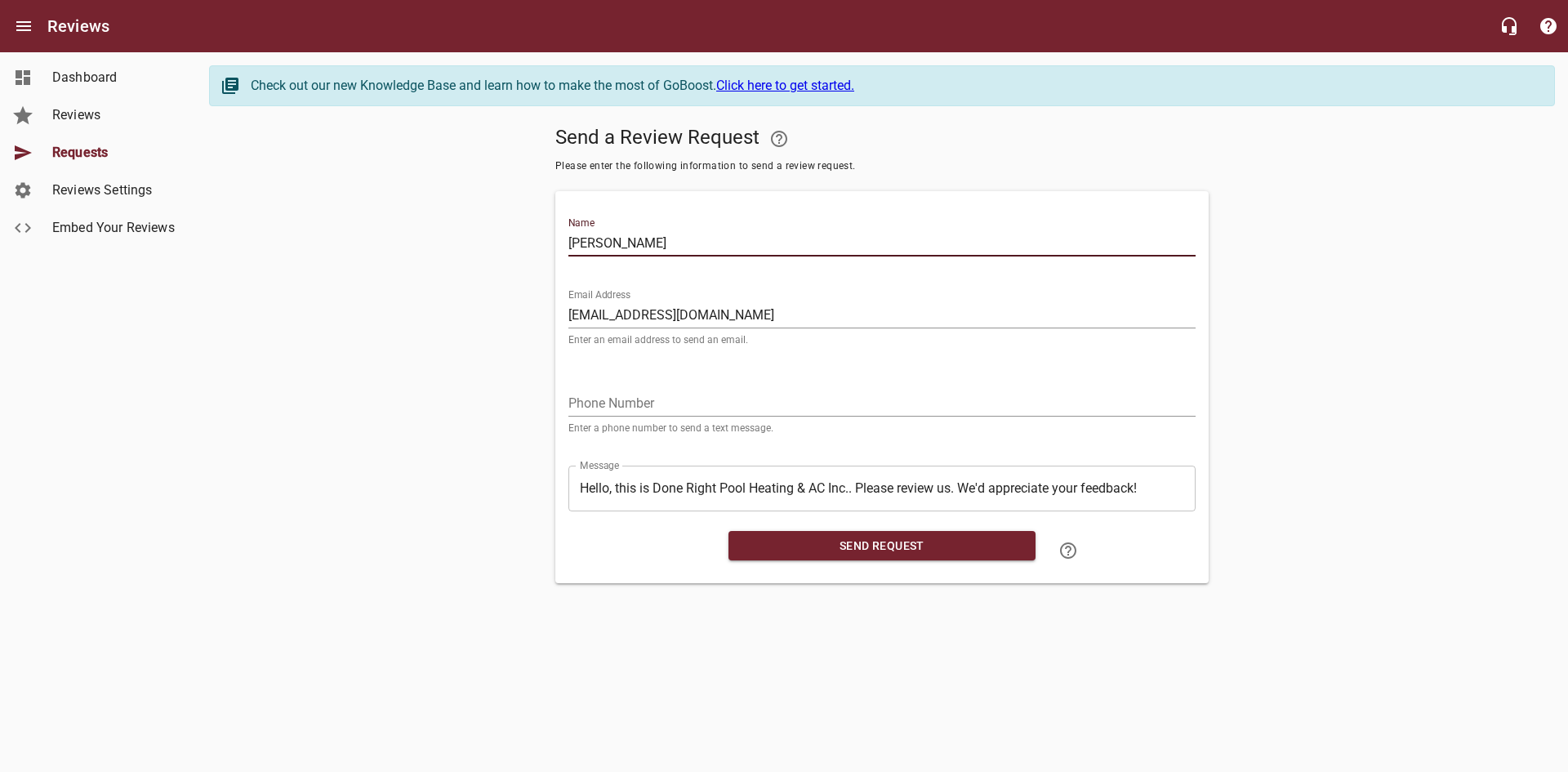
type input "[PERSON_NAME]"
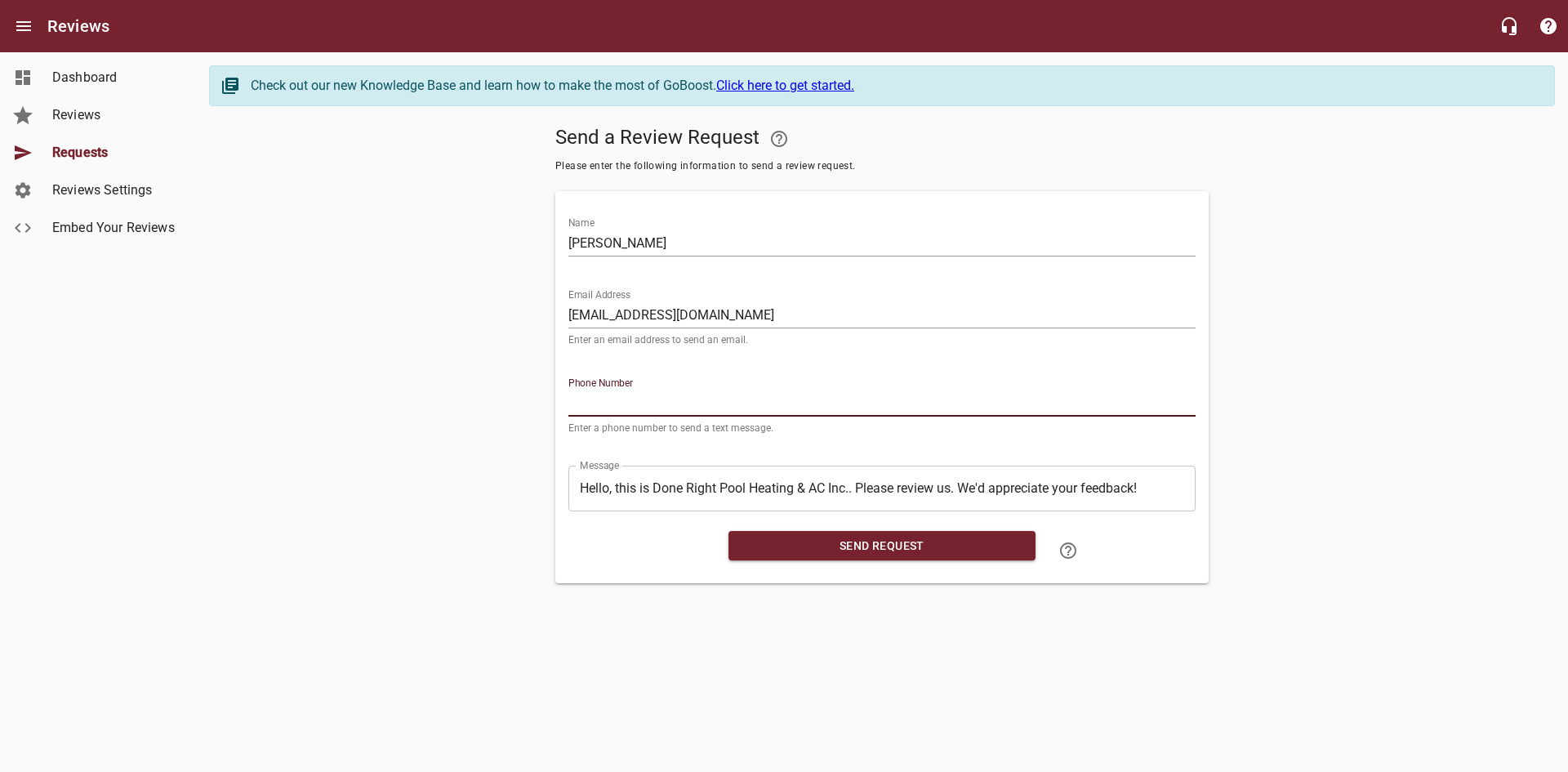
click at [600, 407] on input "tel" at bounding box center [882, 403] width 627 height 26
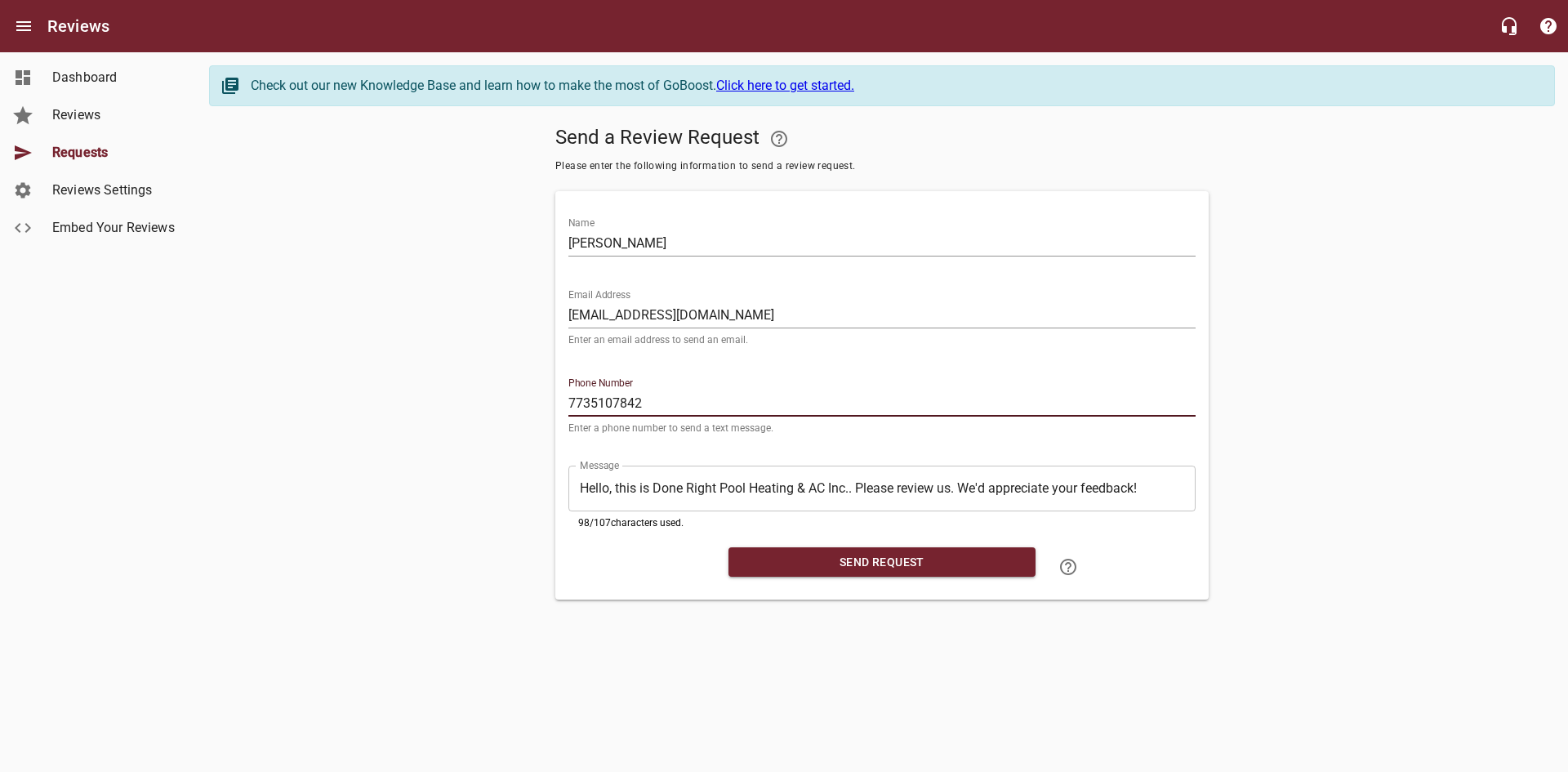
type input "7735107842"
click at [927, 559] on span "Send Request" at bounding box center [882, 562] width 280 height 21
